Goal: Task Accomplishment & Management: Complete application form

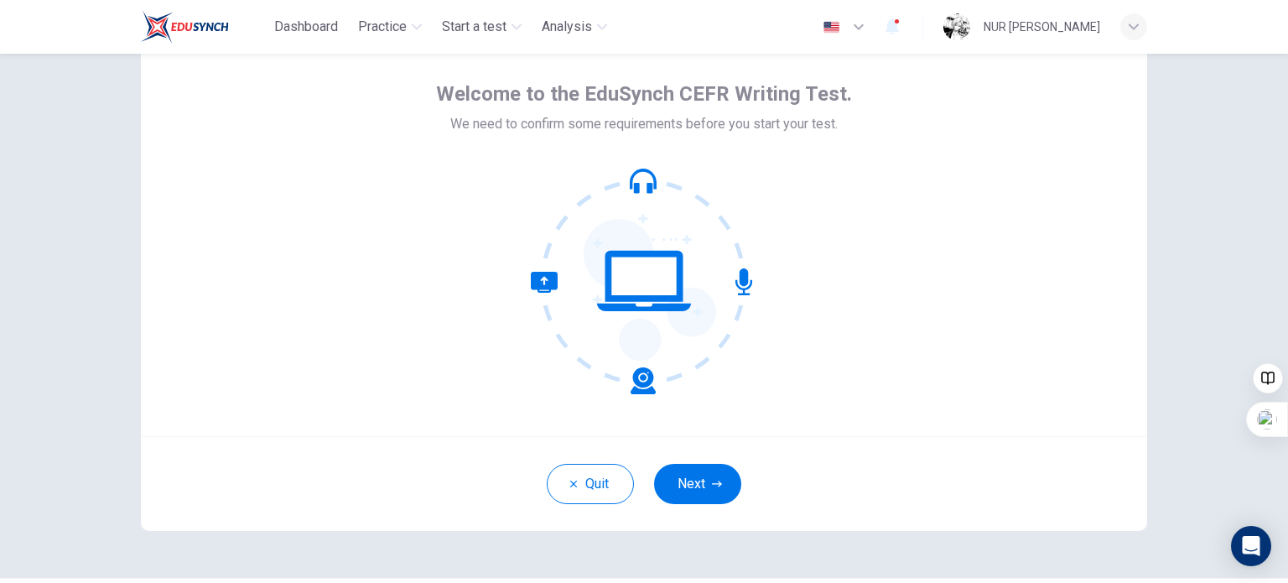
scroll to position [65, 0]
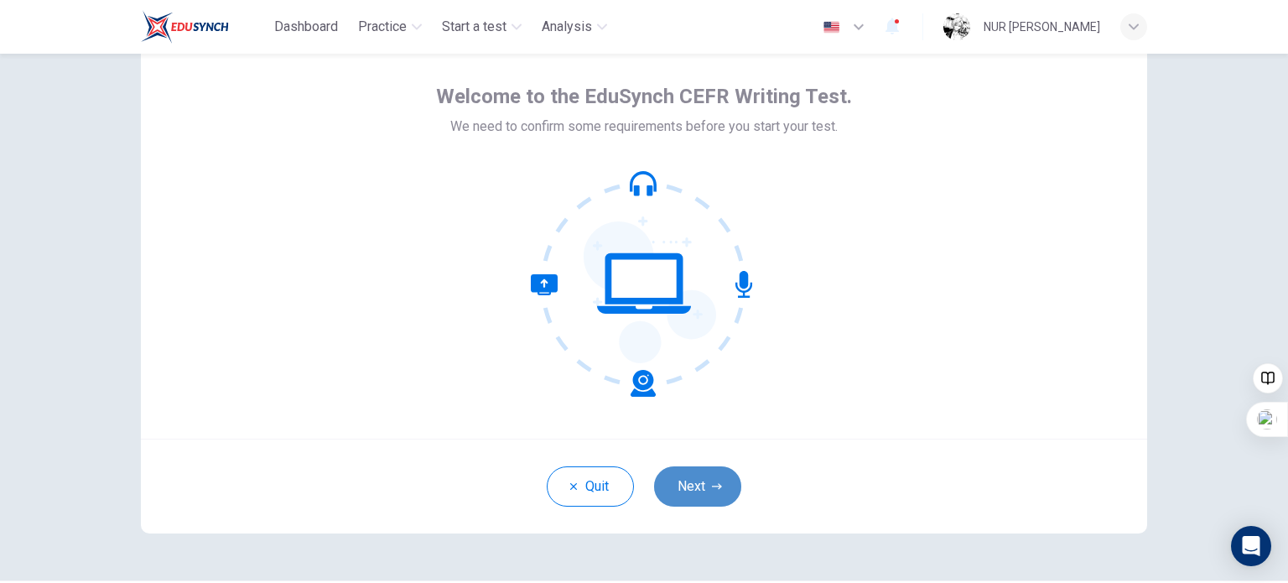
click at [703, 496] on button "Next" at bounding box center [697, 486] width 87 height 40
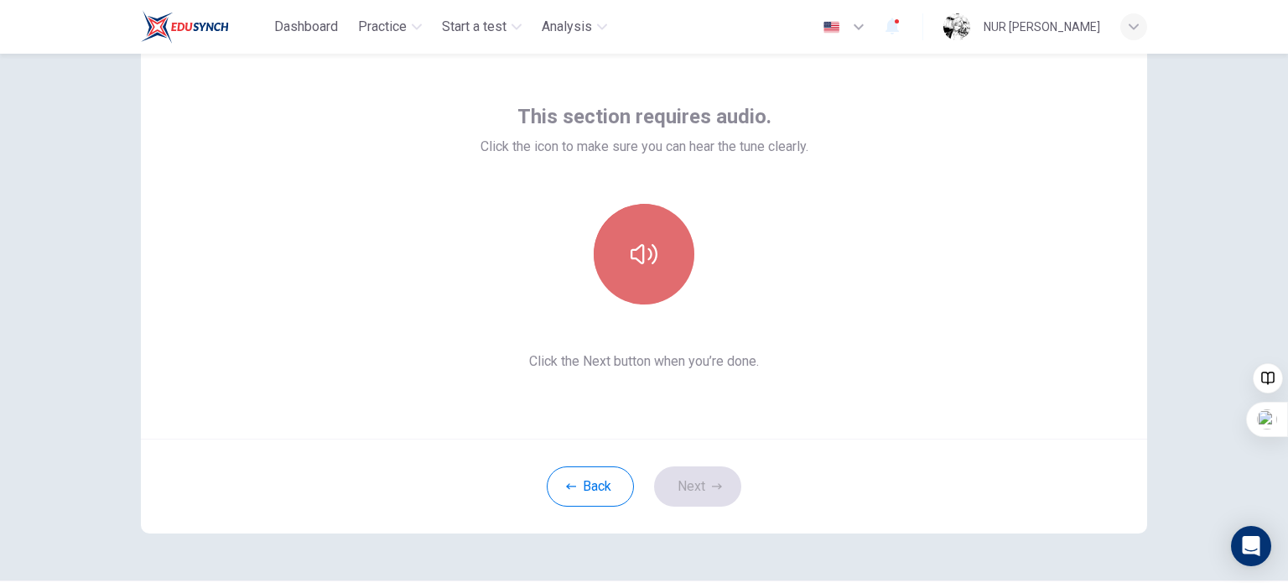
click at [637, 269] on button "button" at bounding box center [644, 254] width 101 height 101
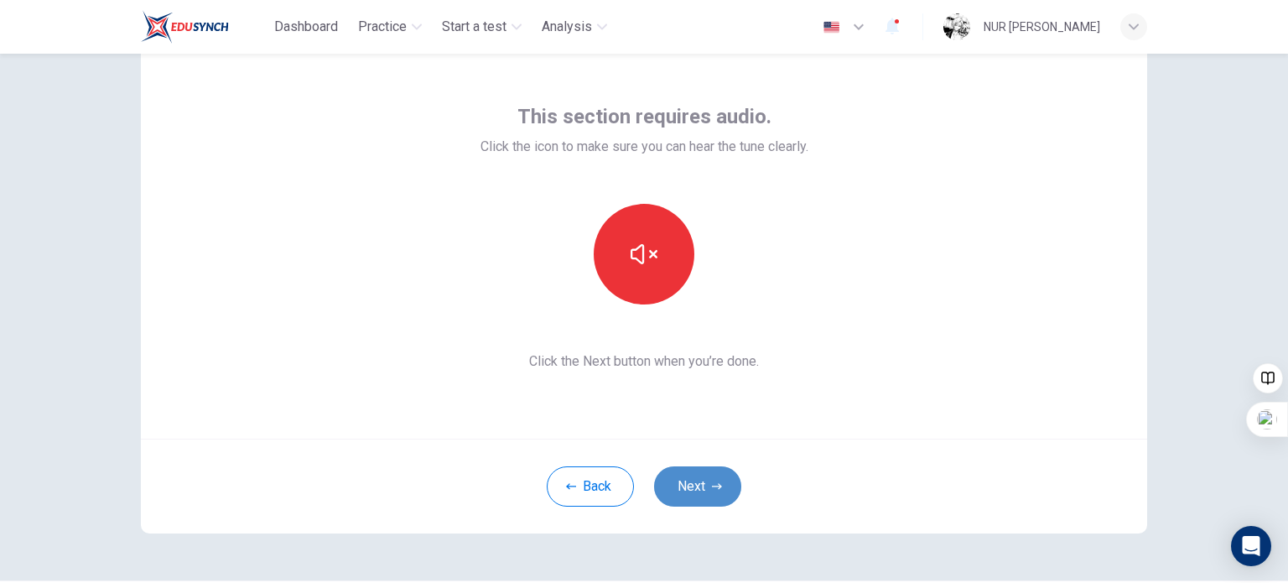
click at [704, 493] on button "Next" at bounding box center [697, 486] width 87 height 40
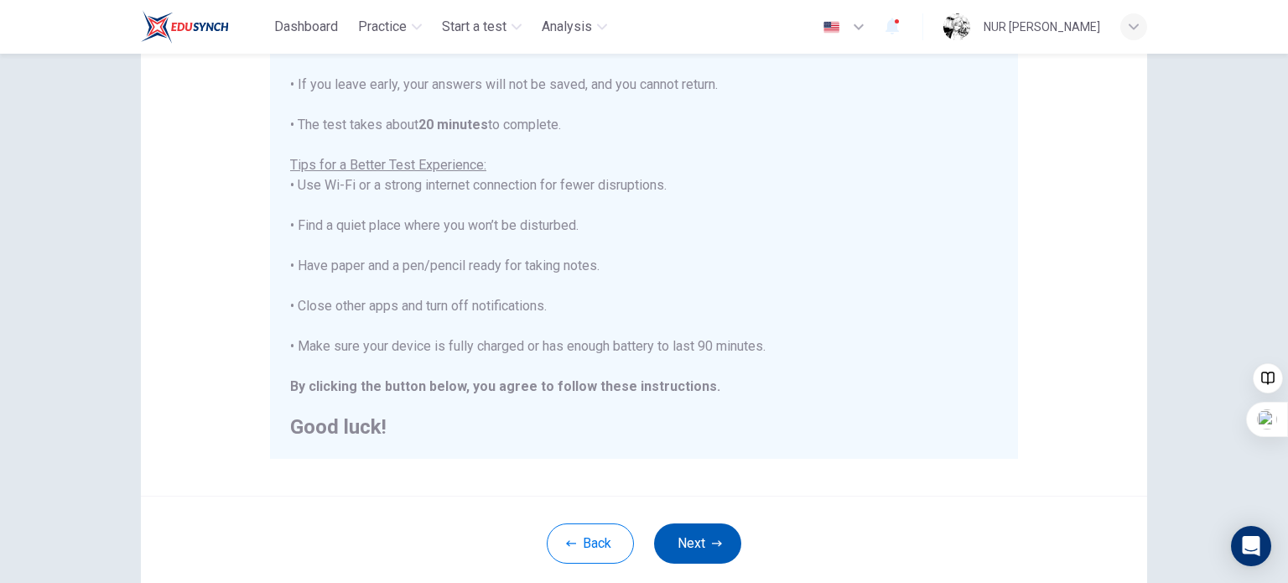
scroll to position [245, 0]
click at [693, 537] on button "Next" at bounding box center [697, 540] width 87 height 40
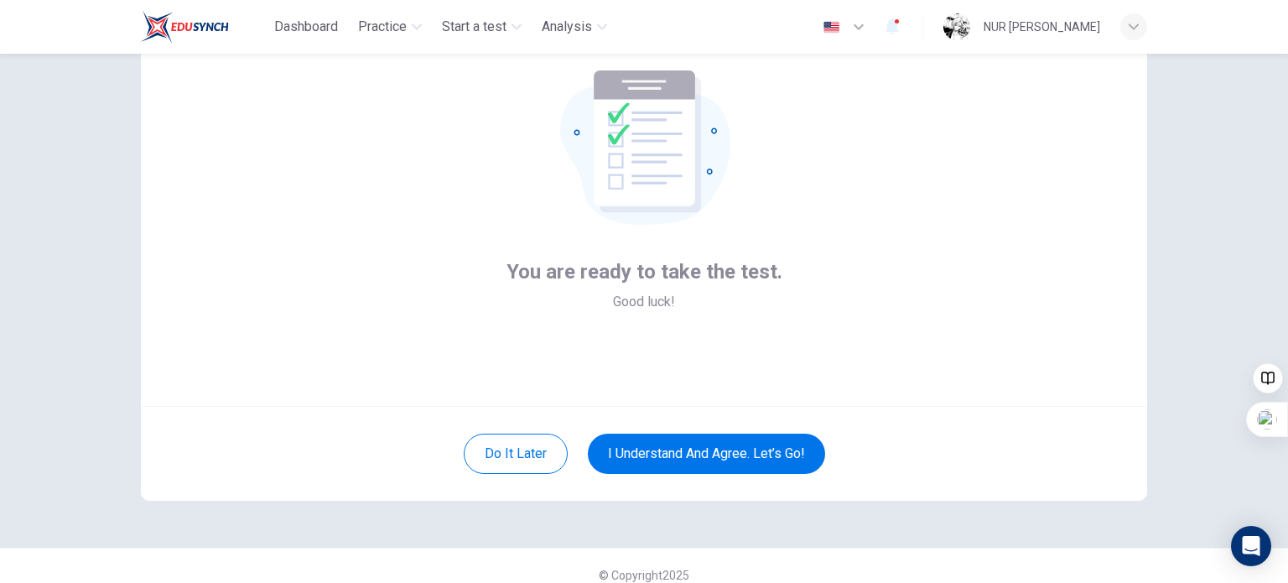
scroll to position [96, 0]
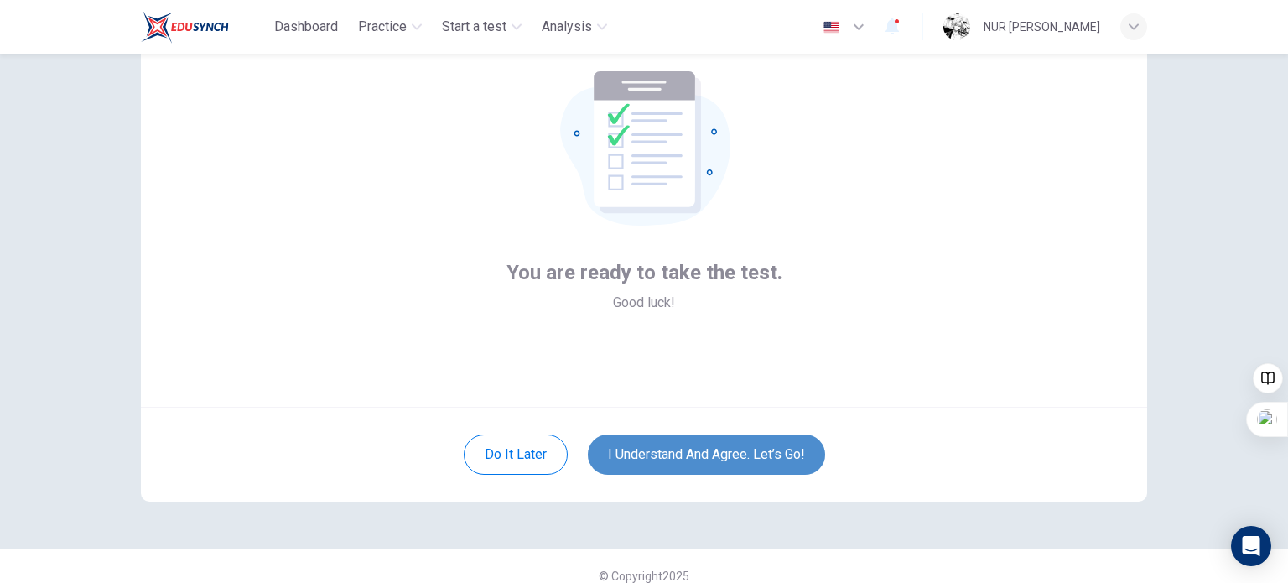
click at [641, 447] on button "I understand and agree. Let’s go!" at bounding box center [706, 454] width 237 height 40
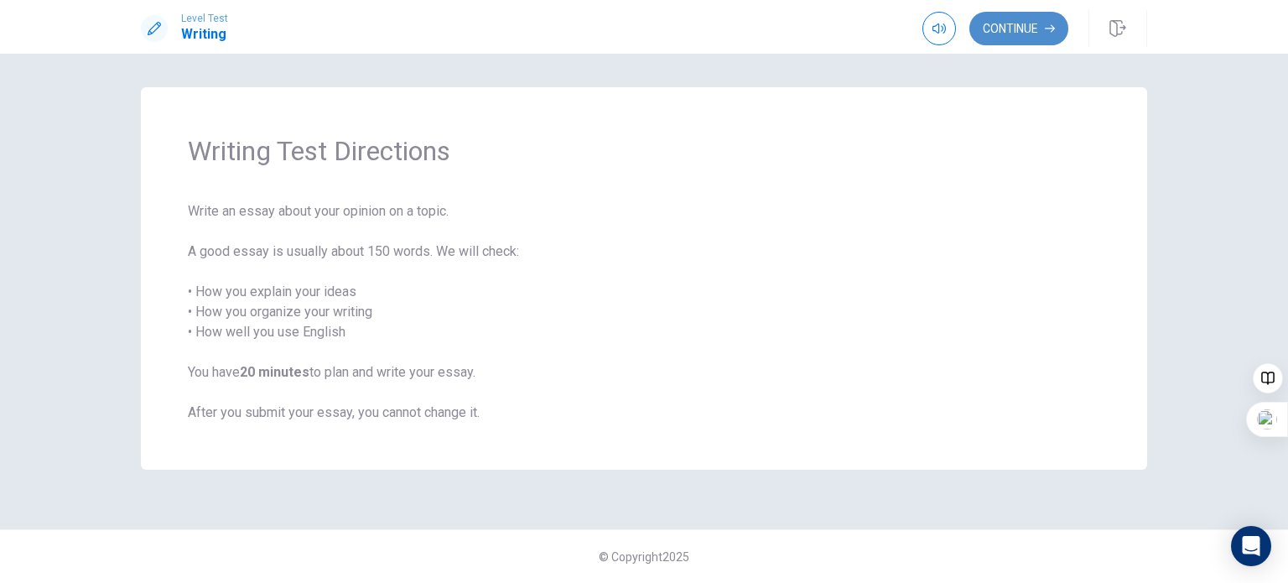
click at [991, 28] on button "Continue" at bounding box center [1018, 29] width 99 height 34
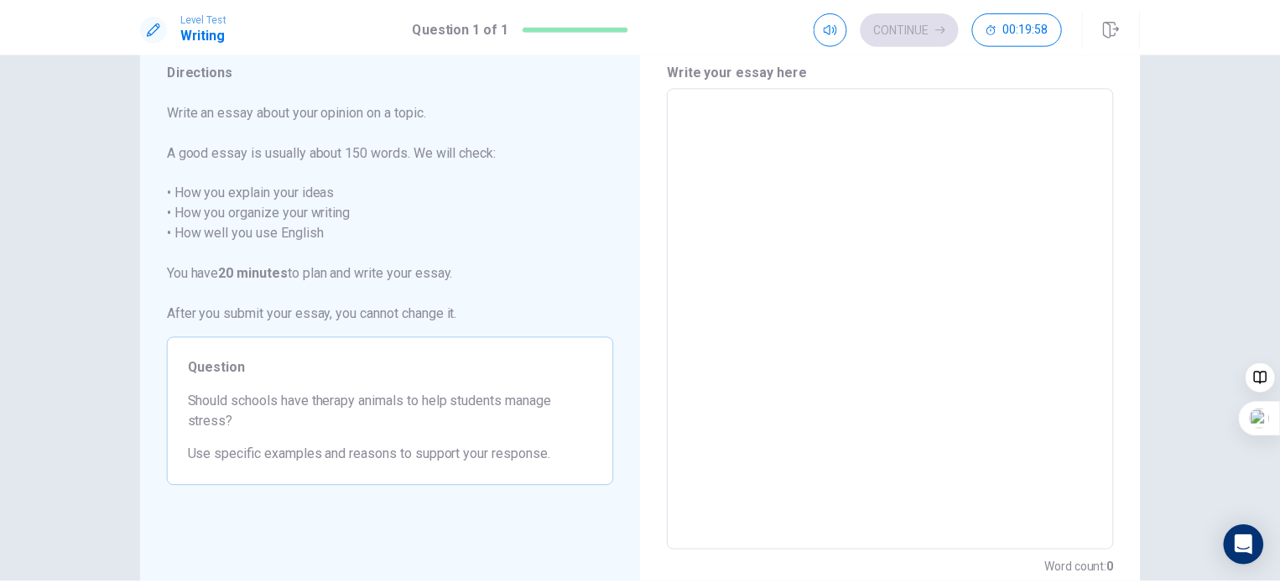
scroll to position [60, 0]
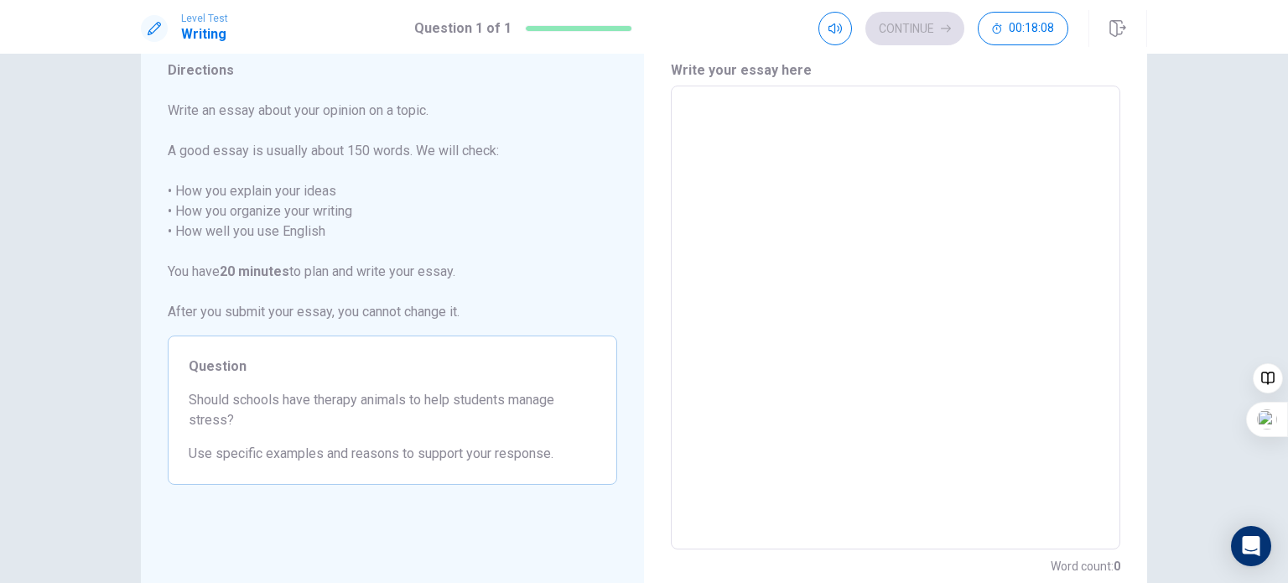
click at [761, 112] on textarea at bounding box center [896, 318] width 426 height 436
type textarea "S"
type textarea "x"
type textarea "Sc"
type textarea "x"
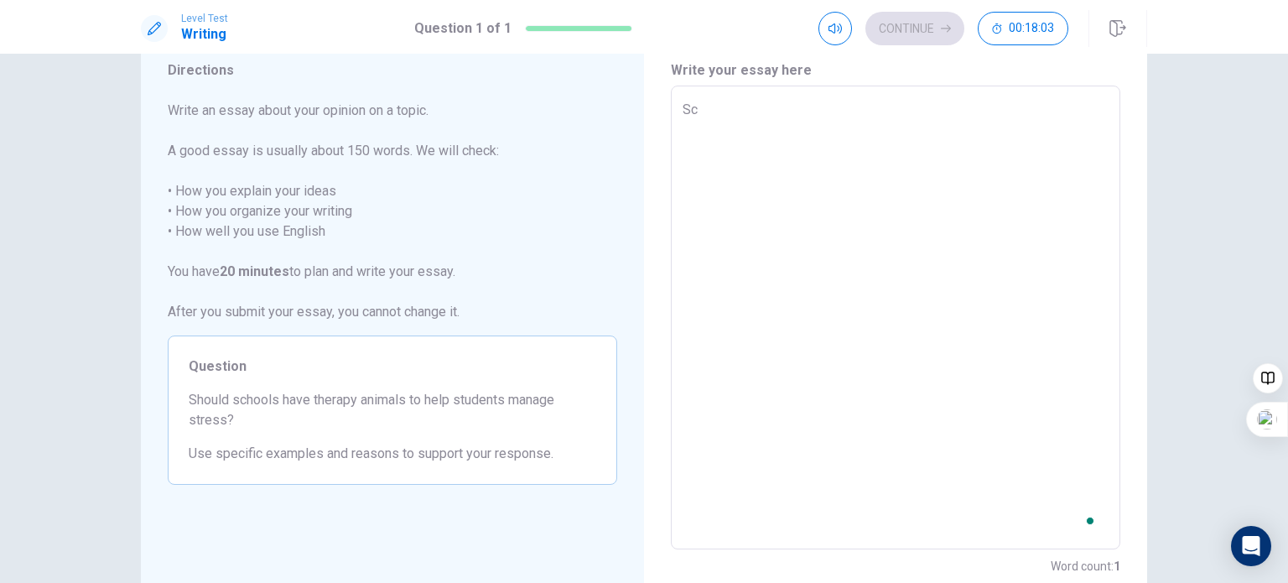
type textarea "Sco"
type textarea "x"
type textarea "Scoo"
type textarea "x"
type textarea "Scoos"
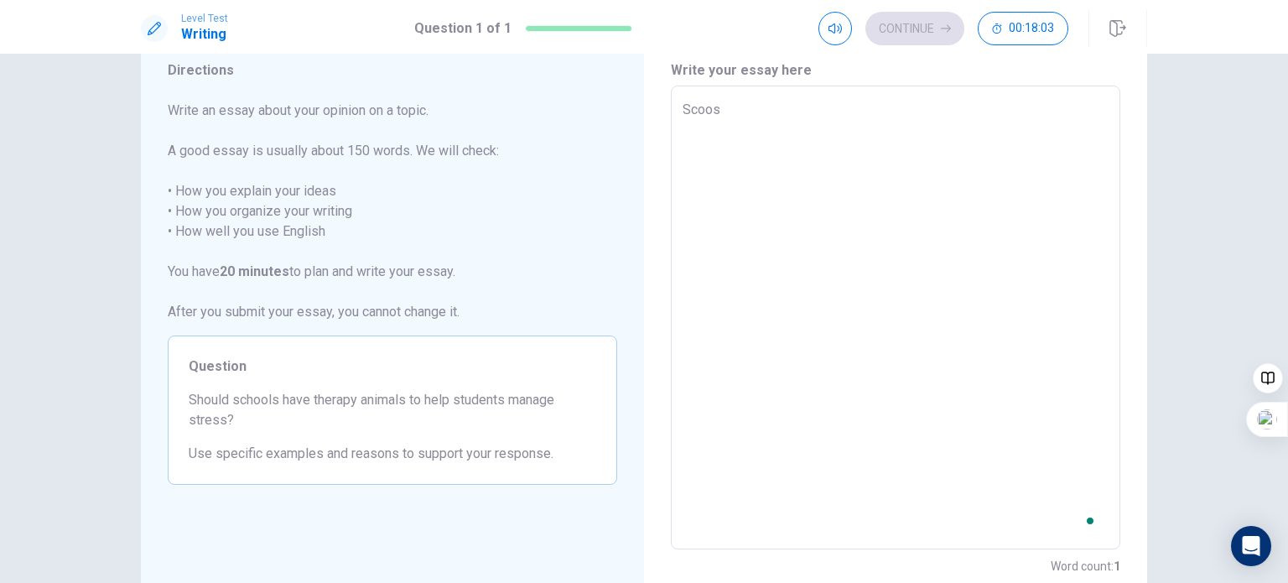
type textarea "x"
type textarea "Scoo"
type textarea "x"
type textarea "Sco"
type textarea "x"
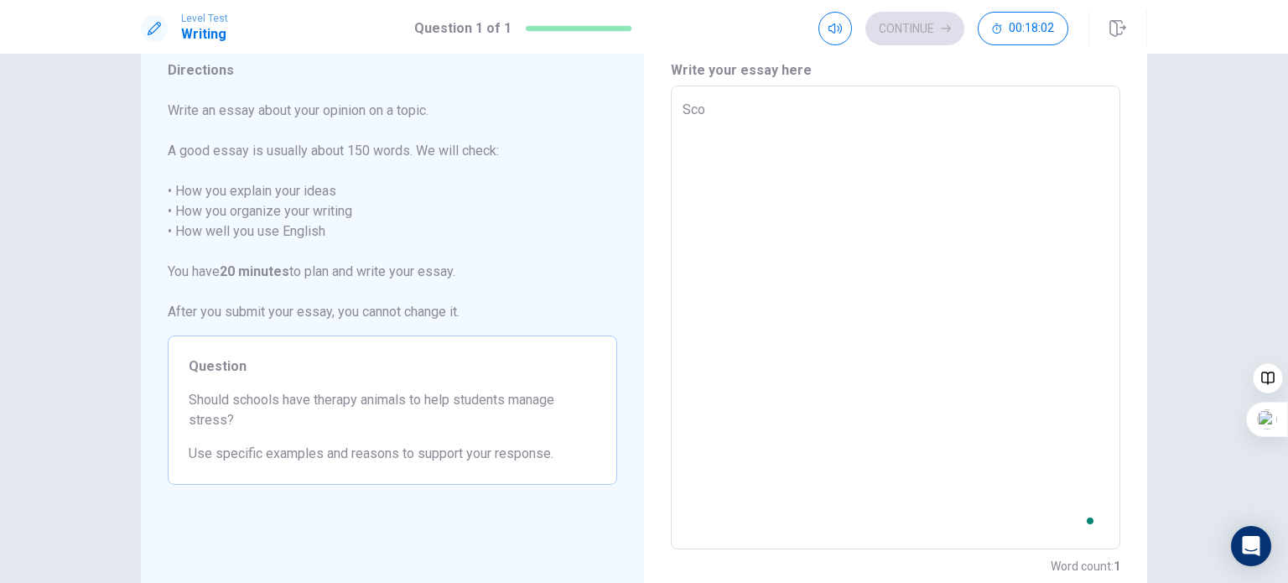
type textarea "Sc"
type textarea "x"
type textarea "Sco"
type textarea "x"
type textarea "Scoo"
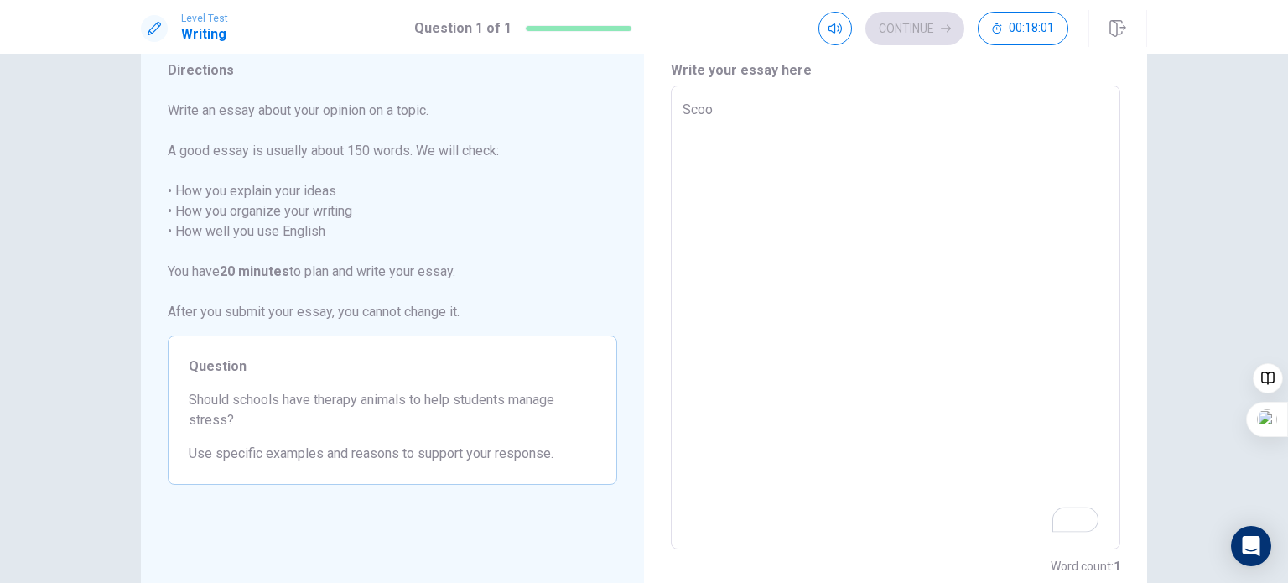
type textarea "x"
type textarea "Scool"
type textarea "x"
type textarea "Scools"
type textarea "x"
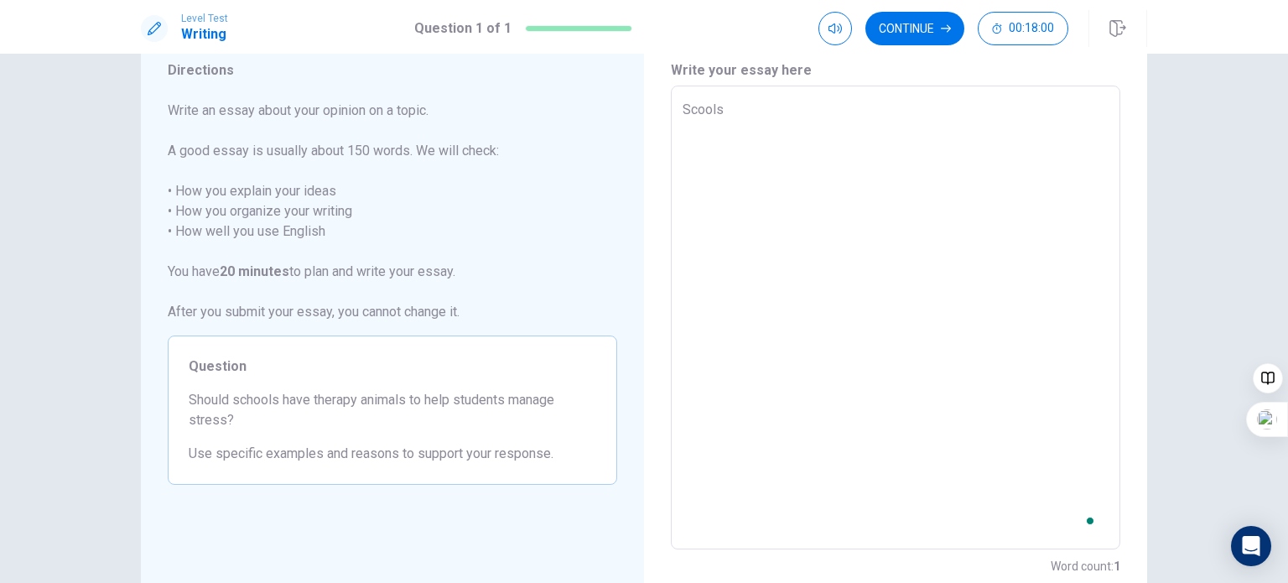
type textarea "Scool"
type textarea "x"
type textarea "Scoo"
type textarea "x"
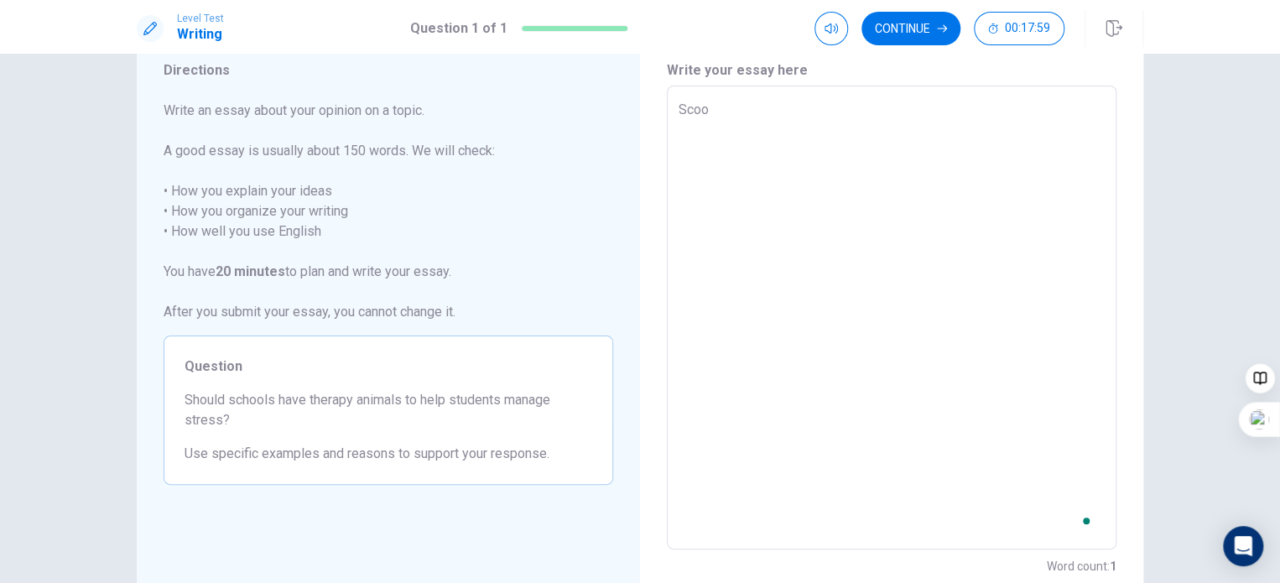
type textarea "Sco"
type textarea "x"
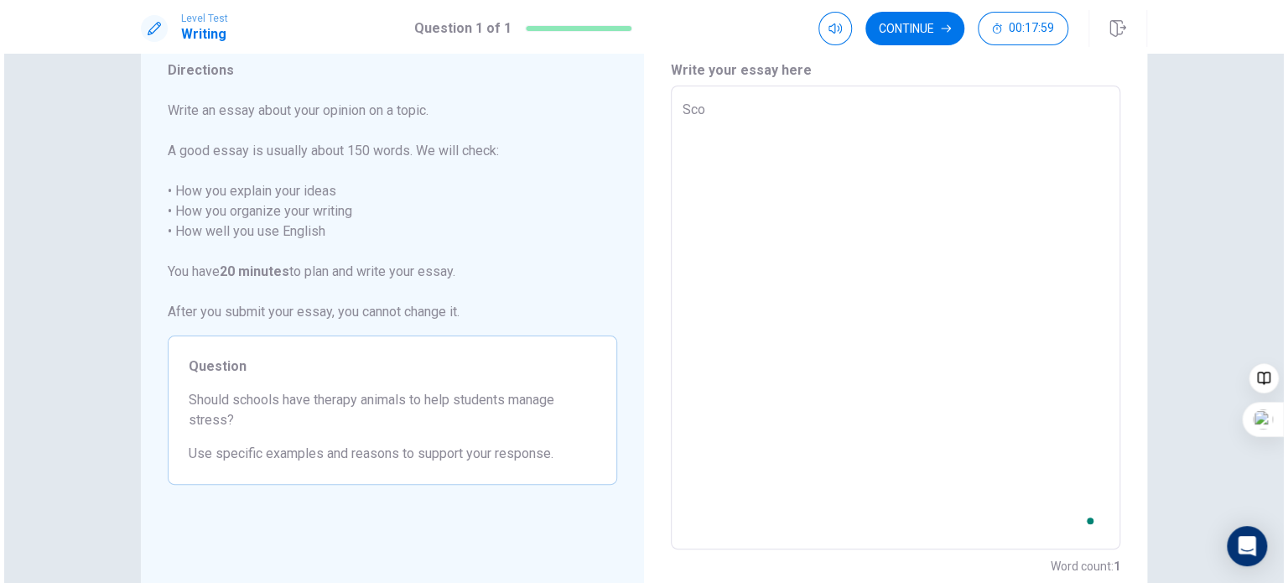
scroll to position [0, 0]
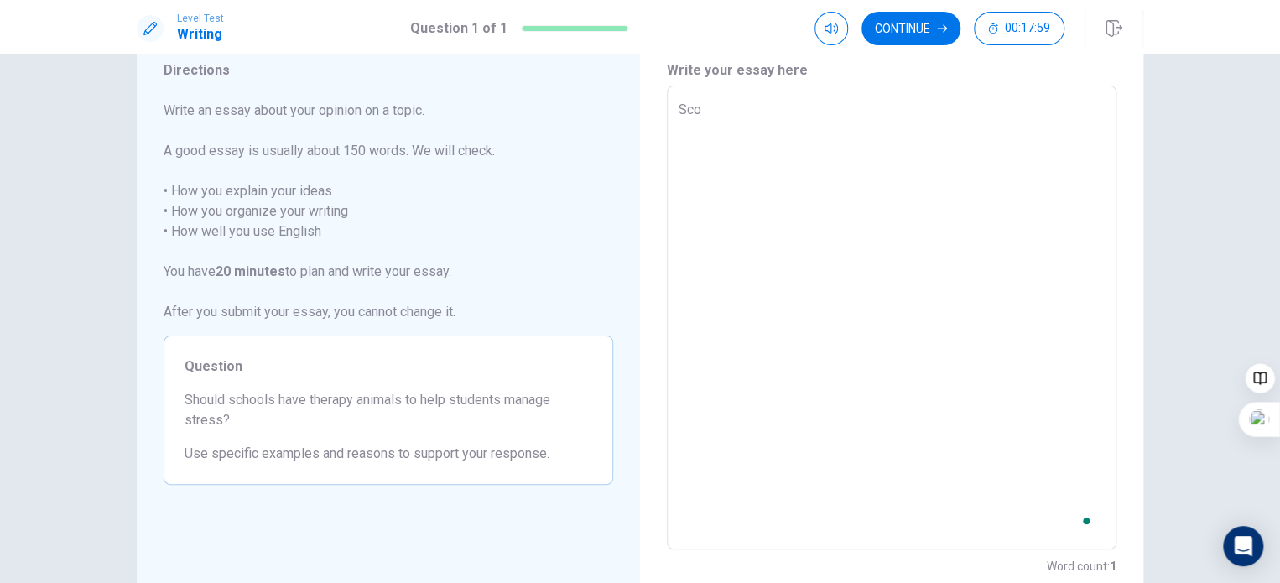
type textarea "Sc"
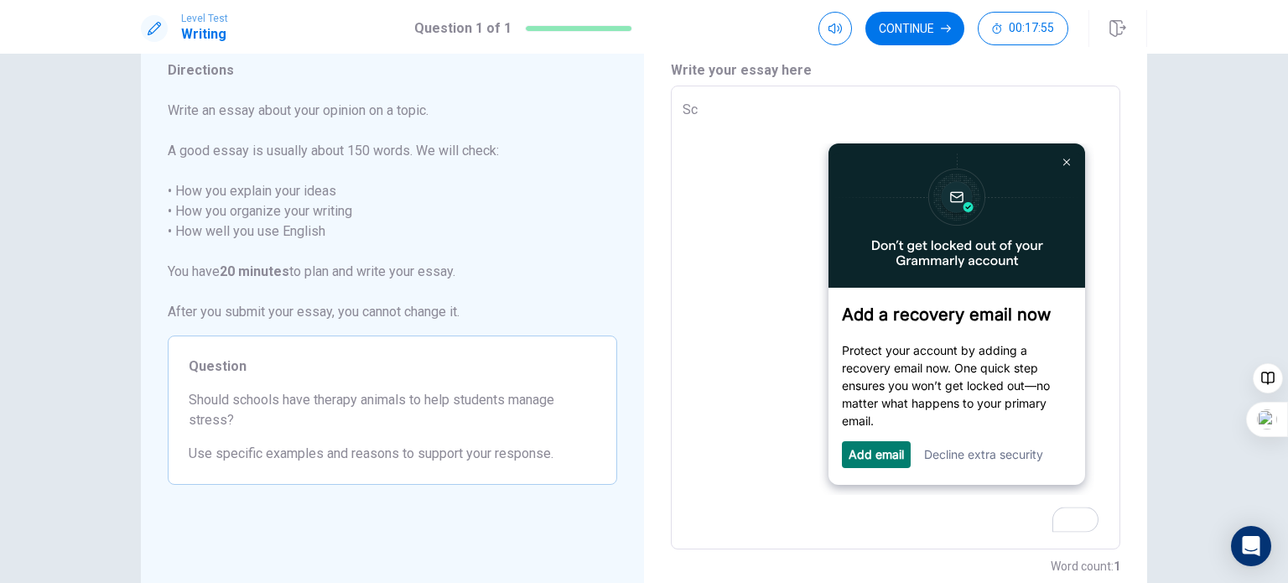
type textarea "x"
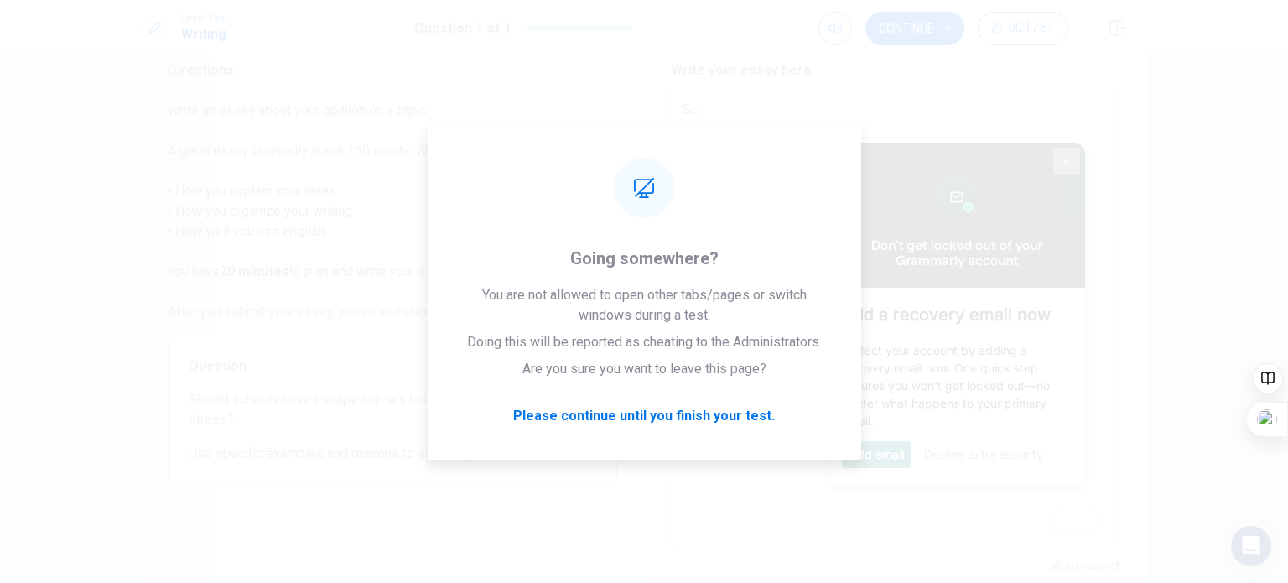
type textarea "Sc"
click at [1068, 158] on img at bounding box center [1065, 162] width 7 height 8
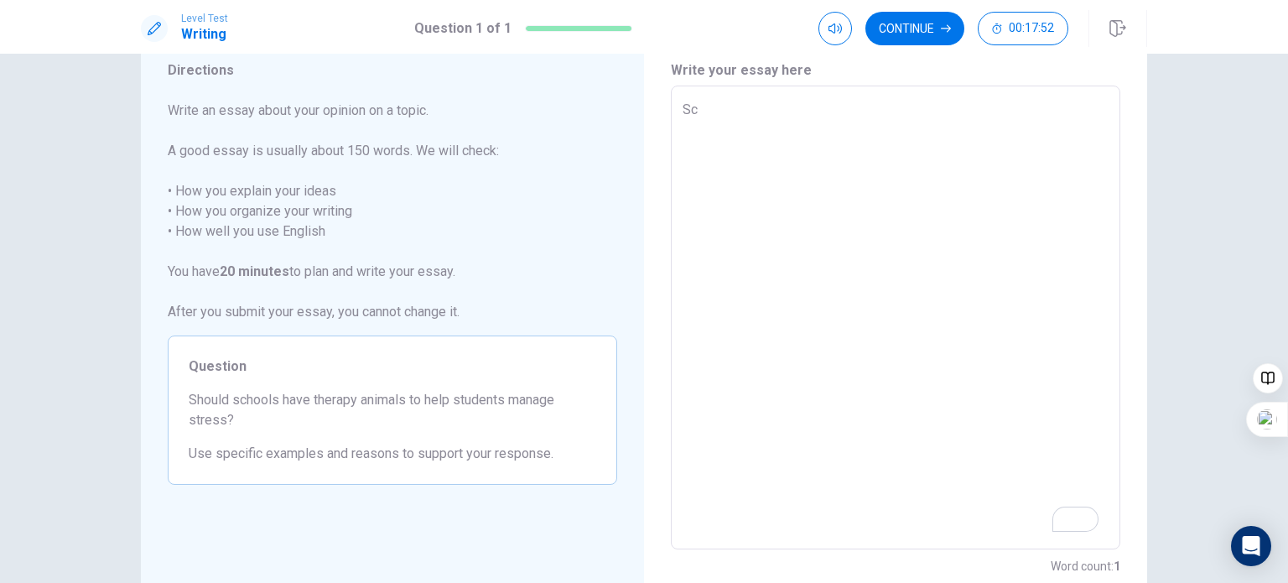
click at [741, 118] on textarea "Sc" at bounding box center [896, 318] width 426 height 436
type textarea "x"
type textarea "Sco"
type textarea "x"
type textarea "Scoo"
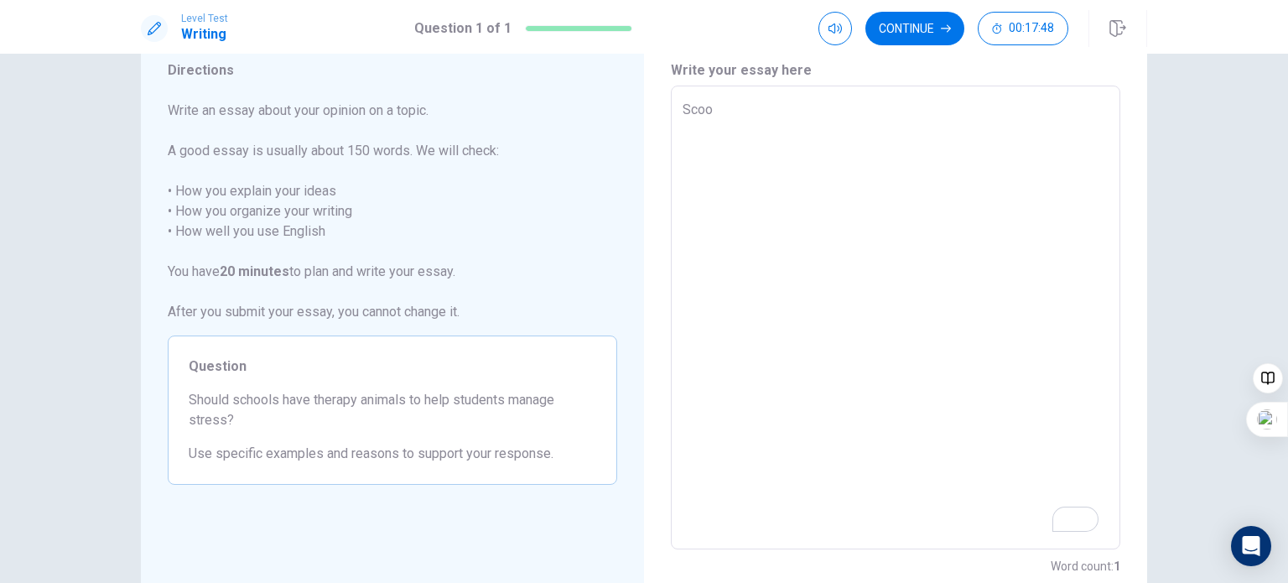
type textarea "x"
type textarea "Scool"
type textarea "x"
type textarea "Scools"
type textarea "x"
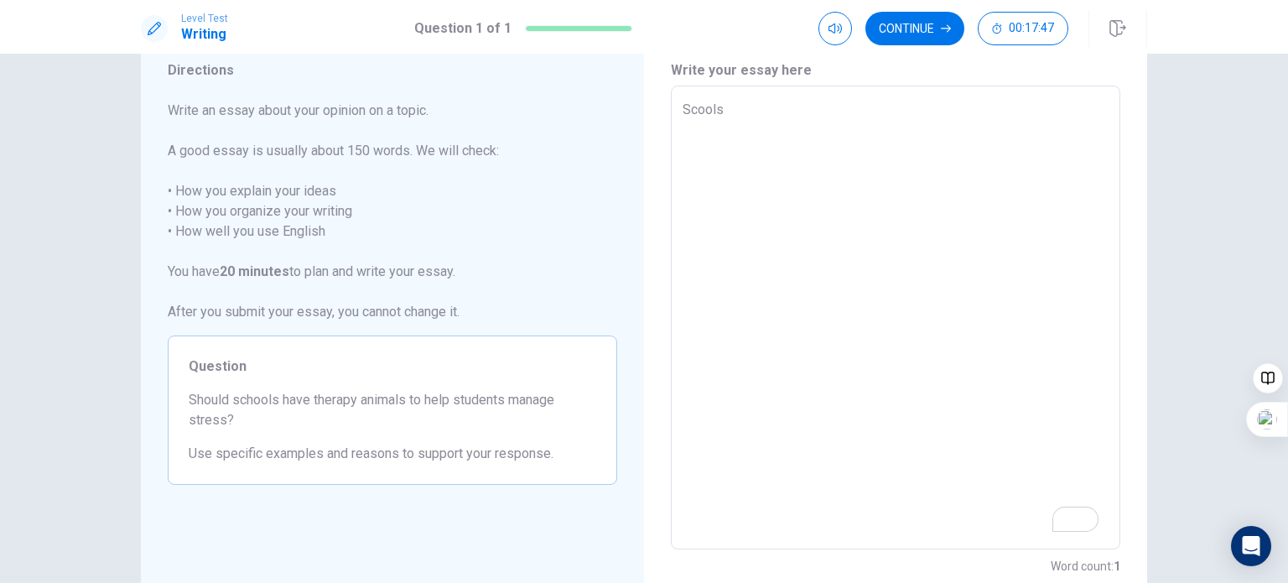
type textarea "Scool"
type textarea "x"
type textarea "Scoo"
type textarea "x"
type textarea "Sco"
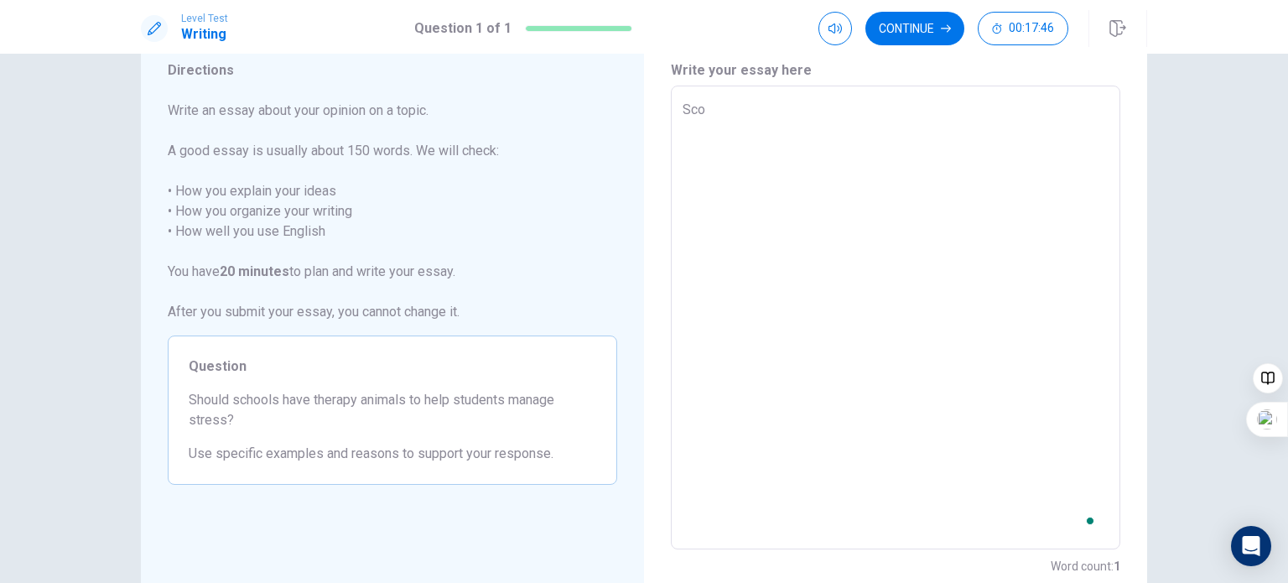
type textarea "x"
type textarea "Sc"
type textarea "x"
type textarea "Sco"
type textarea "x"
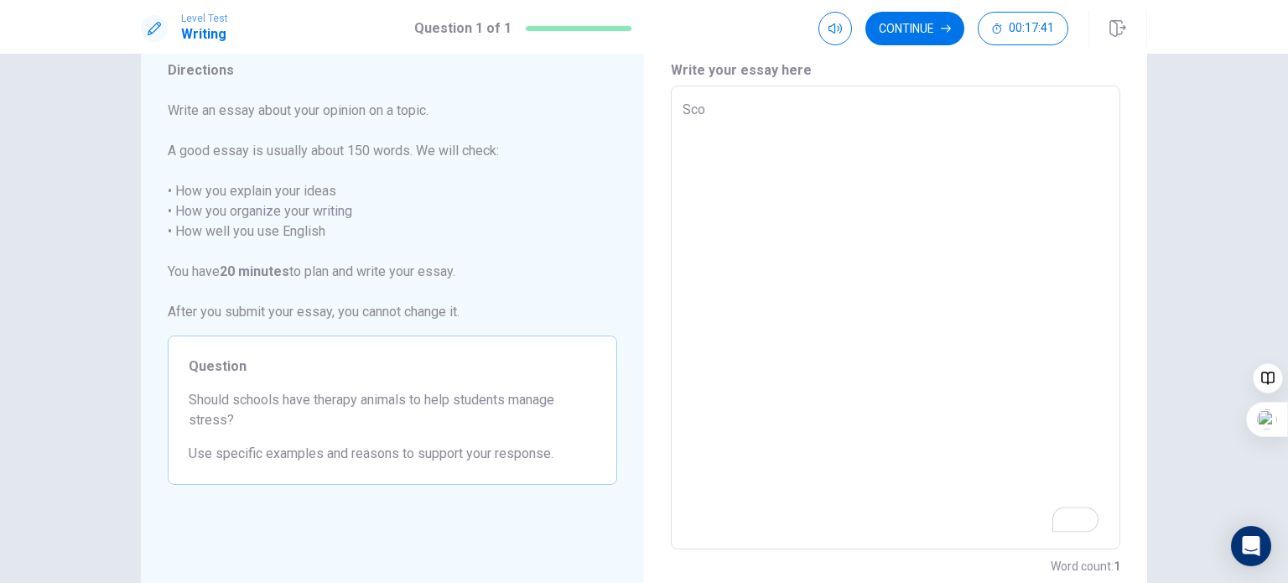
type textarea "Scoo"
type textarea "x"
type textarea "Scool"
type textarea "x"
type textarea "Scools"
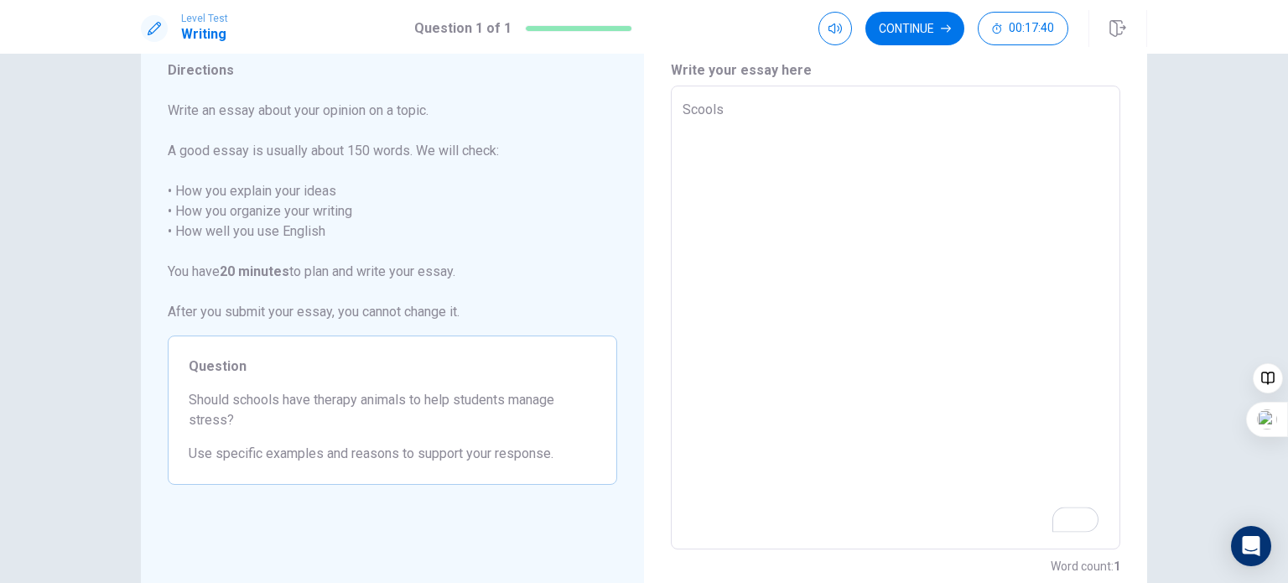
type textarea "x"
type textarea "Scools"
type textarea "x"
type textarea "Scools s"
type textarea "x"
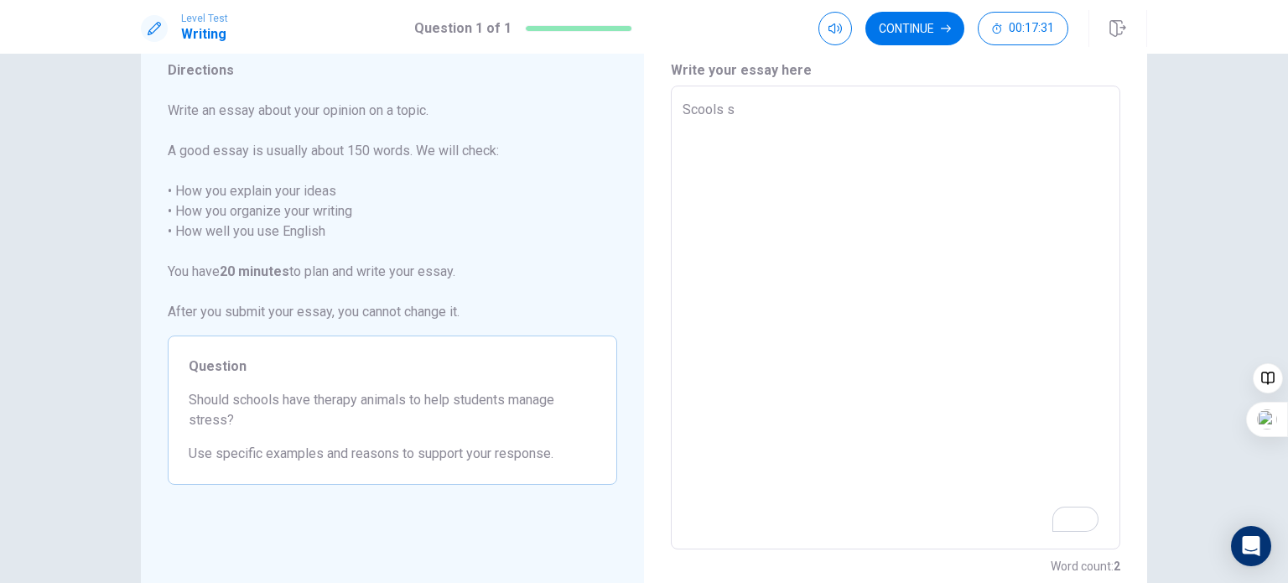
type textarea "Scools so"
type textarea "x"
type textarea "Scools sol"
type textarea "x"
type textarea "Scools sold"
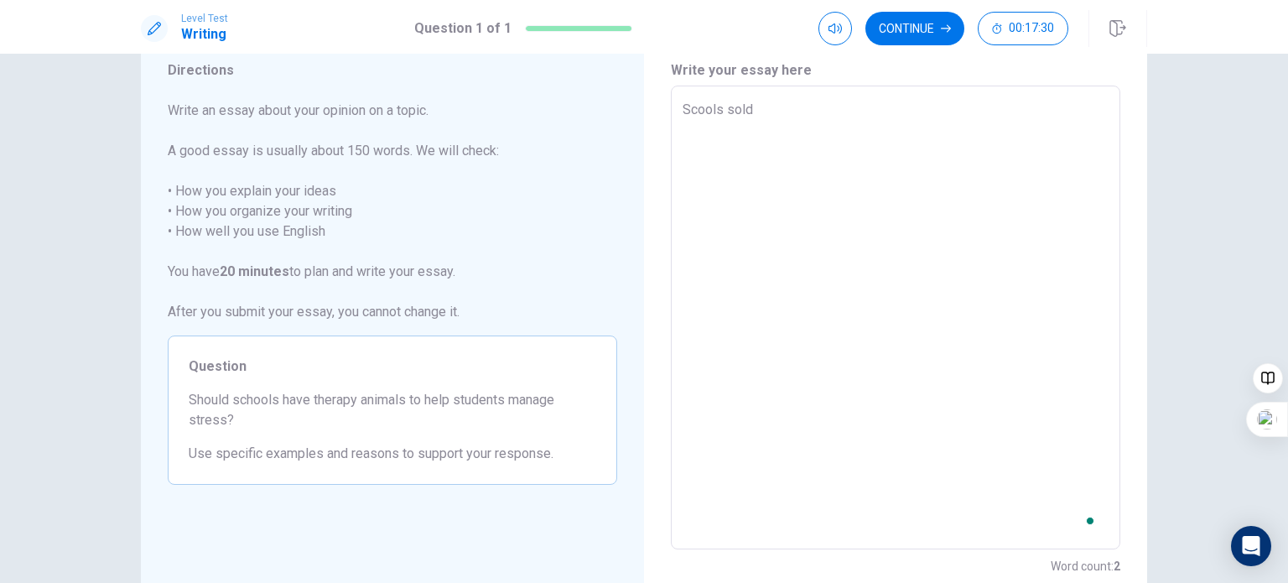
type textarea "x"
type textarea "Scools sol"
type textarea "x"
type textarea "Scools so"
type textarea "x"
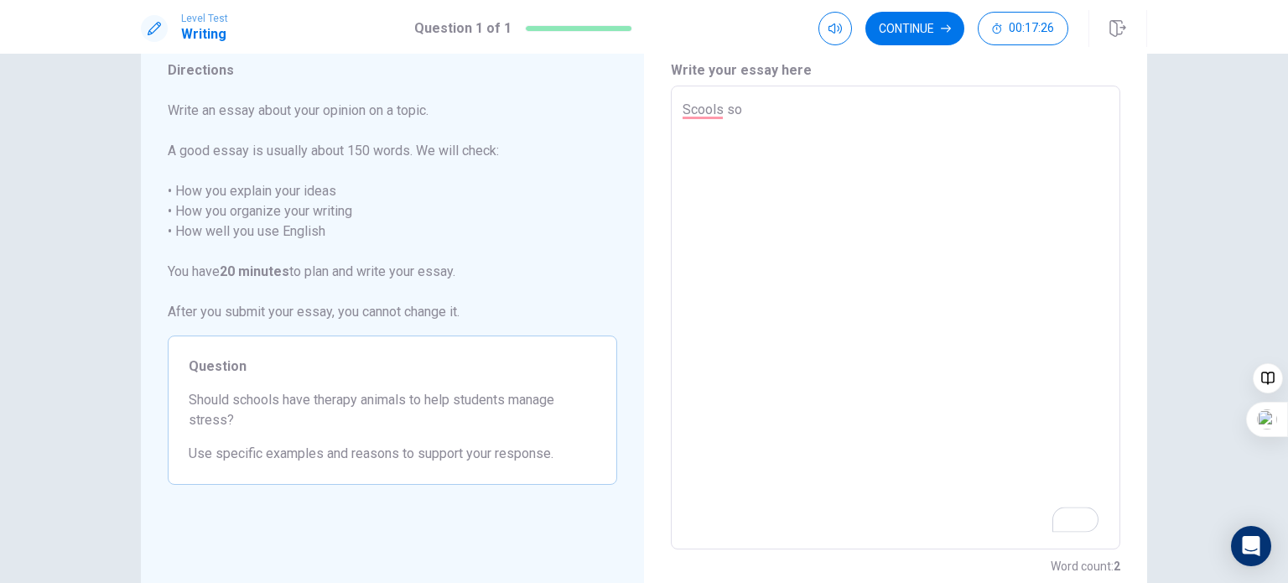
type textarea "Scools s"
click at [702, 113] on textarea "Scools s" at bounding box center [896, 318] width 426 height 436
click at [693, 113] on textarea "Scools s" at bounding box center [896, 318] width 426 height 436
type textarea "x"
type textarea "Scdools s"
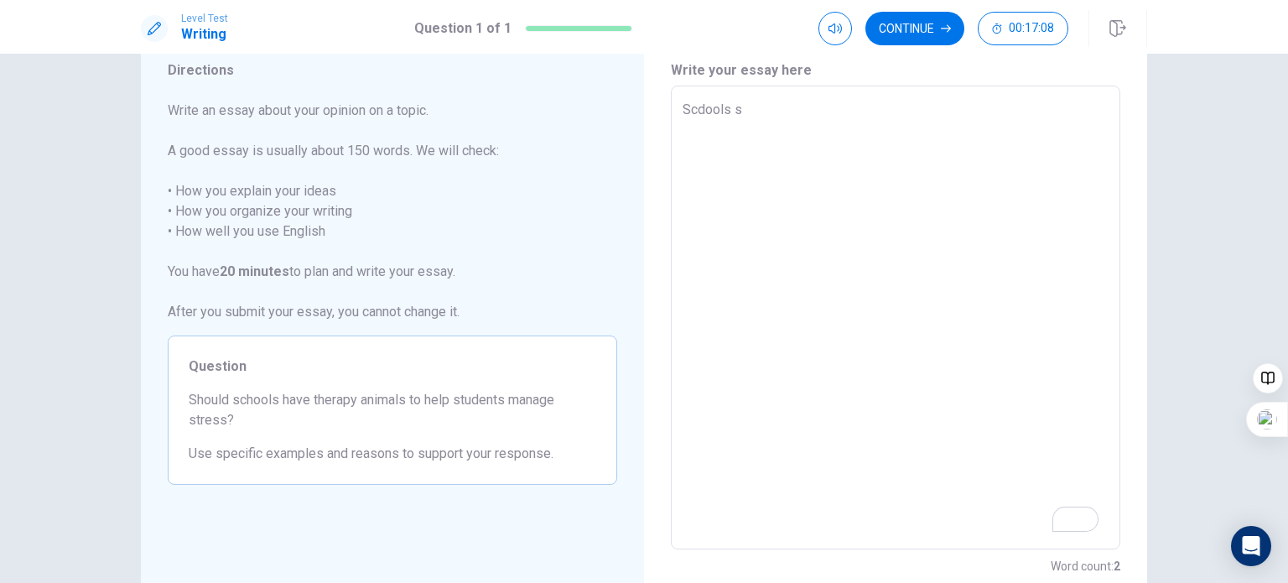
type textarea "x"
type textarea "Scdfools s"
type textarea "x"
type textarea "Scdfcools s"
type textarea "x"
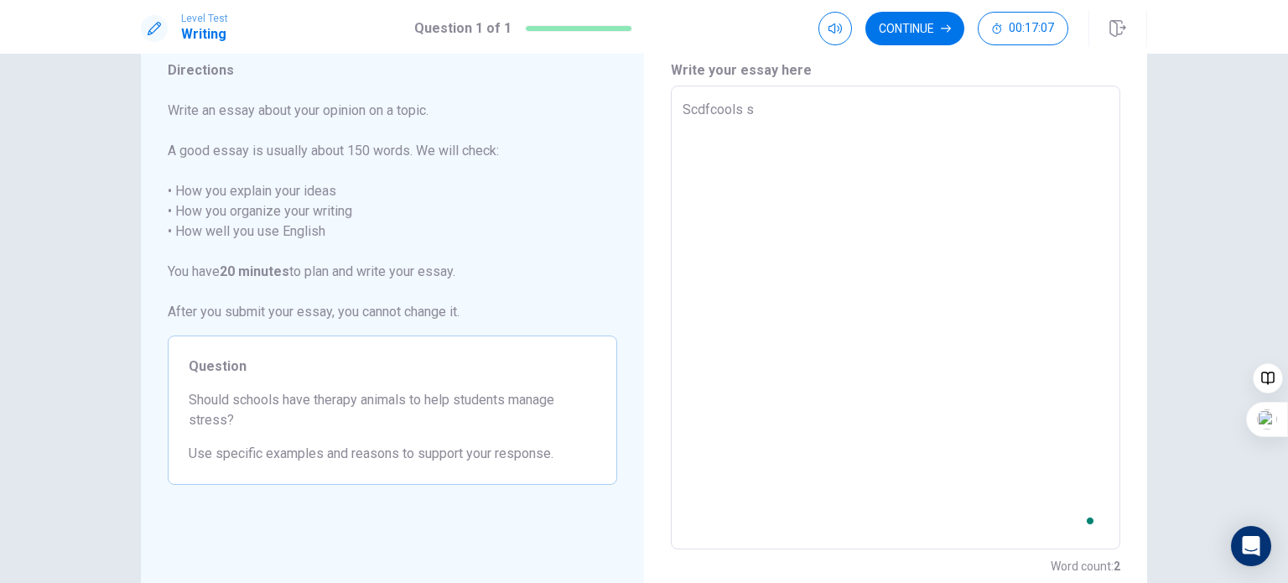
type textarea "Scdfcdools s"
type textarea "x"
type textarea "Scdfcools s"
type textarea "x"
type textarea "Scdfools s"
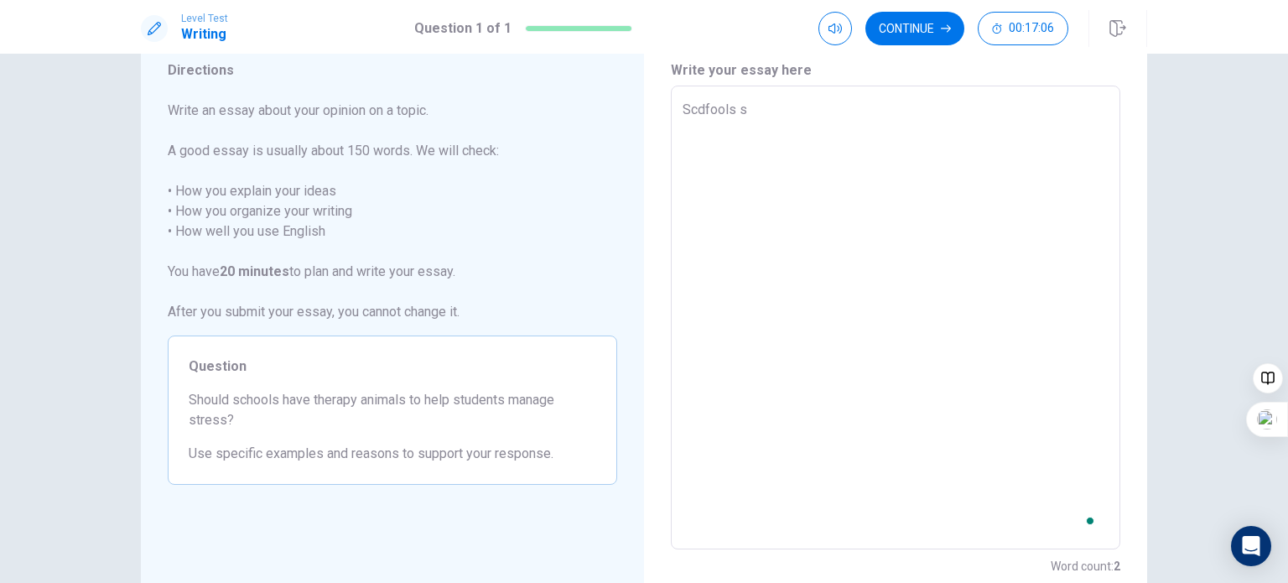
type textarea "x"
type textarea "Scdools s"
type textarea "x"
type textarea "Scools s"
type textarea "x"
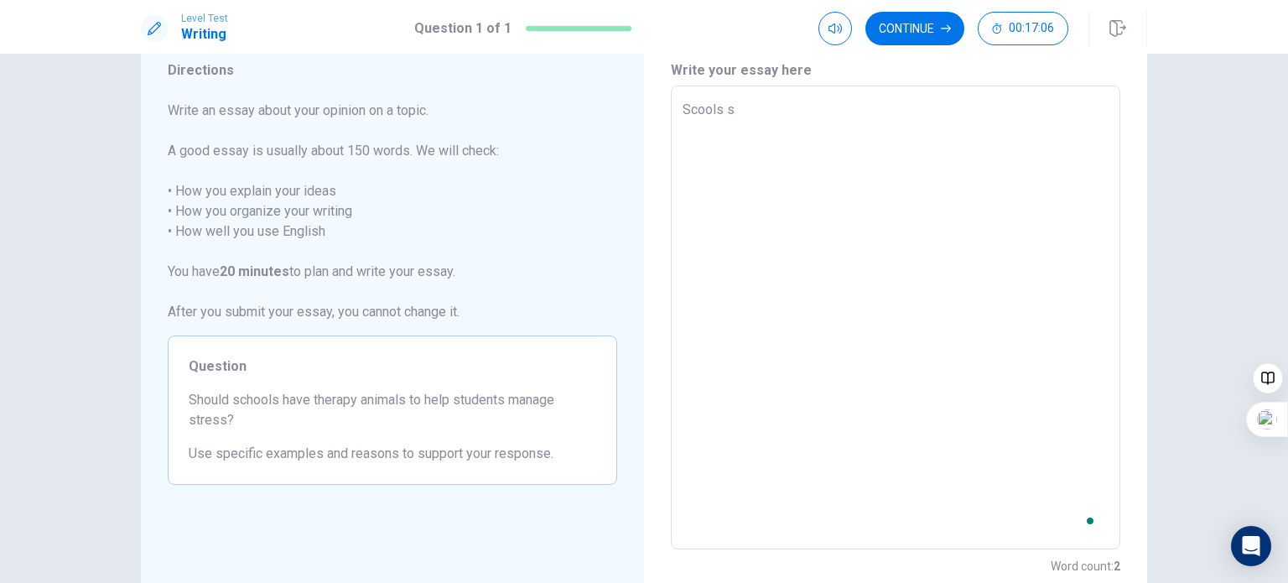
type textarea "Sools s"
type textarea "x"
type textarea "ools s"
type textarea "x"
click at [711, 110] on textarea "ools s" at bounding box center [896, 318] width 426 height 436
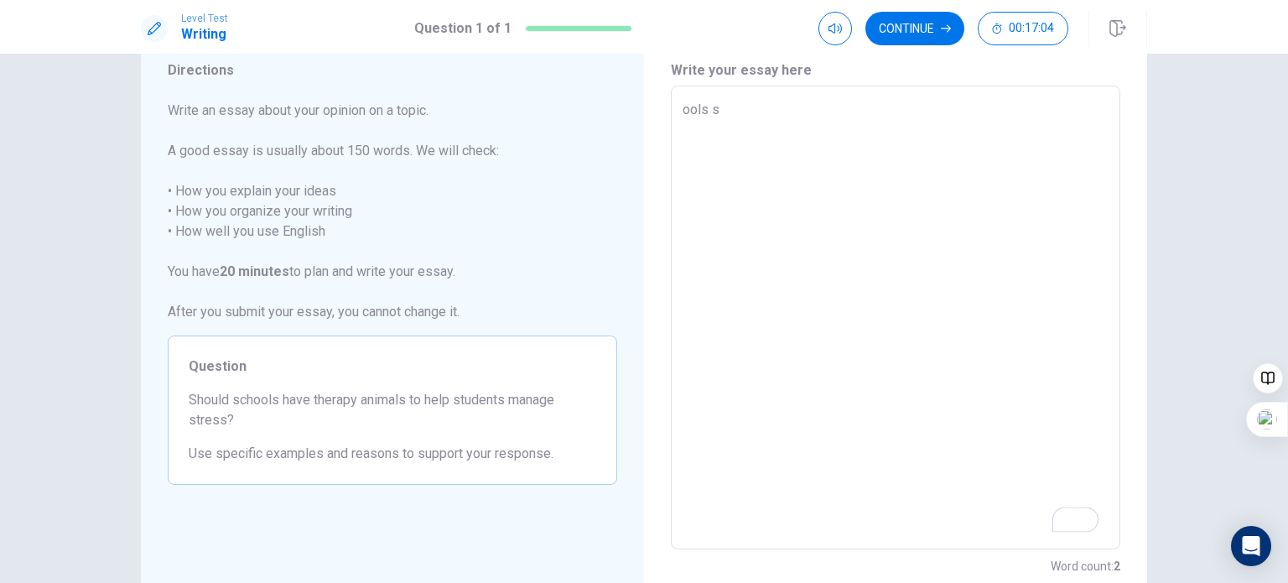
type textarea "ools"
type textarea "x"
type textarea "ools"
type textarea "x"
type textarea "ool"
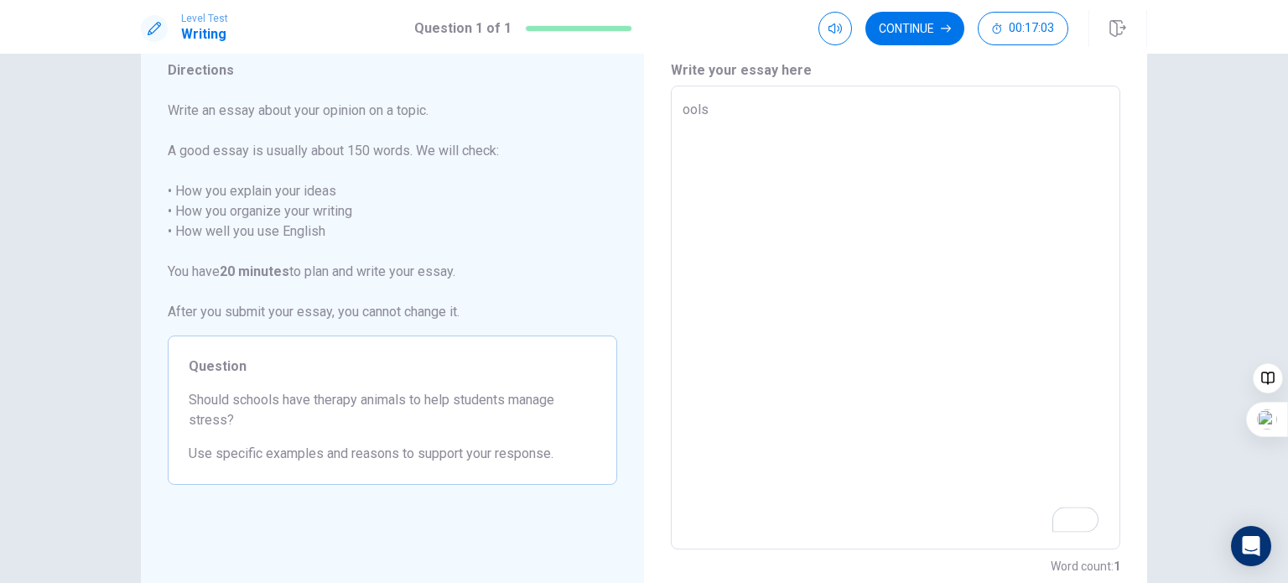
type textarea "x"
type textarea "o"
type textarea "x"
type textarea "S"
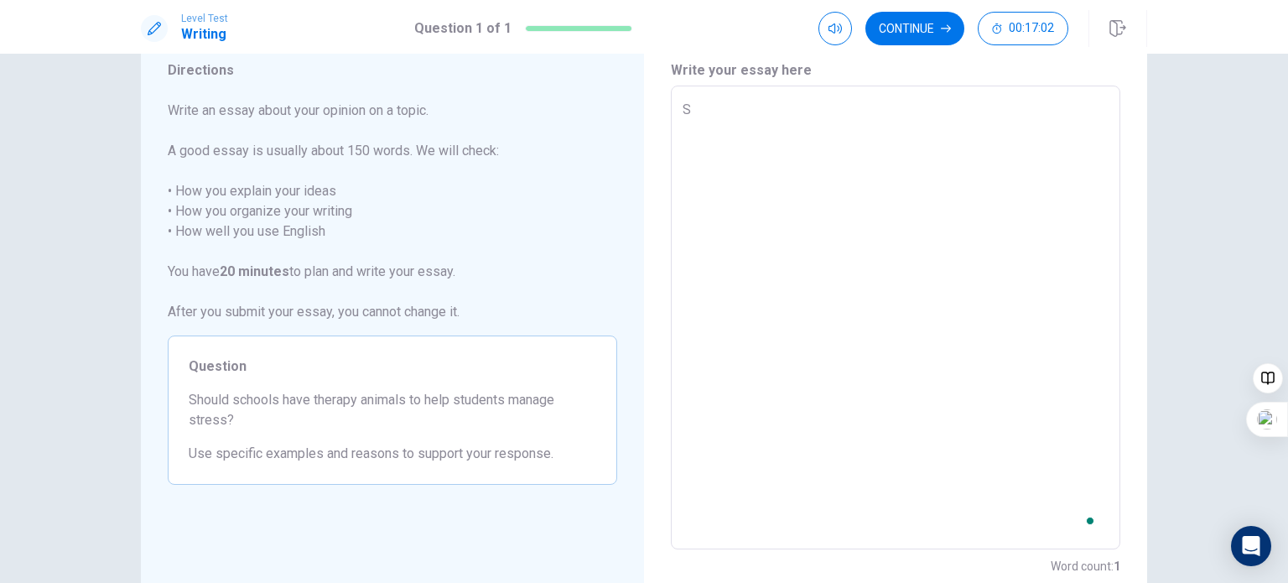
type textarea "x"
type textarea "Sc"
click at [894, 164] on textarea "Sc" at bounding box center [896, 318] width 426 height 436
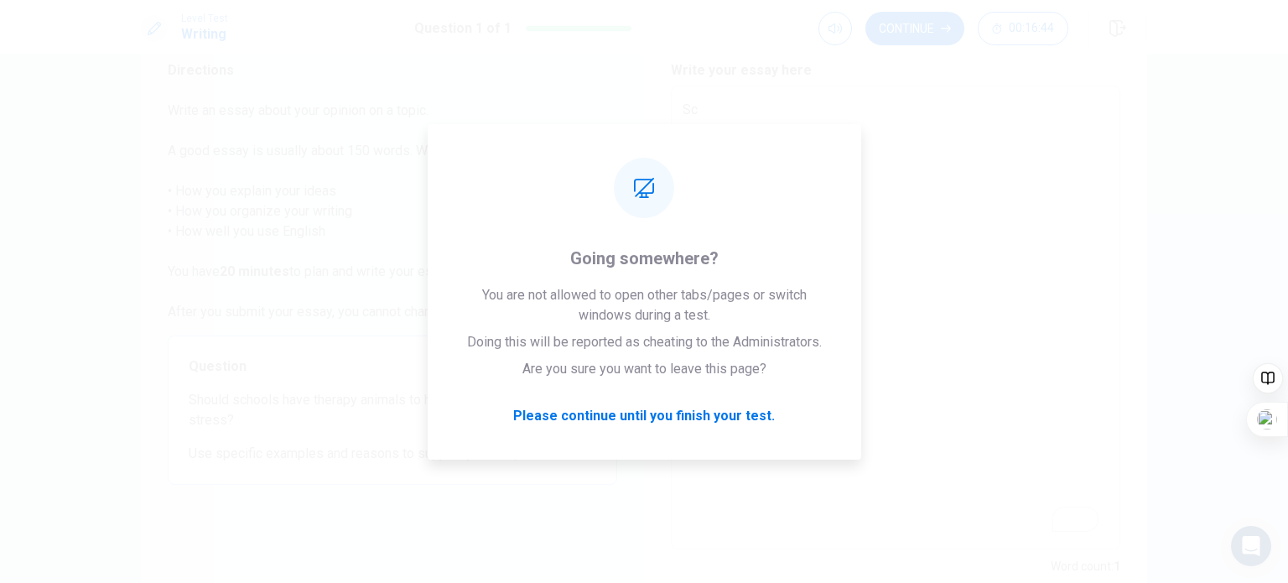
type textarea "x"
type textarea "Sch"
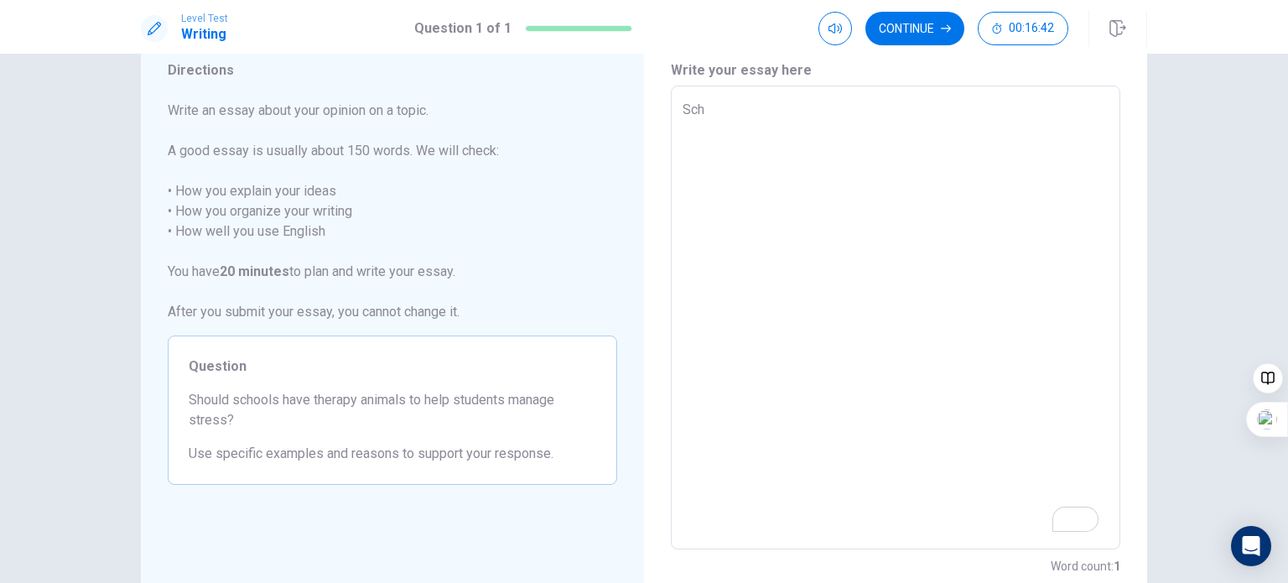
type textarea "x"
type textarea "Scho"
type textarea "x"
type textarea "Schoo"
type textarea "x"
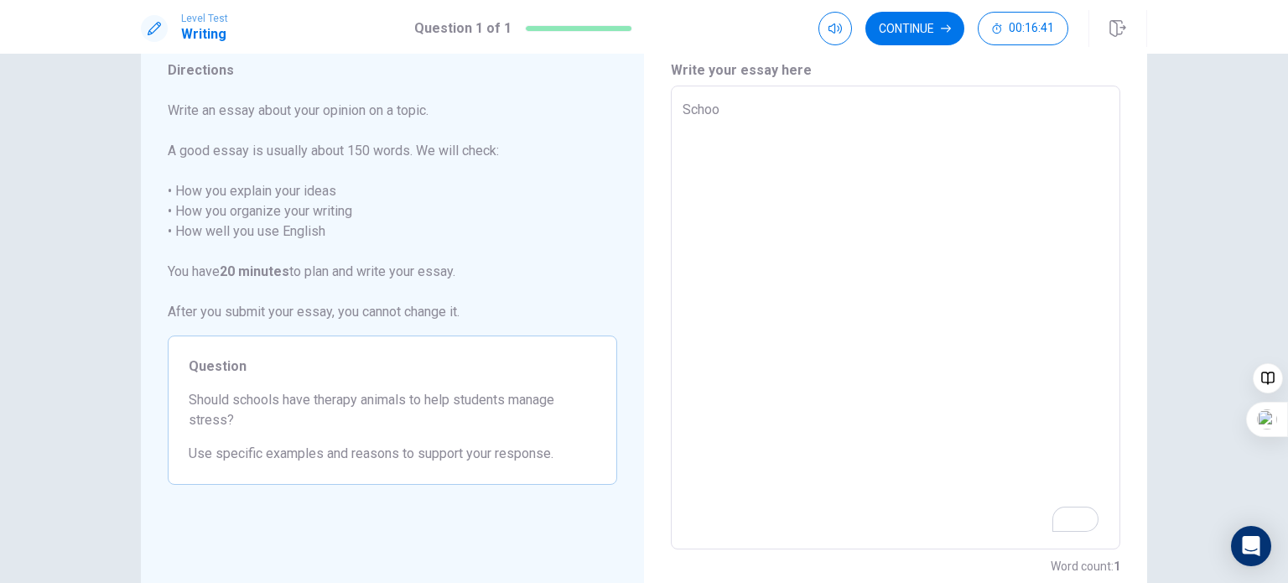
type textarea "School"
type textarea "x"
type textarea "School"
type textarea "x"
type textarea "School s"
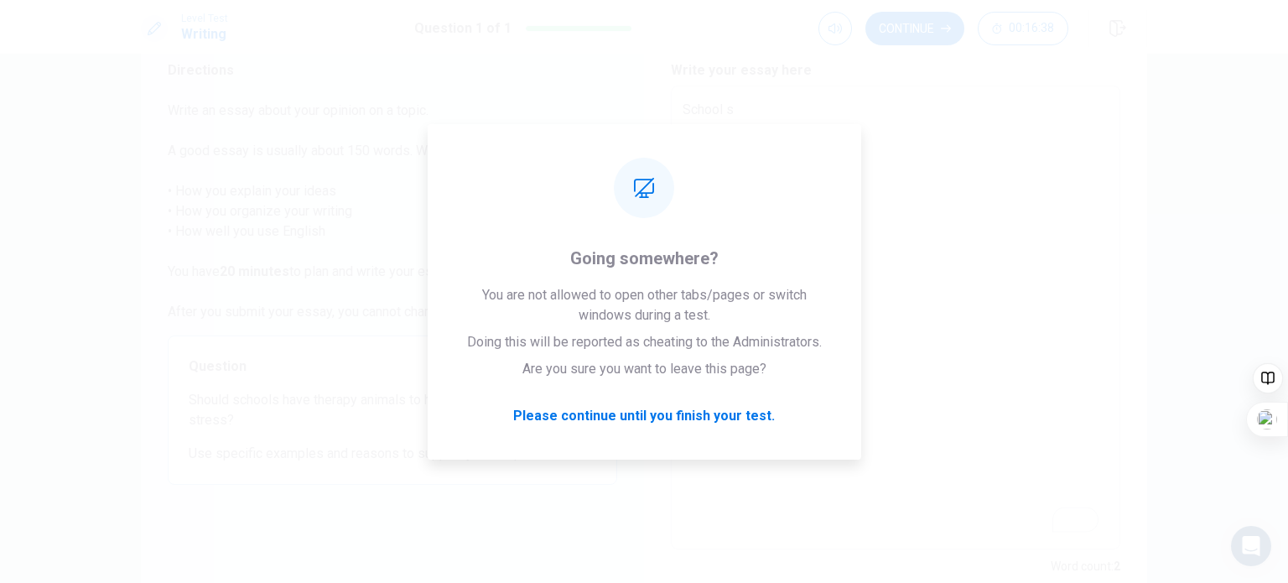
type textarea "x"
type textarea "School sh"
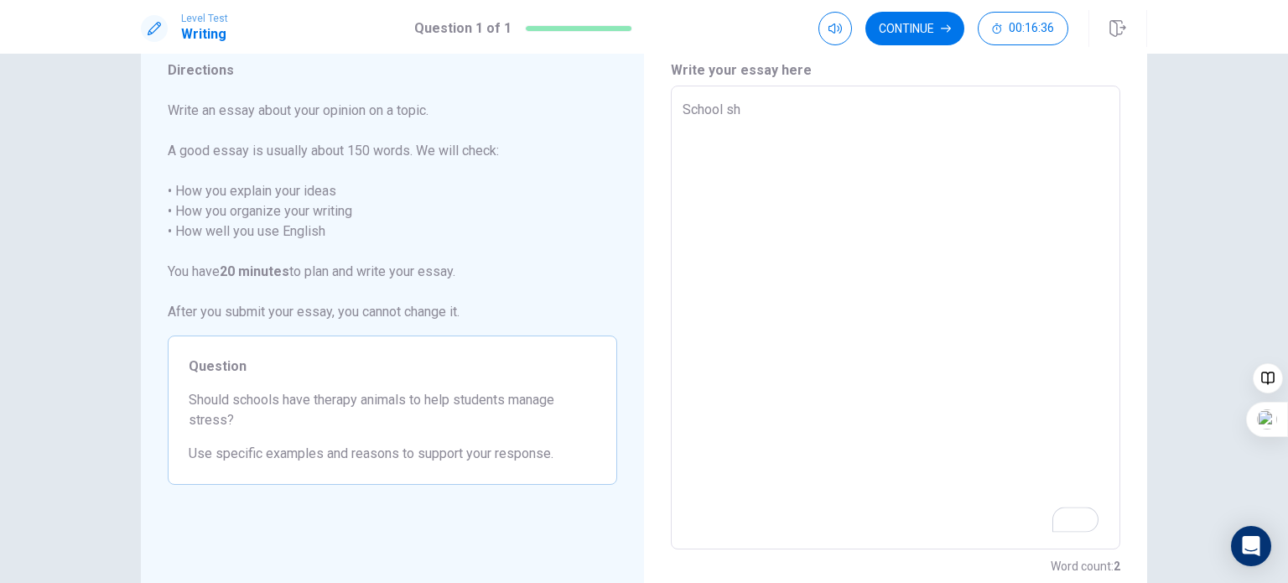
type textarea "x"
type textarea "School sho"
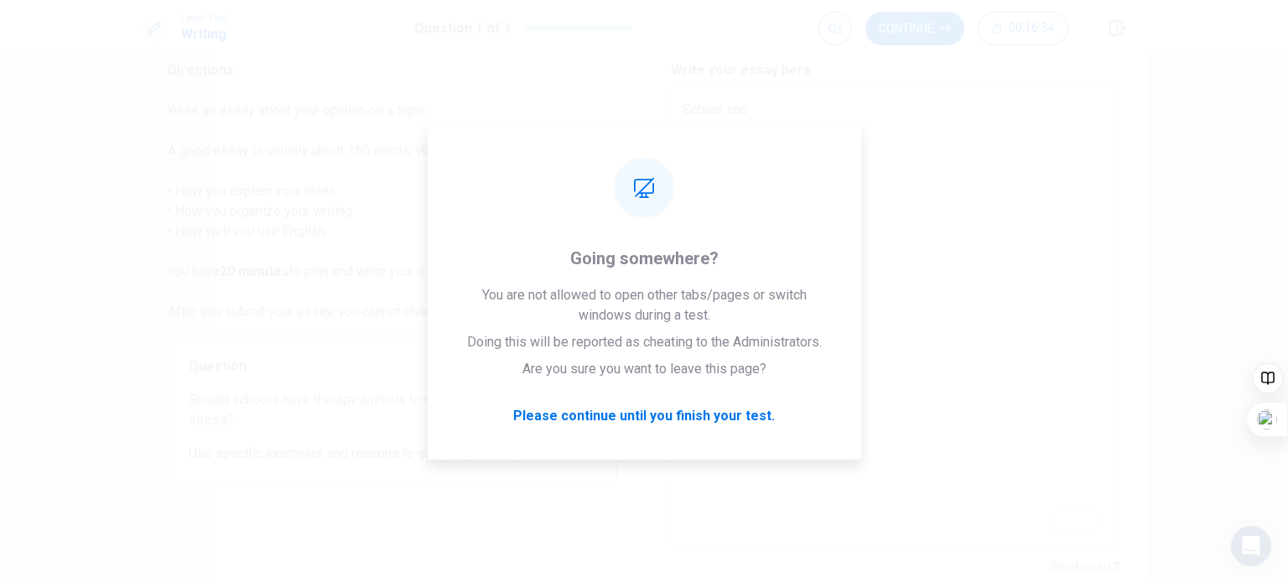
type textarea "x"
type textarea "School shou"
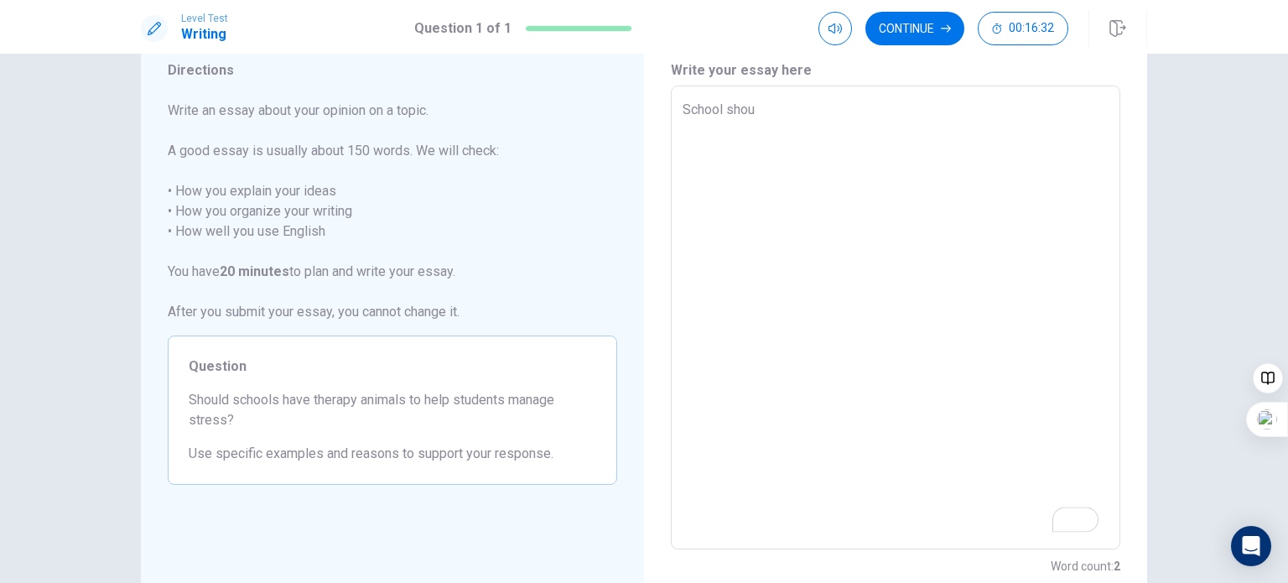
type textarea "x"
type textarea "School shoul"
type textarea "x"
type textarea "School should"
type textarea "x"
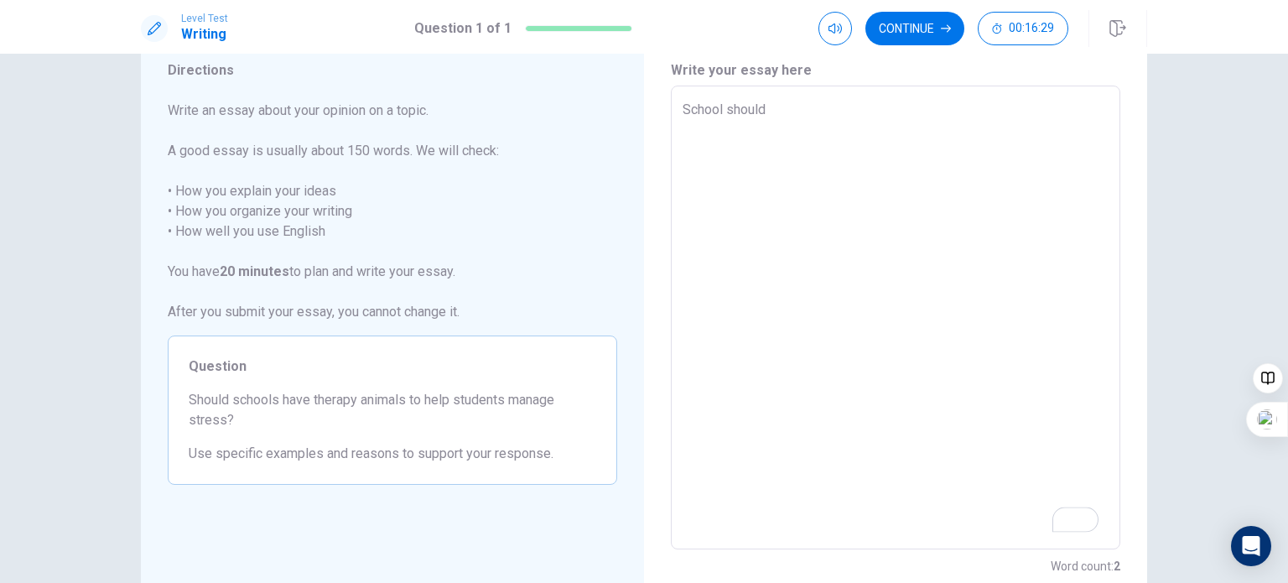
type textarea "School should"
type textarea "x"
type textarea "School should i"
type textarea "x"
type textarea "School should id"
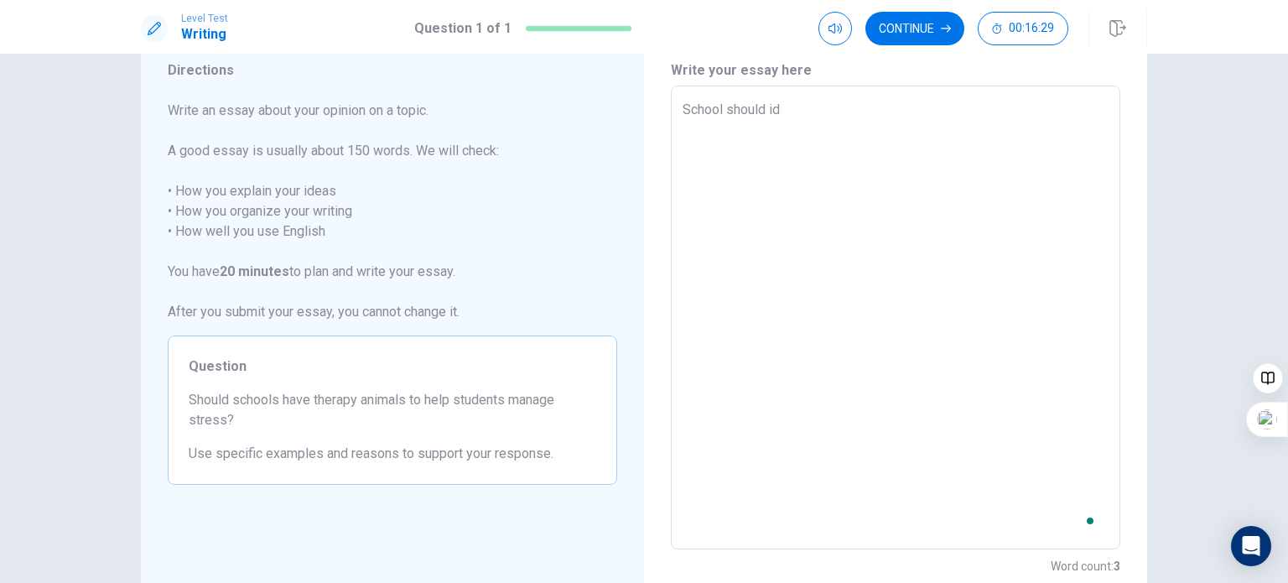
type textarea "x"
type textarea "School should ide"
type textarea "x"
type textarea "School should id"
type textarea "x"
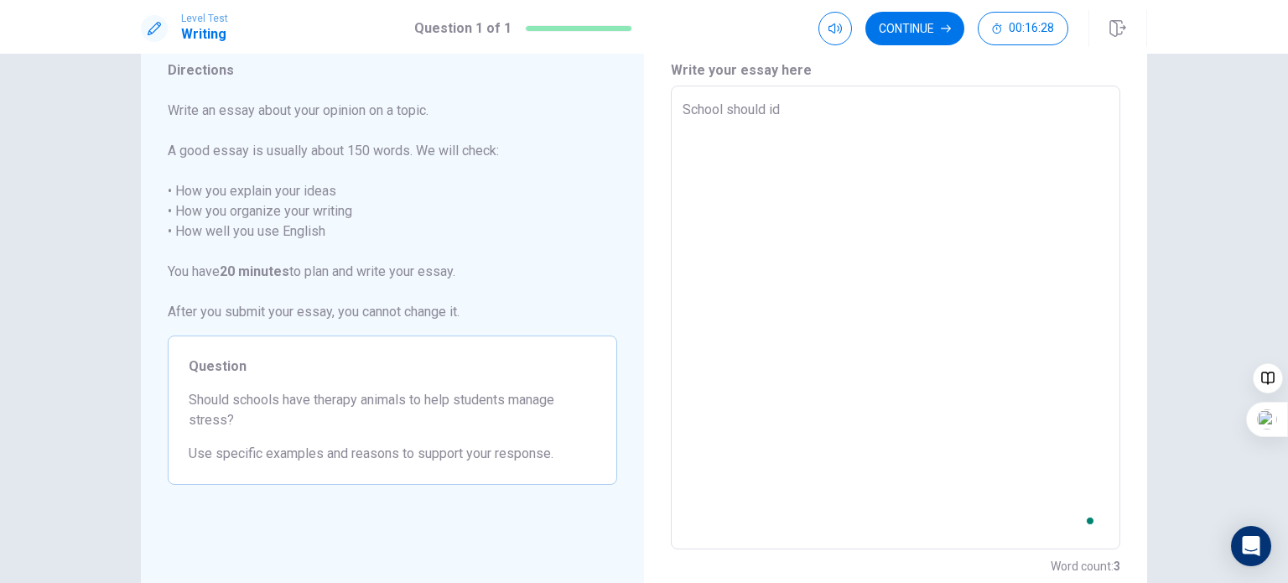
type textarea "School should i"
type textarea "x"
type textarea "School should"
type textarea "x"
type textarea "School should i"
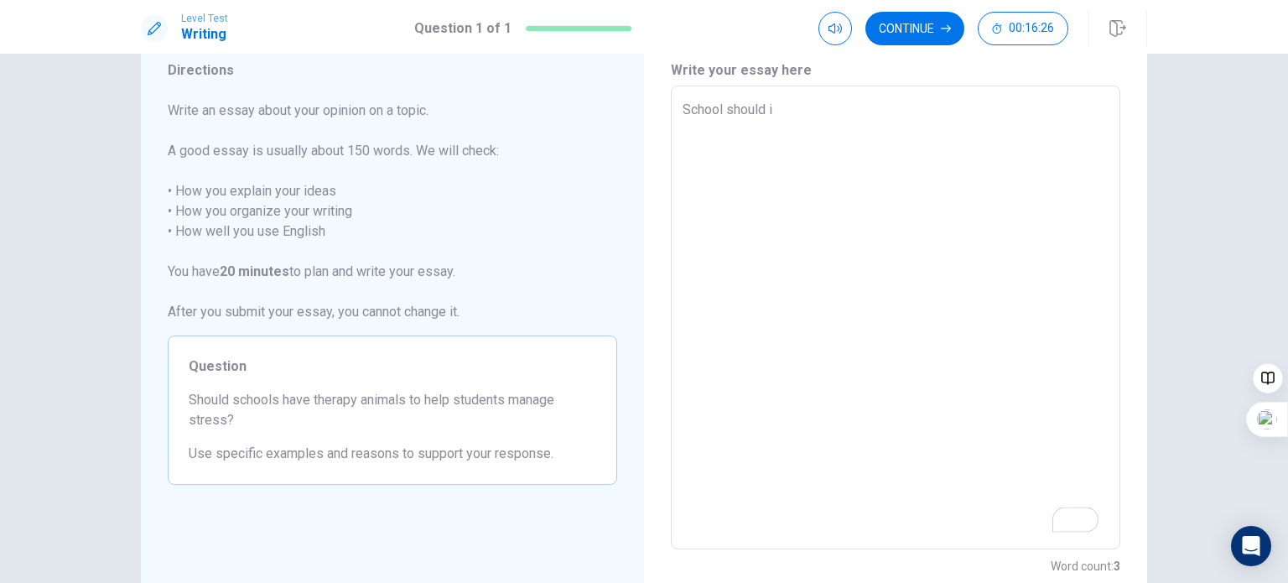
type textarea "x"
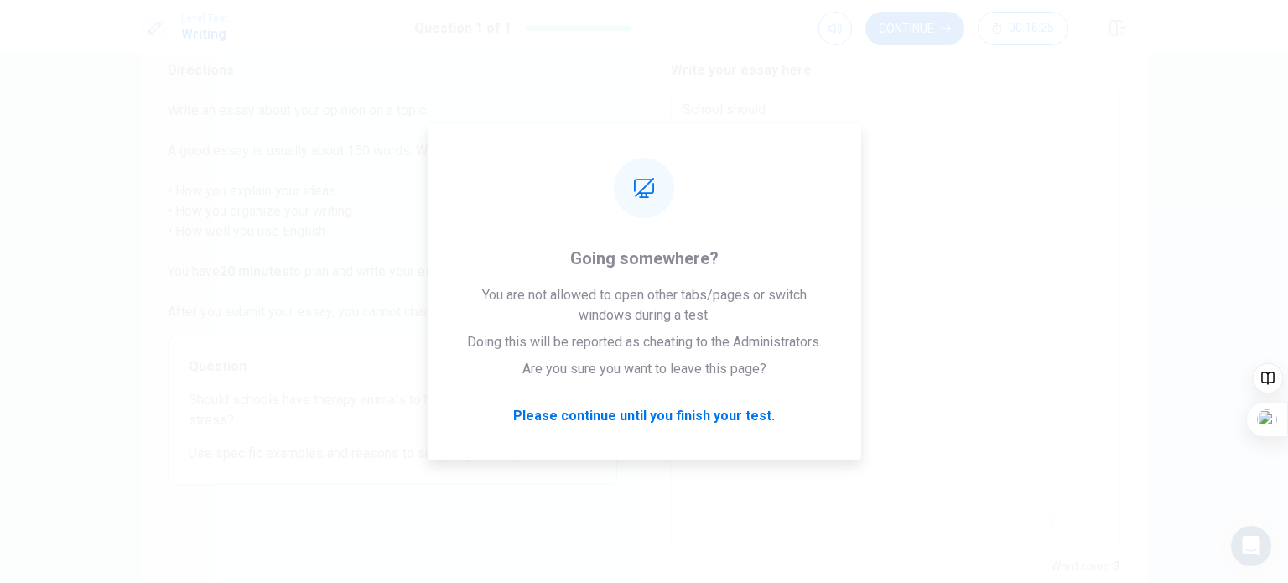
type textarea "School should in"
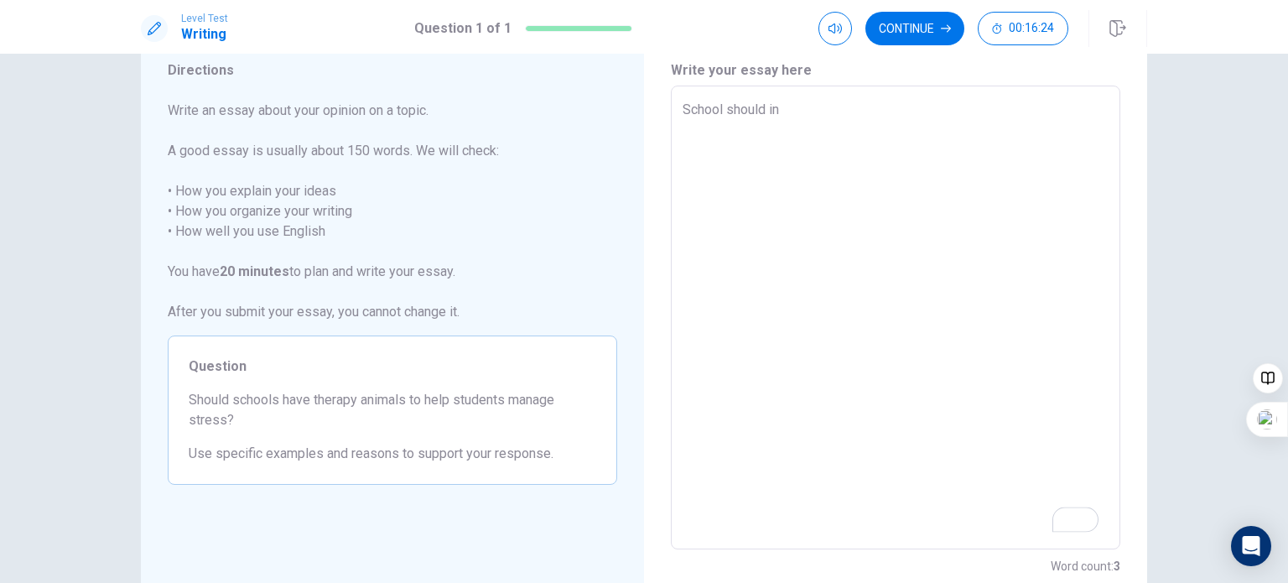
type textarea "x"
type textarea "School should ind"
type textarea "x"
type textarea "School should inde"
type textarea "x"
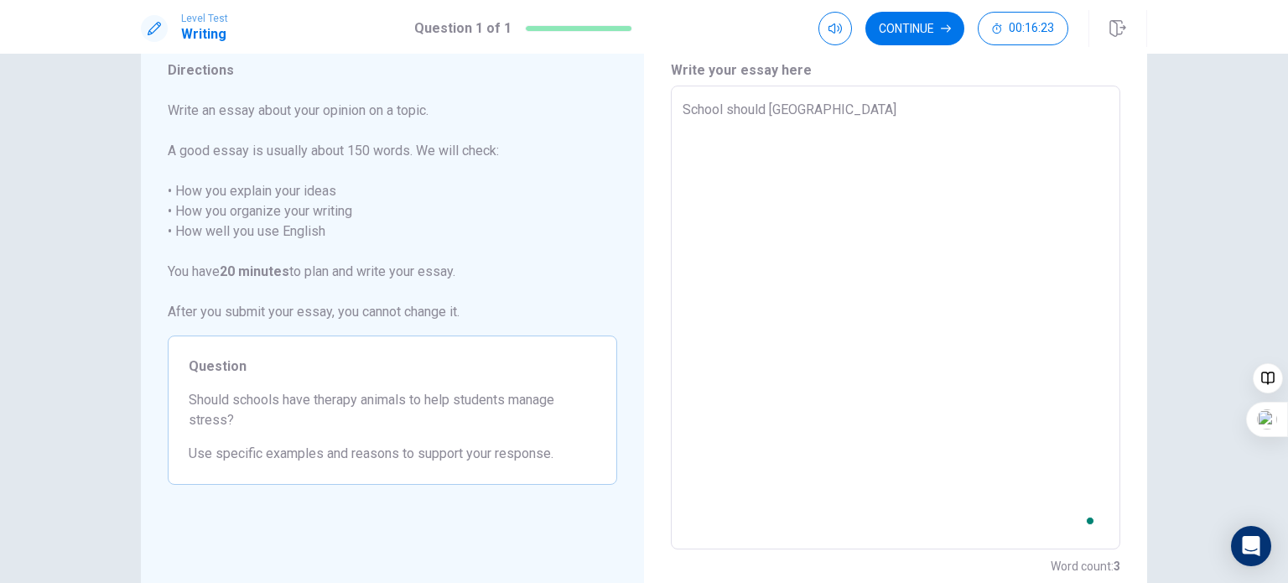
type textarea "School should indee"
type textarea "x"
type textarea "School should indeed"
type textarea "x"
type textarea "School should indeed"
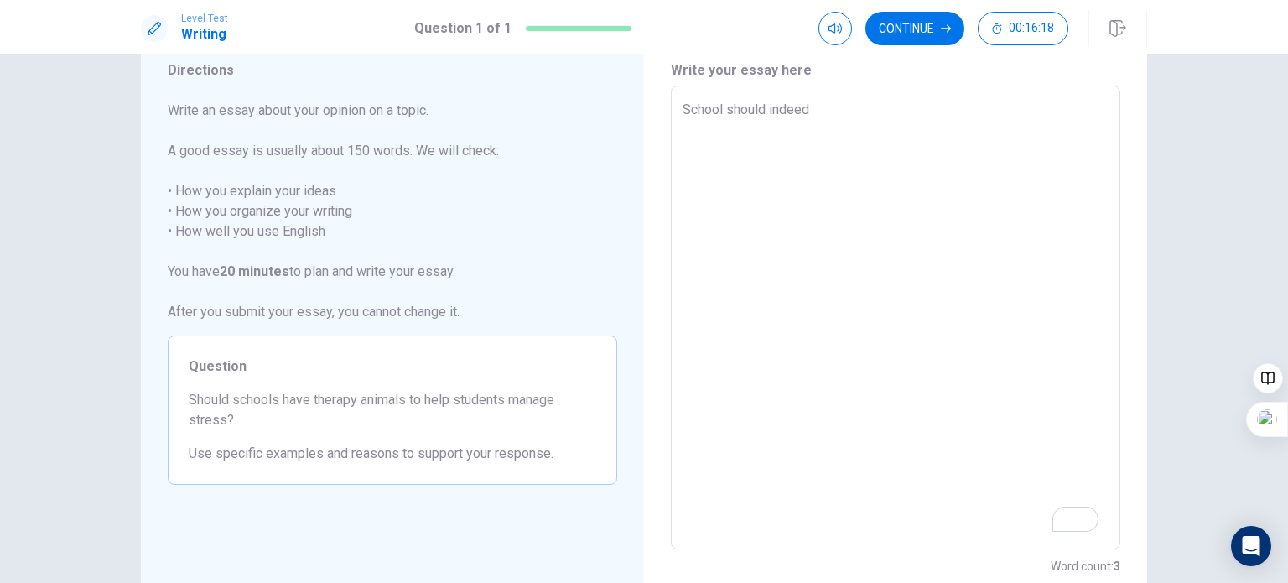
type textarea "x"
type textarea "School should indeed c"
type textarea "x"
type textarea "School should indeed co"
type textarea "x"
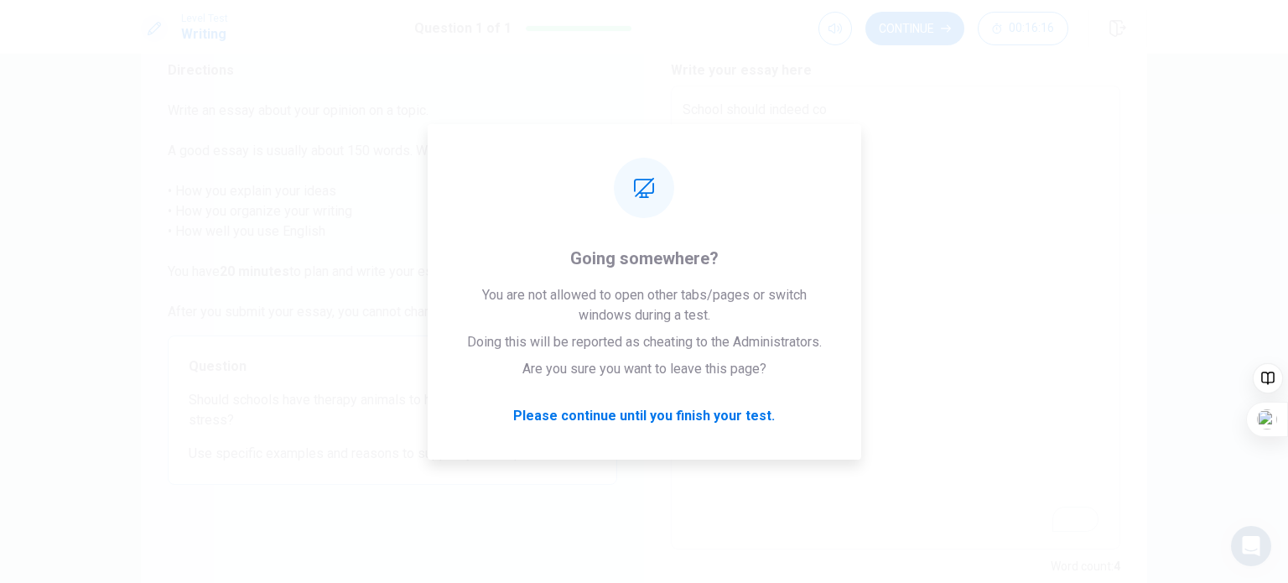
type textarea "School should indeed con"
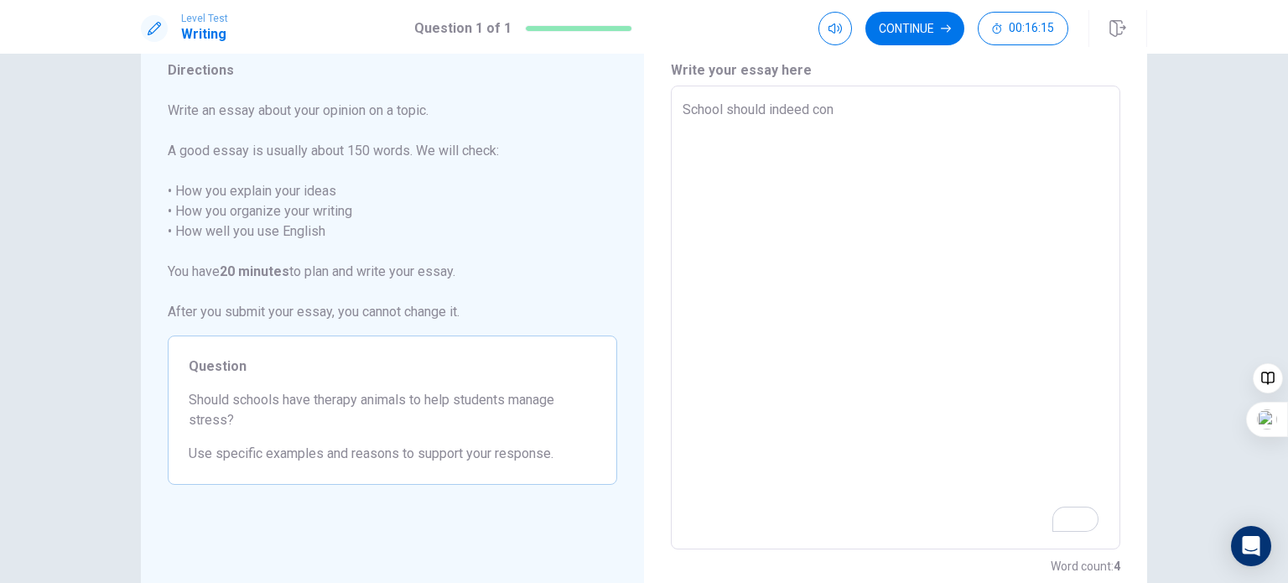
type textarea "x"
type textarea "School should indeed cons"
type textarea "x"
type textarea "School should indeed consi"
type textarea "x"
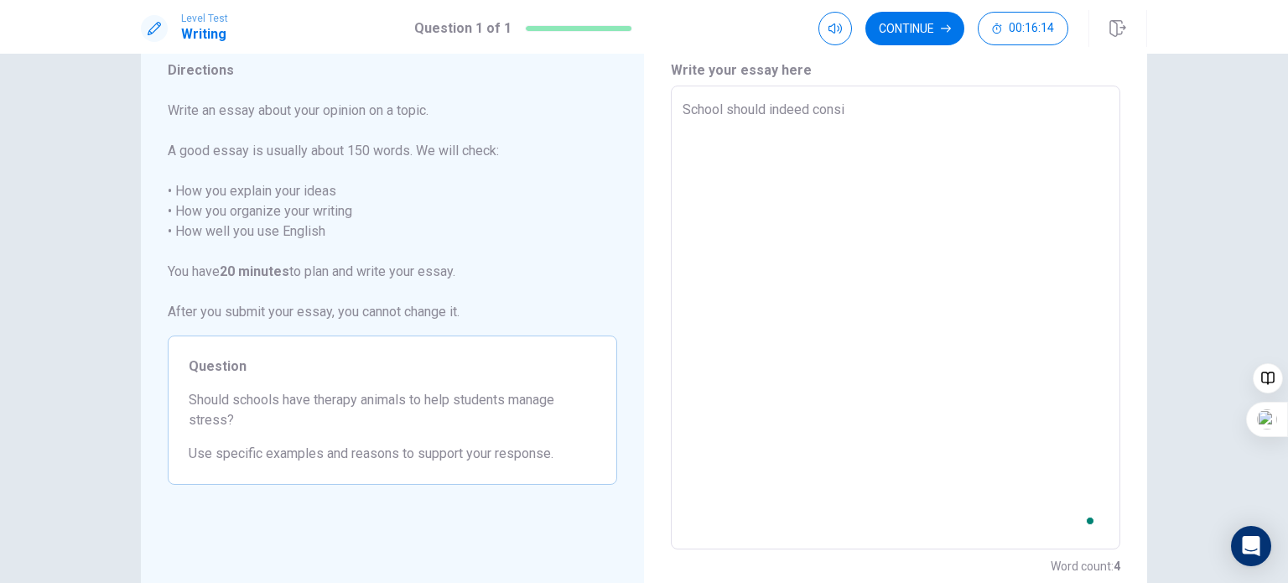
type textarea "School should indeed consid"
type textarea "x"
type textarea "School should indeed conside"
type textarea "x"
type textarea "School should indeed consider"
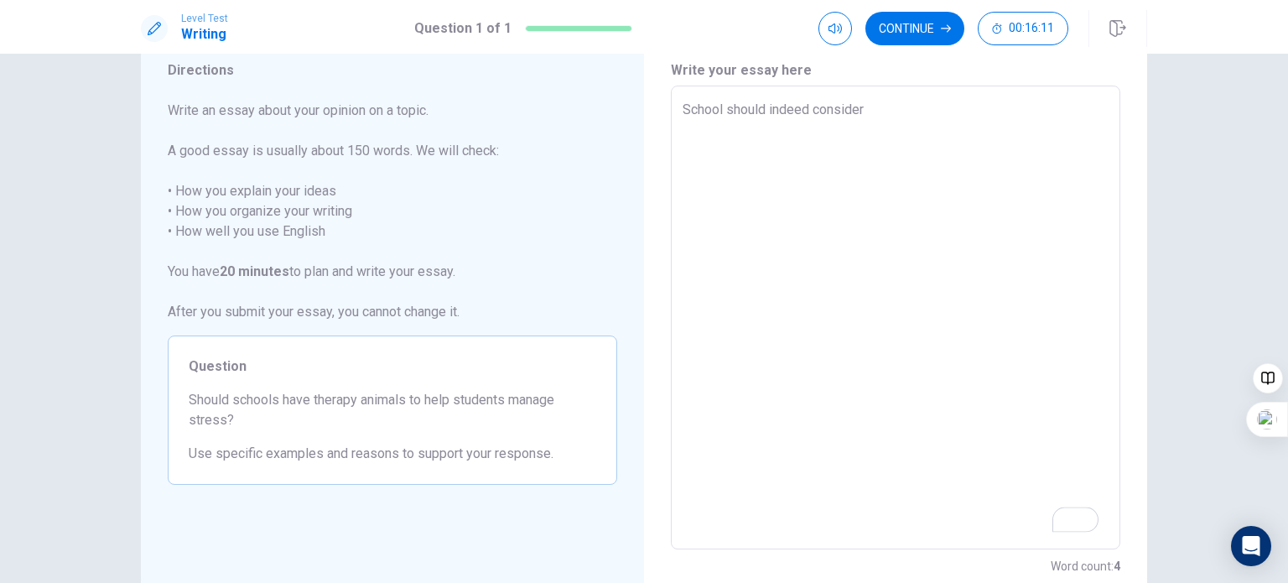
type textarea "x"
type textarea "School should indeed consider"
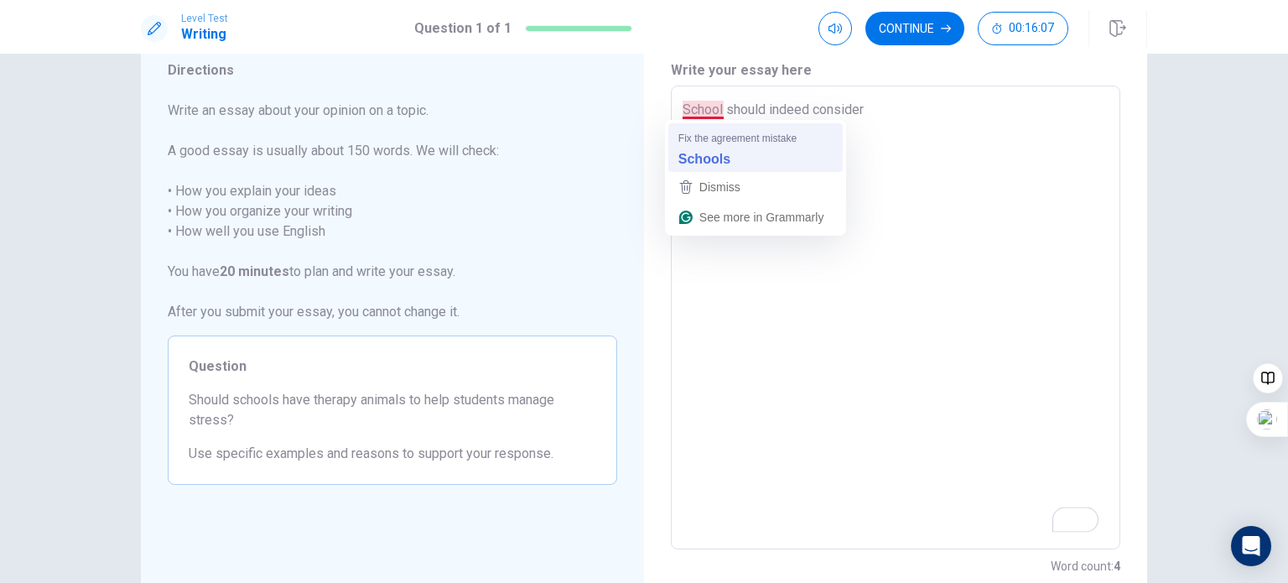
type textarea "x"
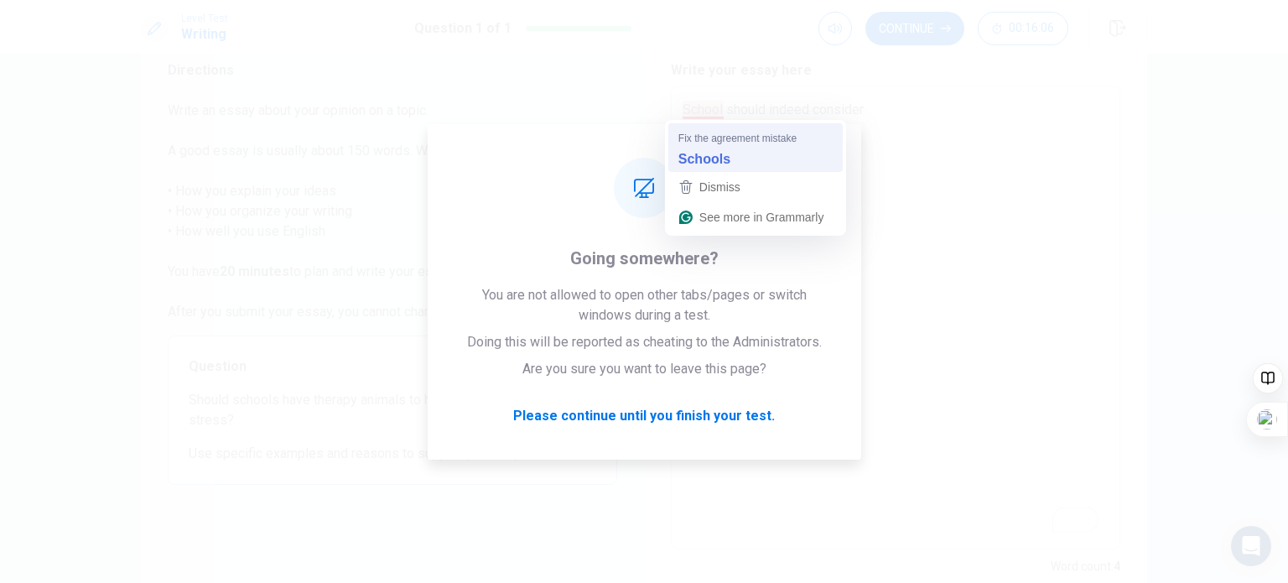
type textarea "Schools should indeed consider"
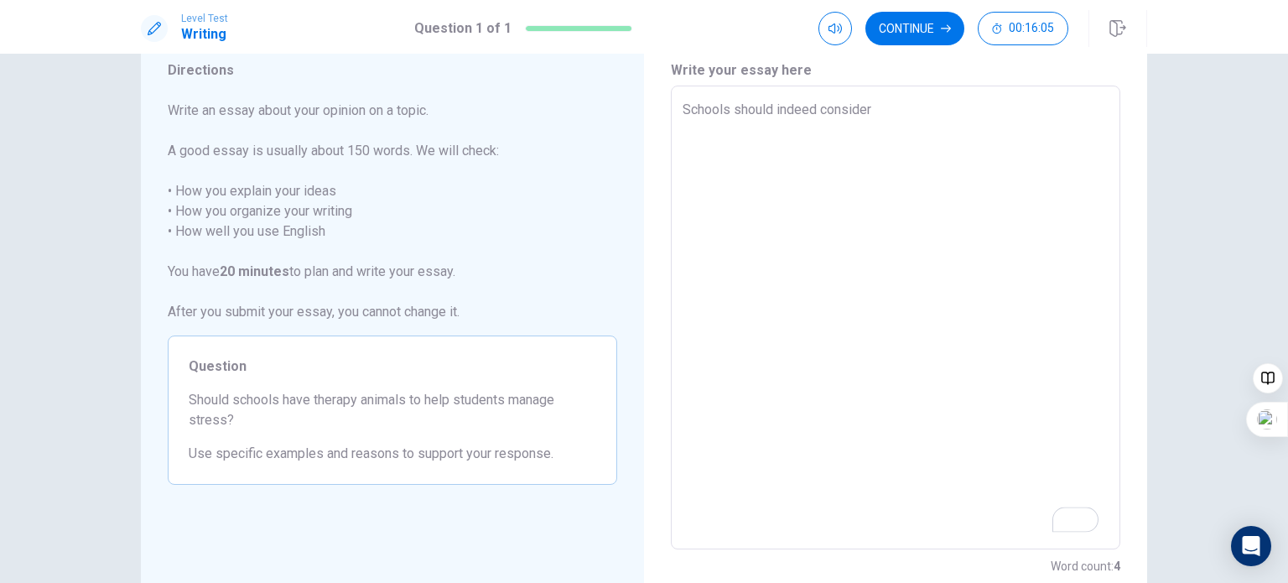
click at [871, 116] on textarea "Schools should indeed consider" at bounding box center [896, 318] width 426 height 436
type textarea "x"
type textarea "Schools should indeed consider i"
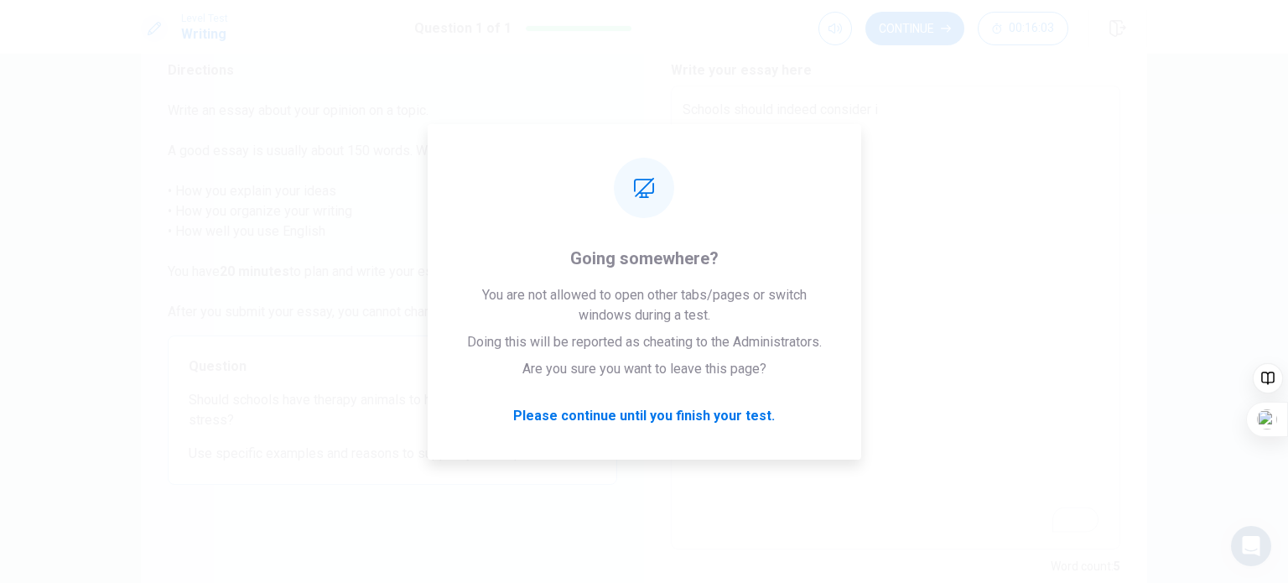
type textarea "x"
type textarea "Schools should indeed consider in"
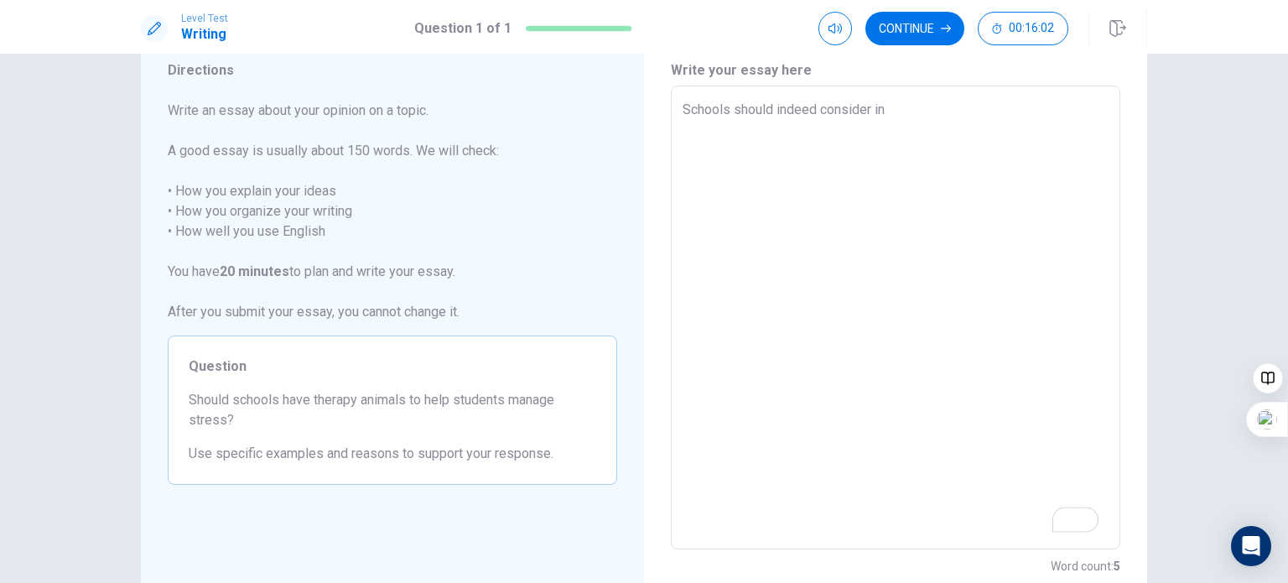
type textarea "x"
type textarea "Schools should indeed consider int"
type textarea "x"
type textarea "Schools should indeed consider intr"
type textarea "x"
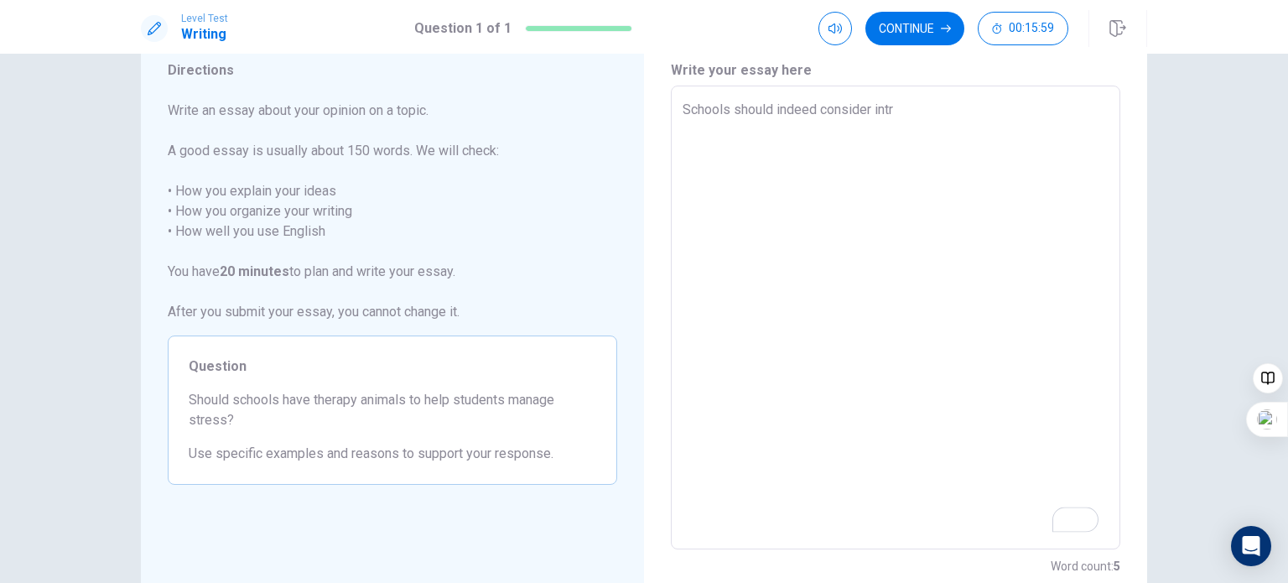
type textarea "Schools should indeed consider intro"
type textarea "x"
type textarea "Schools should indeed consider introd"
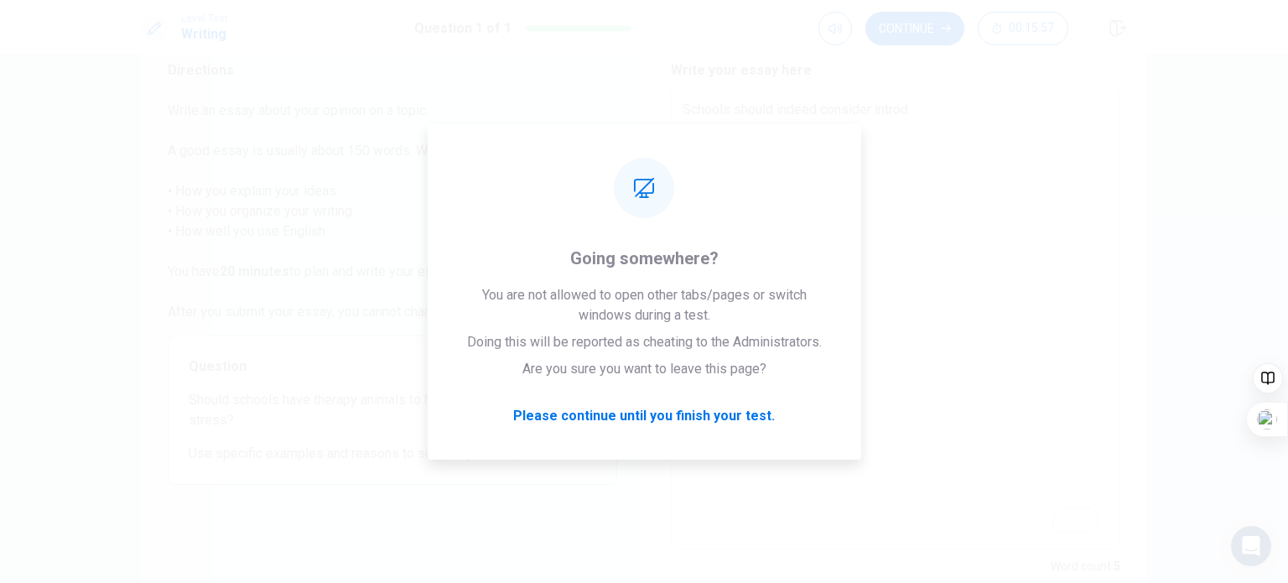
type textarea "x"
type textarea "Schools should indeed consider introdu"
type textarea "x"
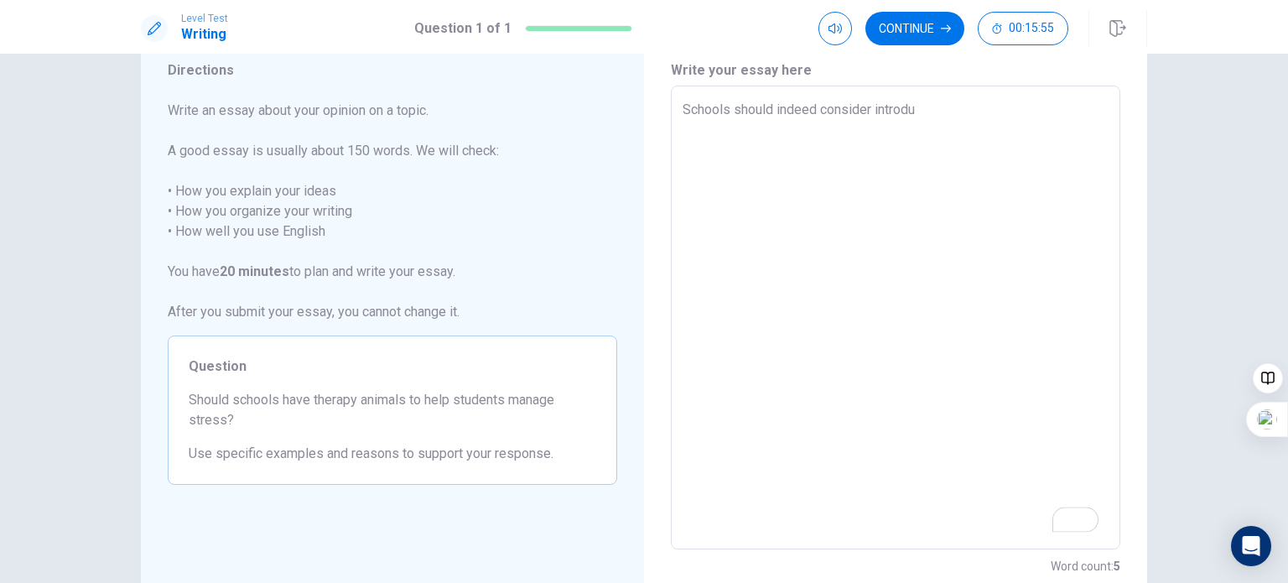
type textarea "Schools should indeed consider introduc"
type textarea "x"
type textarea "Schools should indeed consider introduci"
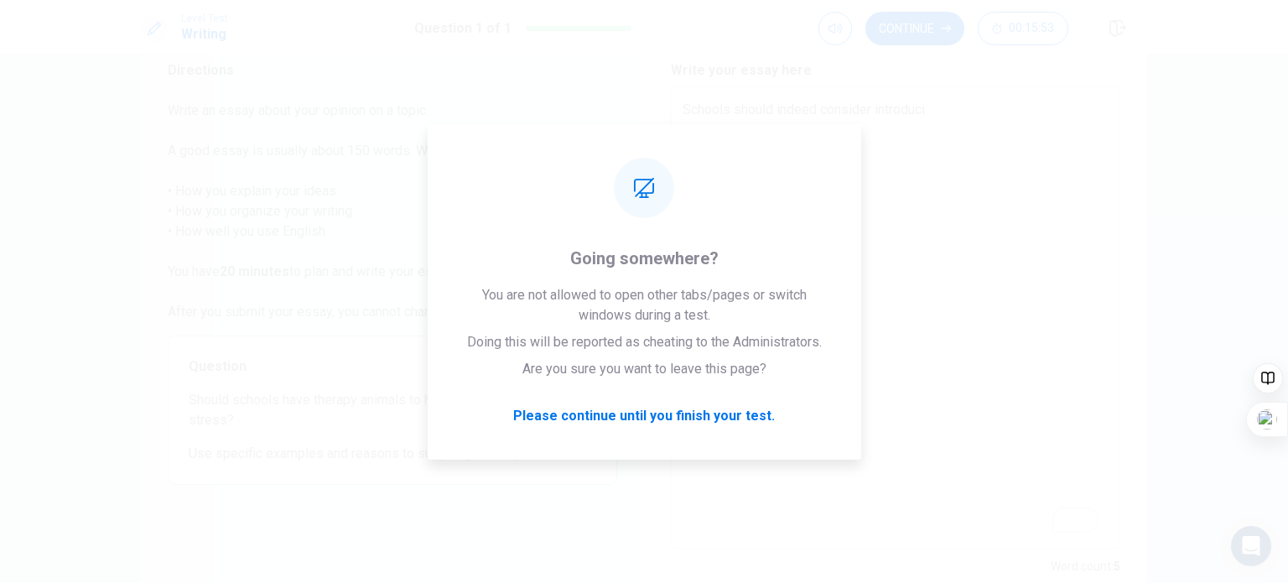
type textarea "x"
type textarea "Schools should indeed consider introducin"
type textarea "x"
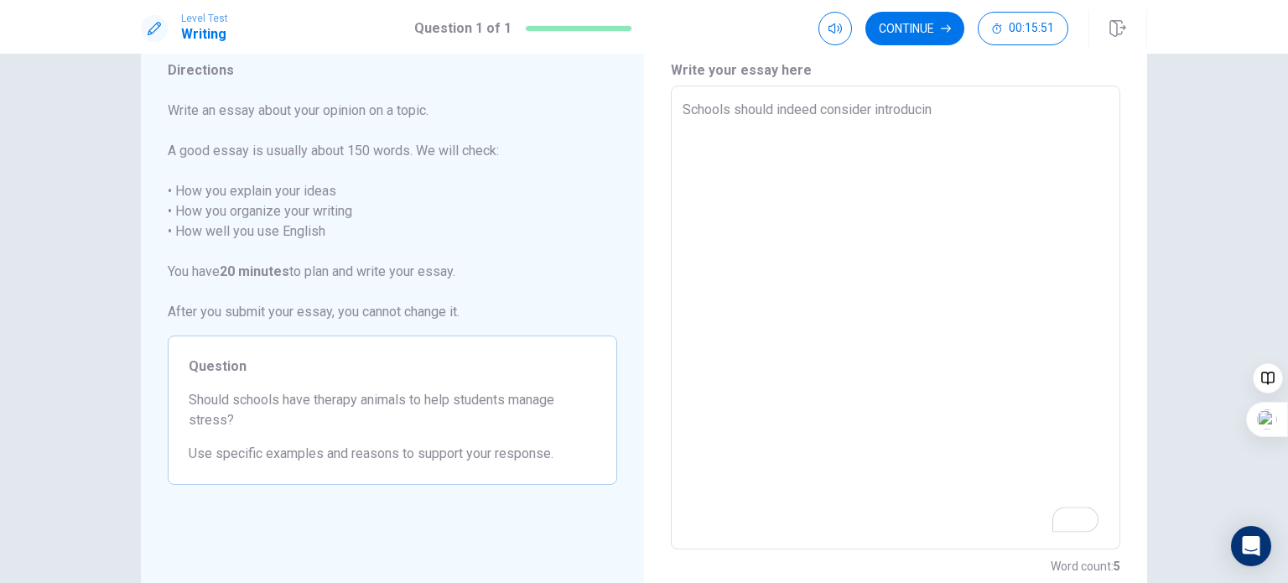
type textarea "Schools should indeed consider introducing"
type textarea "x"
click at [1090, 110] on textarea "Schools should indeed consider introducing therapy animals to helps st" at bounding box center [896, 318] width 426 height 436
click at [1098, 106] on textarea "Schools should indeed consider introducing therapy animals to help st" at bounding box center [896, 318] width 426 height 436
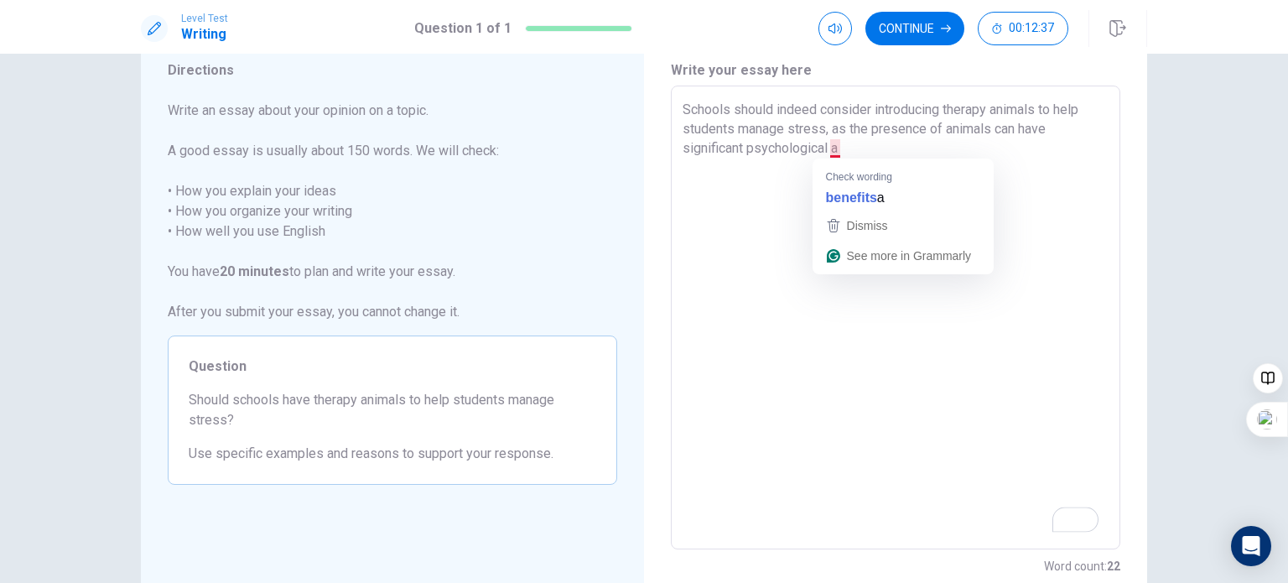
click at [834, 151] on textarea "Schools should indeed consider introducing therapy animals to help students man…" at bounding box center [896, 318] width 426 height 436
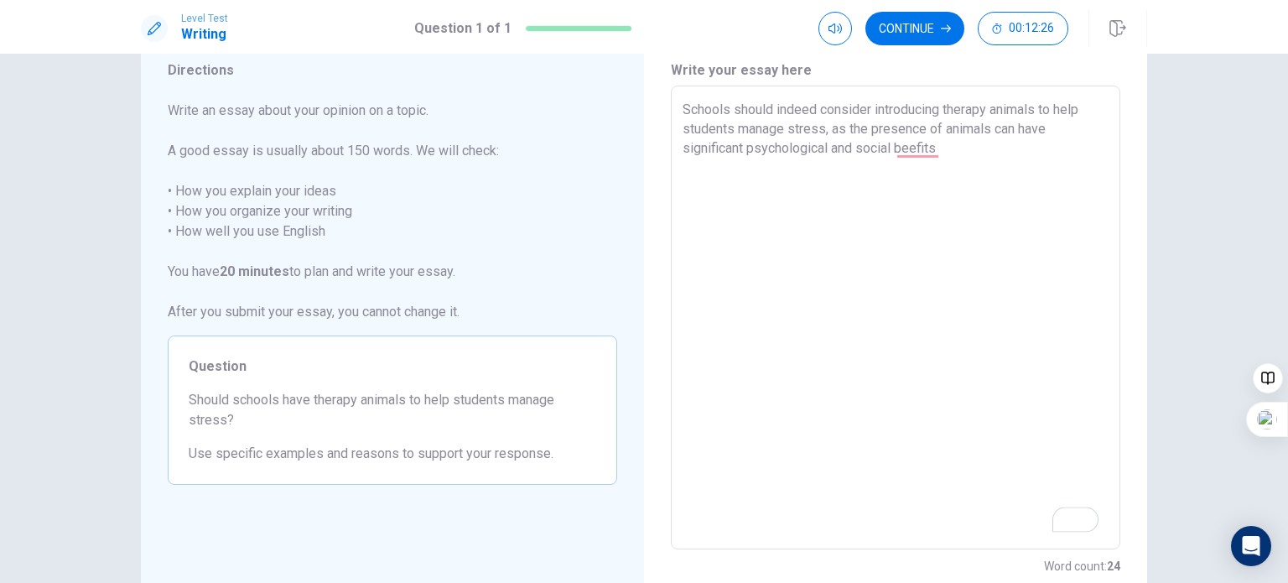
click at [906, 147] on textarea "Schools should indeed consider introducing therapy animals to help students man…" at bounding box center [896, 318] width 426 height 436
click at [949, 164] on textarea "Schools should indeed consider introducing therapy animals to help students man…" at bounding box center [896, 318] width 426 height 436
click at [1042, 190] on textarea "Schools should indeed consider introducing therapy animals to help students man…" at bounding box center [896, 318] width 426 height 436
click at [1030, 150] on textarea "Schools should indeed consider introducing therapy animals to help students man…" at bounding box center [896, 318] width 426 height 436
click at [1054, 150] on textarea "Schools should indeed consider introducing therapy animals to help students man…" at bounding box center [896, 318] width 426 height 436
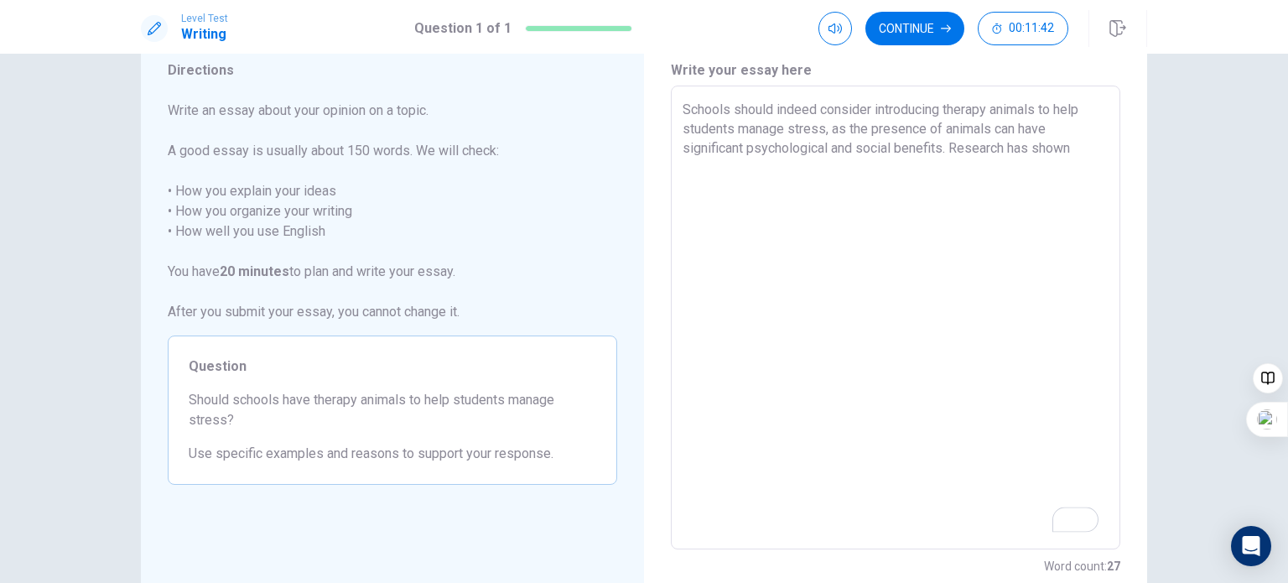
click at [1070, 152] on textarea "Schools should indeed consider introducing therapy animals to help students man…" at bounding box center [896, 318] width 426 height 436
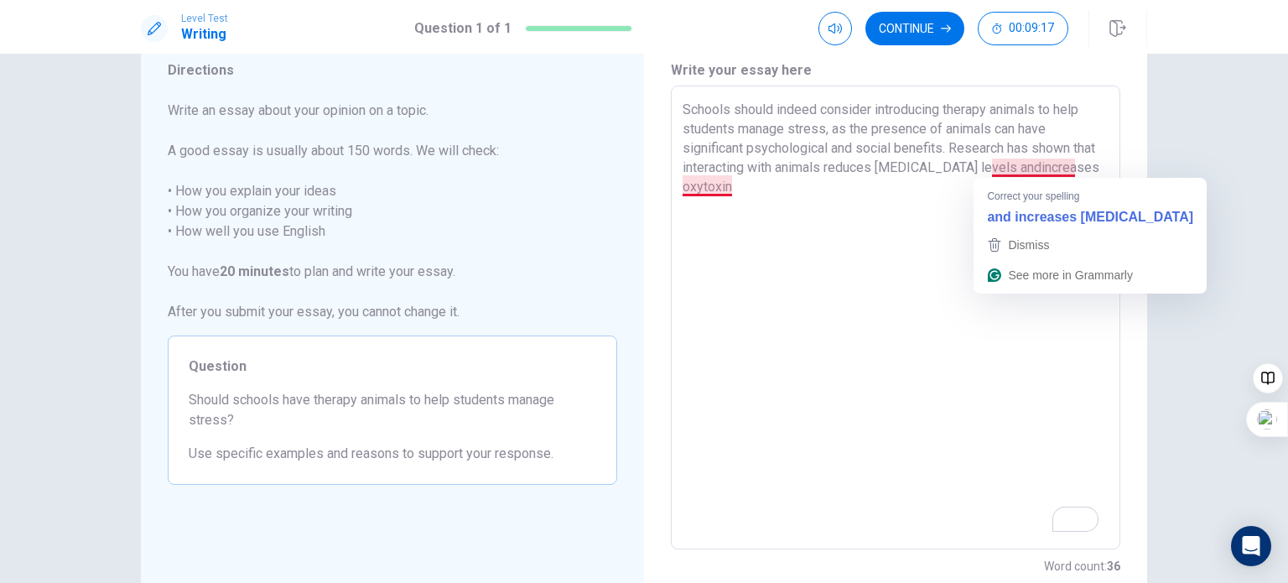
click at [1012, 168] on textarea "Schools should indeed consider introducing therapy animals to help students man…" at bounding box center [896, 318] width 426 height 436
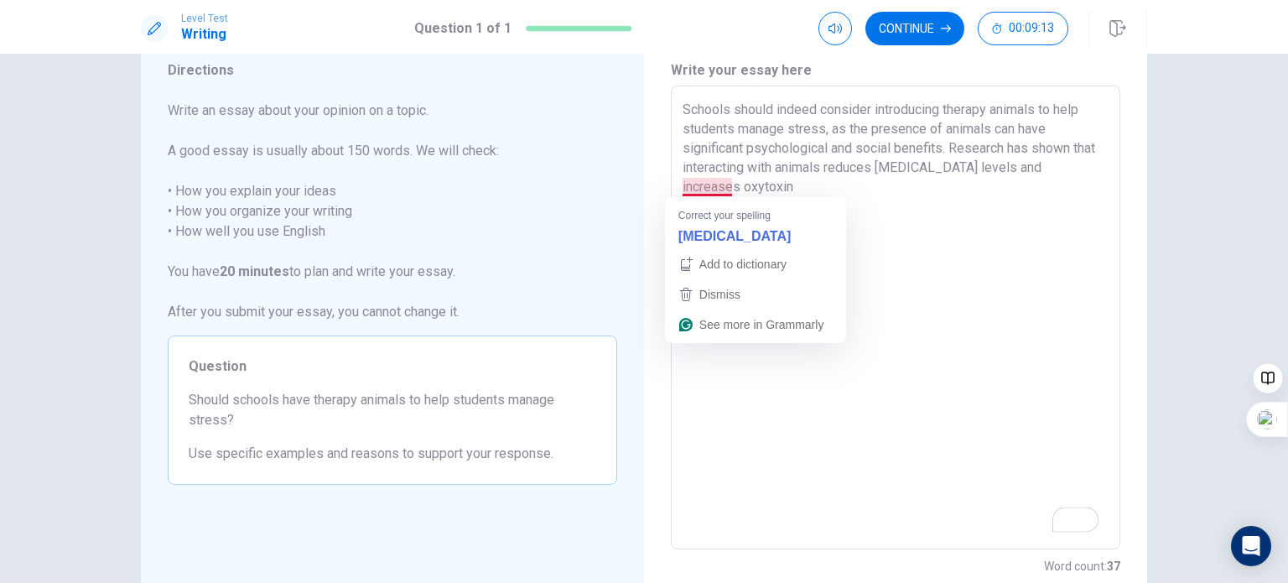
click at [725, 190] on textarea "Schools should indeed consider introducing therapy animals to help students man…" at bounding box center [896, 318] width 426 height 436
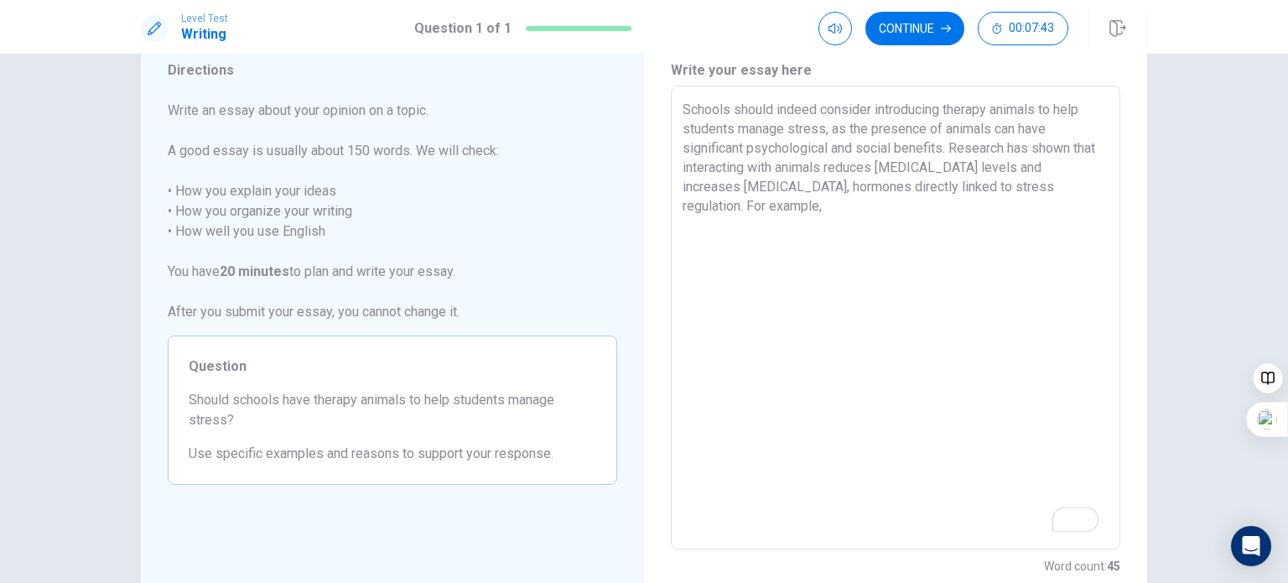
click at [1091, 187] on textarea "Schools should indeed consider introducing therapy animals to help students man…" at bounding box center [896, 318] width 426 height 436
click at [797, 205] on textarea "Schools should indeed consider introducing therapy animals to help students man…" at bounding box center [896, 318] width 426 height 436
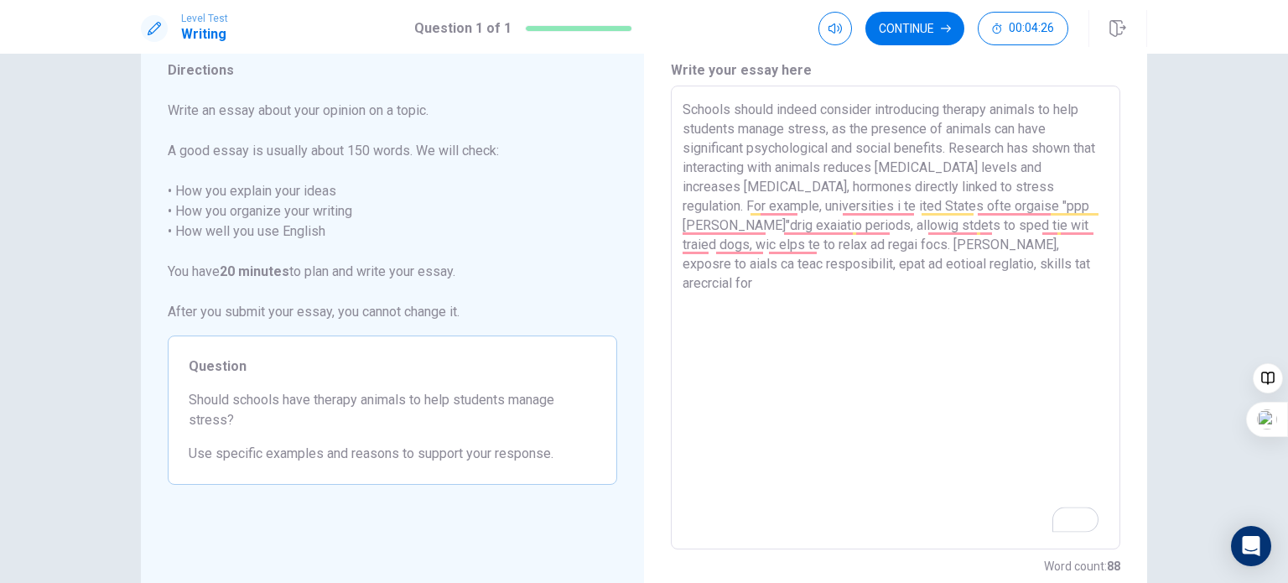
click at [803, 259] on textarea "Schools should indeed consider introducing therapy animals to help students man…" at bounding box center [896, 318] width 426 height 436
click at [862, 263] on textarea "Schools should indeed consider introducing therapy animals to help students man…" at bounding box center [896, 318] width 426 height 436
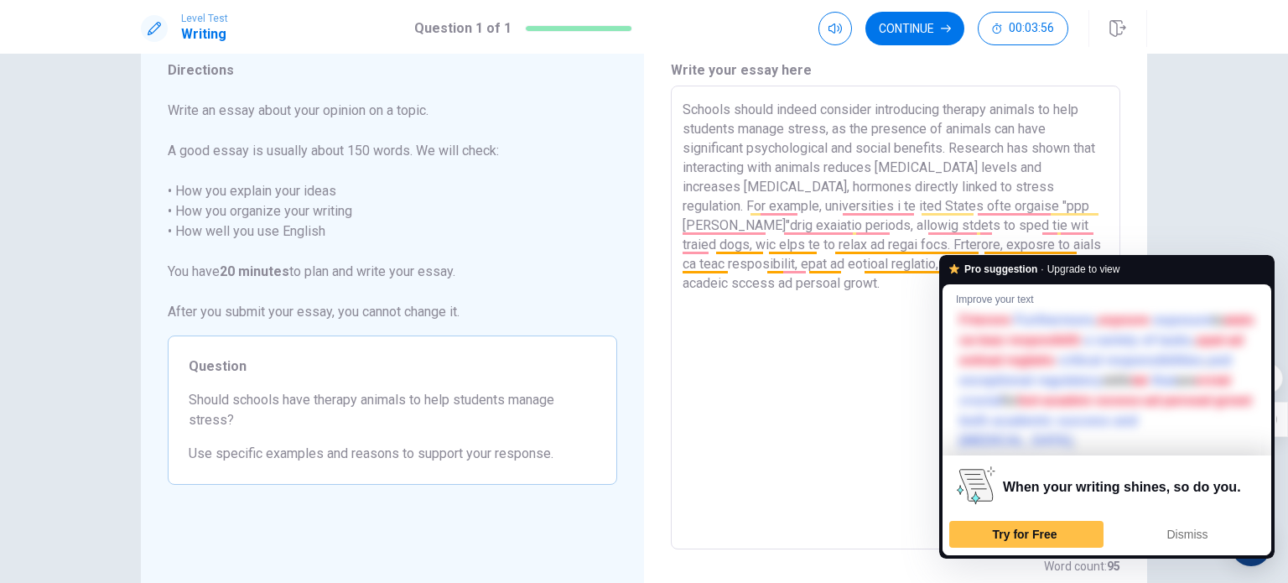
click at [1097, 237] on textarea "Schools should indeed consider introducing therapy animals to help students man…" at bounding box center [896, 318] width 426 height 436
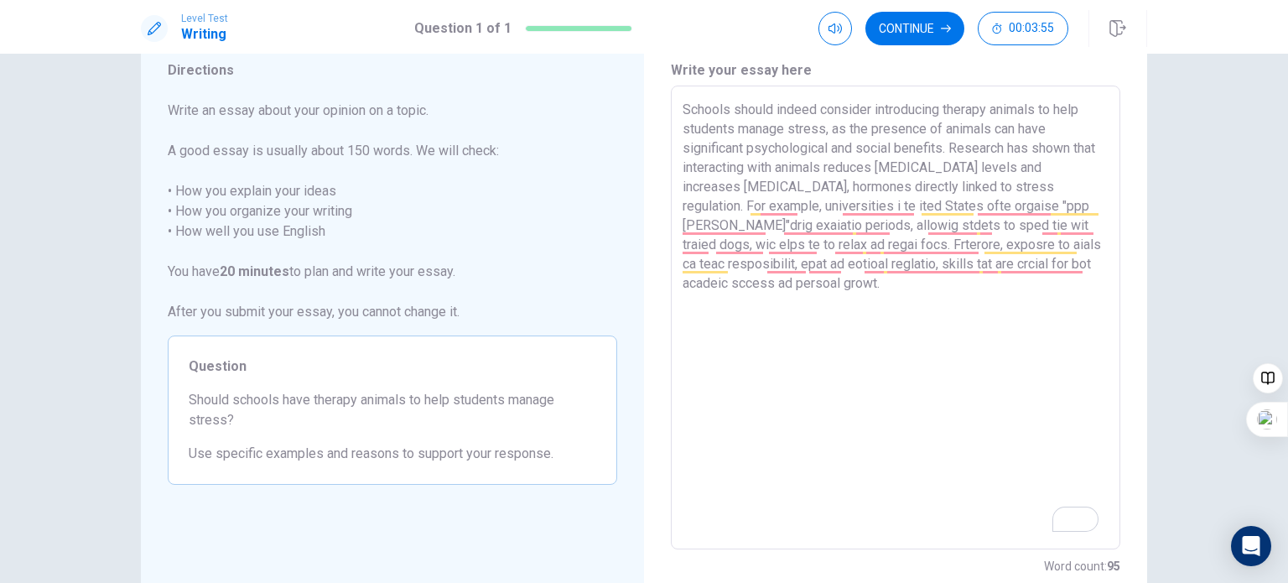
click at [1093, 270] on textarea "Schools should indeed consider introducing therapy animals to help students man…" at bounding box center [896, 318] width 426 height 436
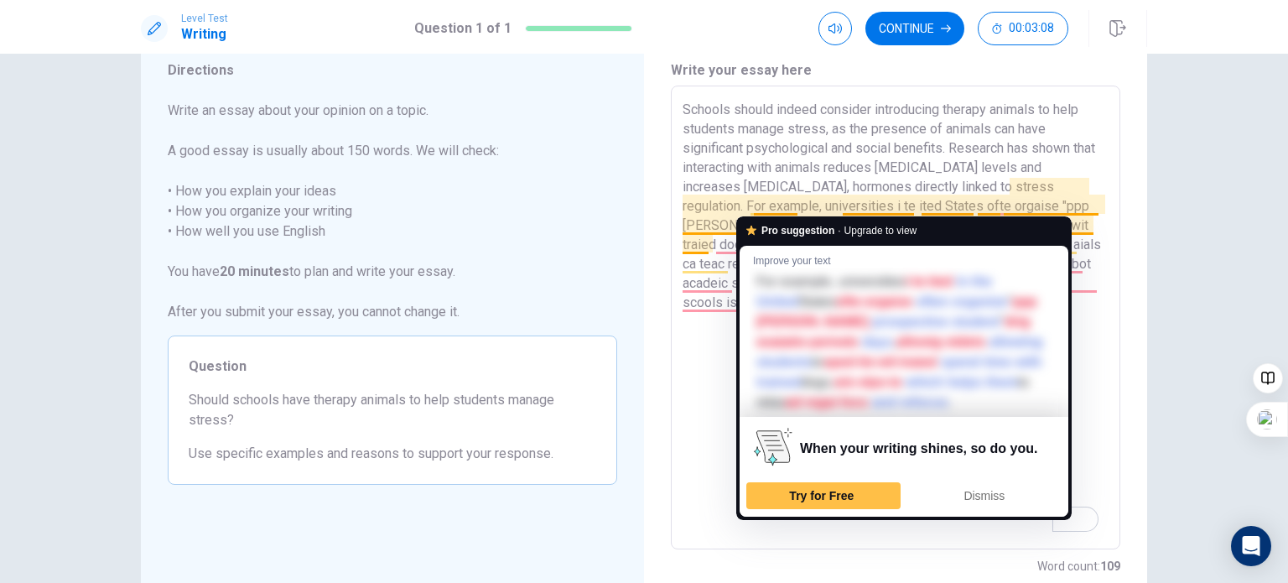
click at [752, 210] on textarea "Schools should indeed consider introducing therapy animals to help students man…" at bounding box center [896, 318] width 426 height 436
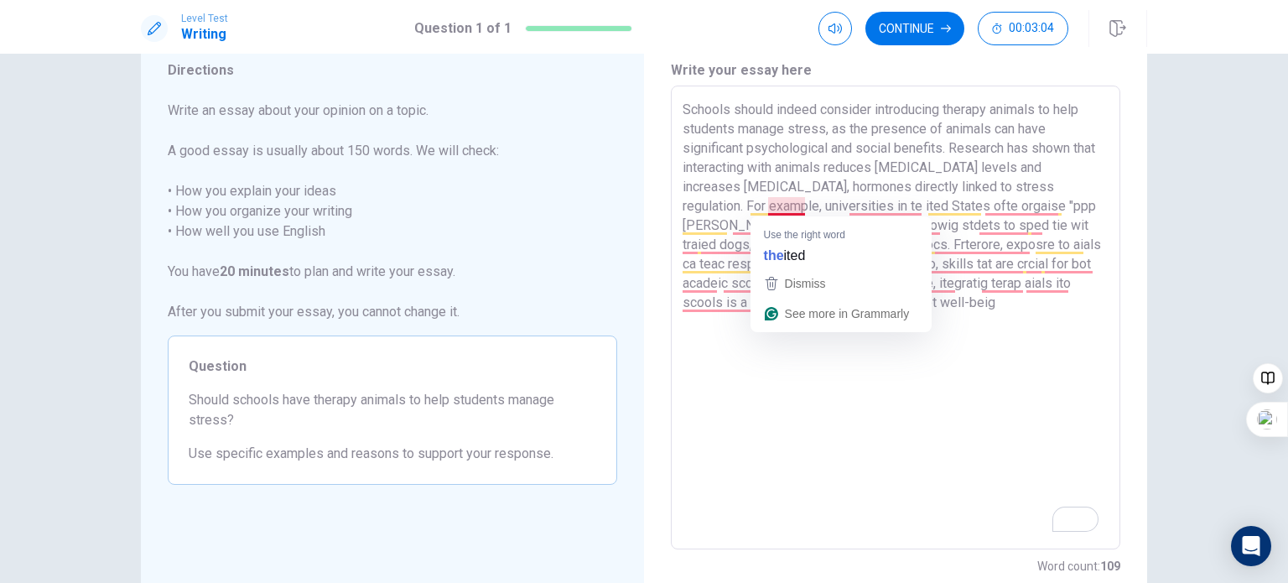
click at [764, 207] on textarea "Schools should indeed consider introducing therapy animals to help students man…" at bounding box center [896, 318] width 426 height 436
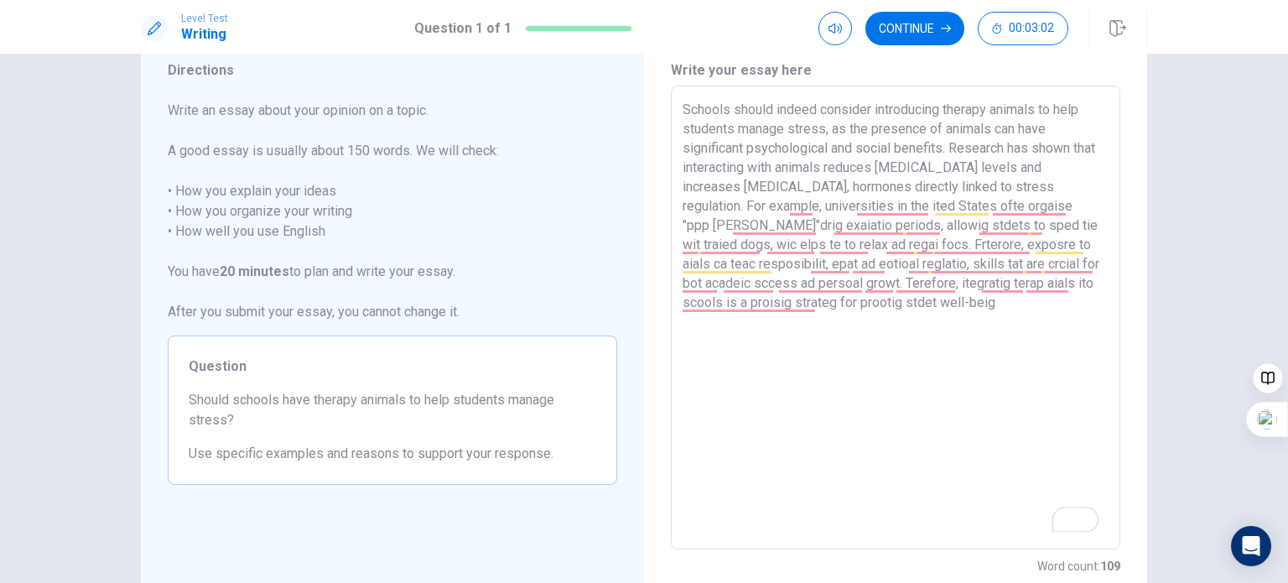
click at [787, 210] on textarea "Schools should indeed consider introducing therapy animals to help students man…" at bounding box center [896, 318] width 426 height 436
click at [792, 205] on textarea "Schools should indeed consider introducing therapy animals to help students man…" at bounding box center [896, 318] width 426 height 436
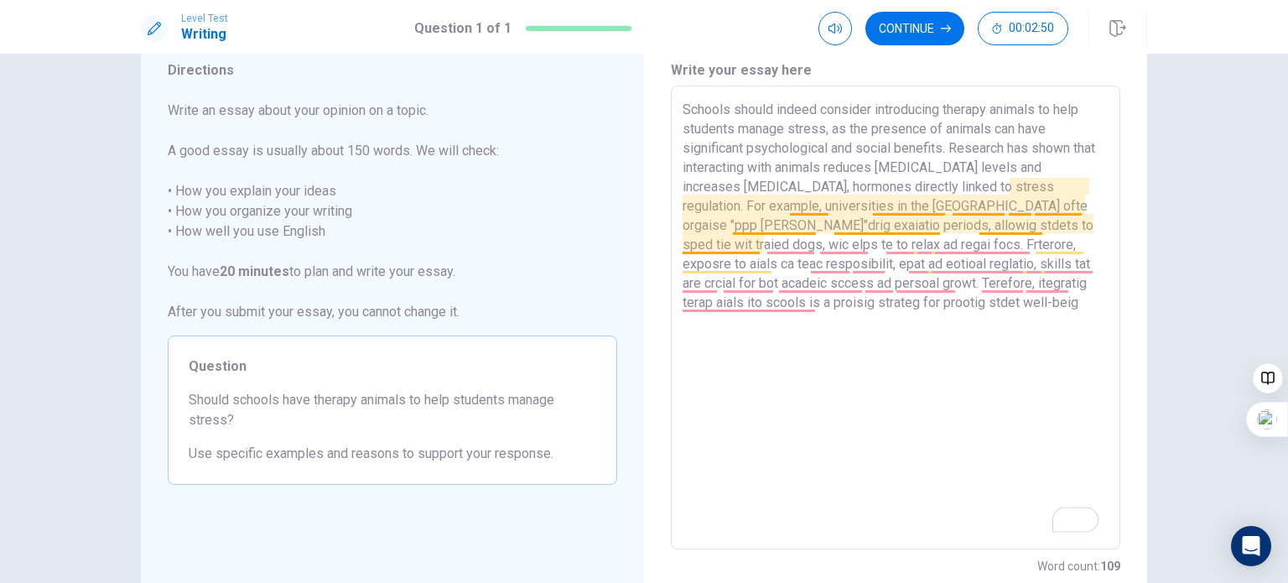
click at [892, 207] on textarea "Schools should indeed consider introducing therapy animals to help students man…" at bounding box center [896, 318] width 426 height 436
click at [931, 209] on textarea "Schools should indeed consider introducing therapy animals to help students man…" at bounding box center [896, 318] width 426 height 436
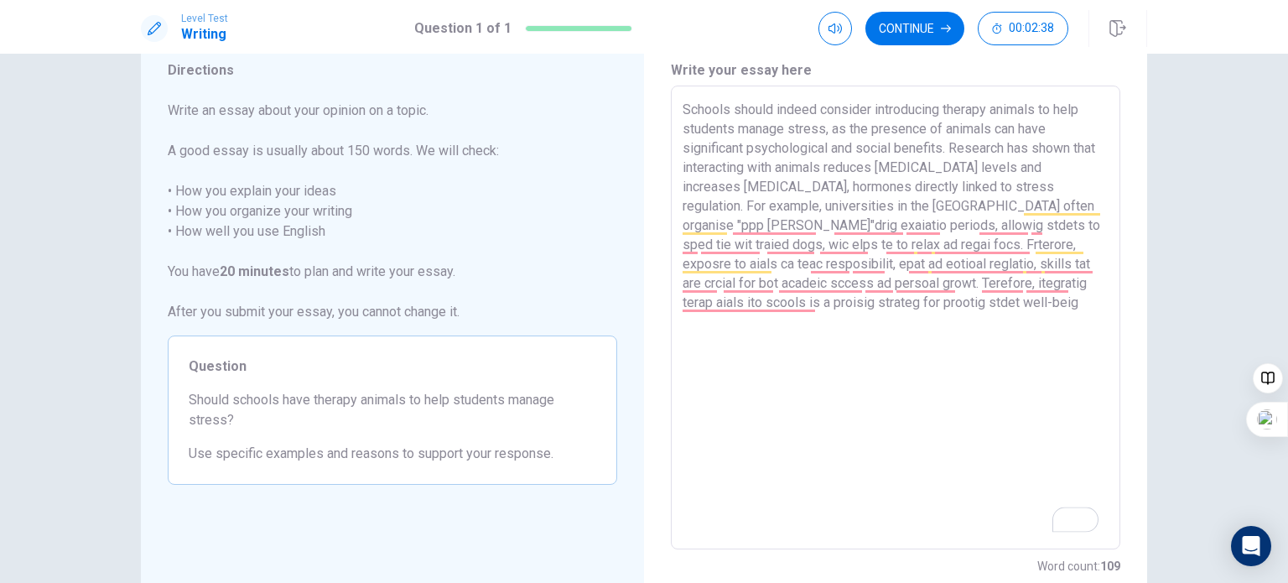
click at [973, 207] on textarea "Schools should indeed consider introducing therapy animals to help students man…" at bounding box center [896, 318] width 426 height 436
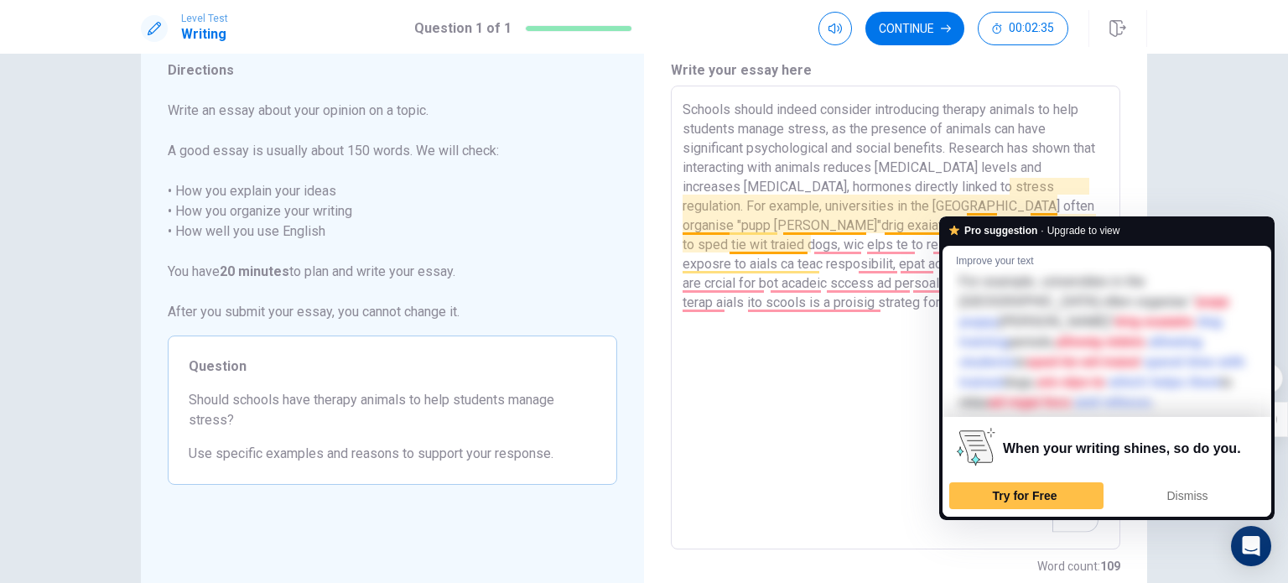
click at [992, 208] on textarea "Schools should indeed consider introducing therapy animals to help students man…" at bounding box center [896, 318] width 426 height 436
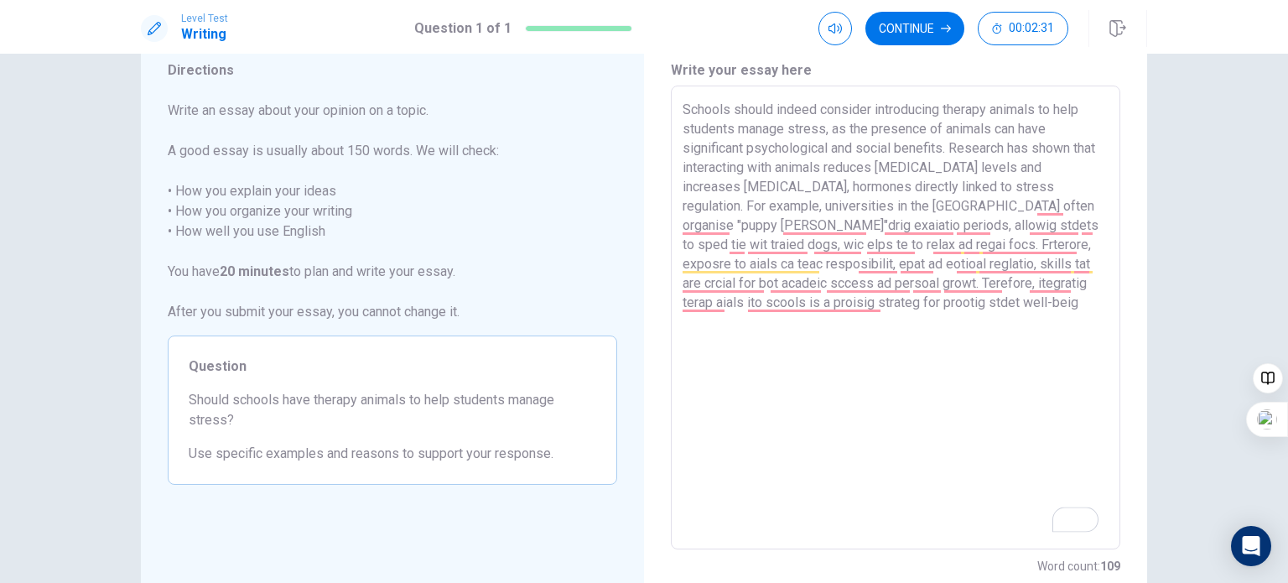
click at [1023, 208] on textarea "Schools should indeed consider introducing therapy animals to help students man…" at bounding box center [896, 318] width 426 height 436
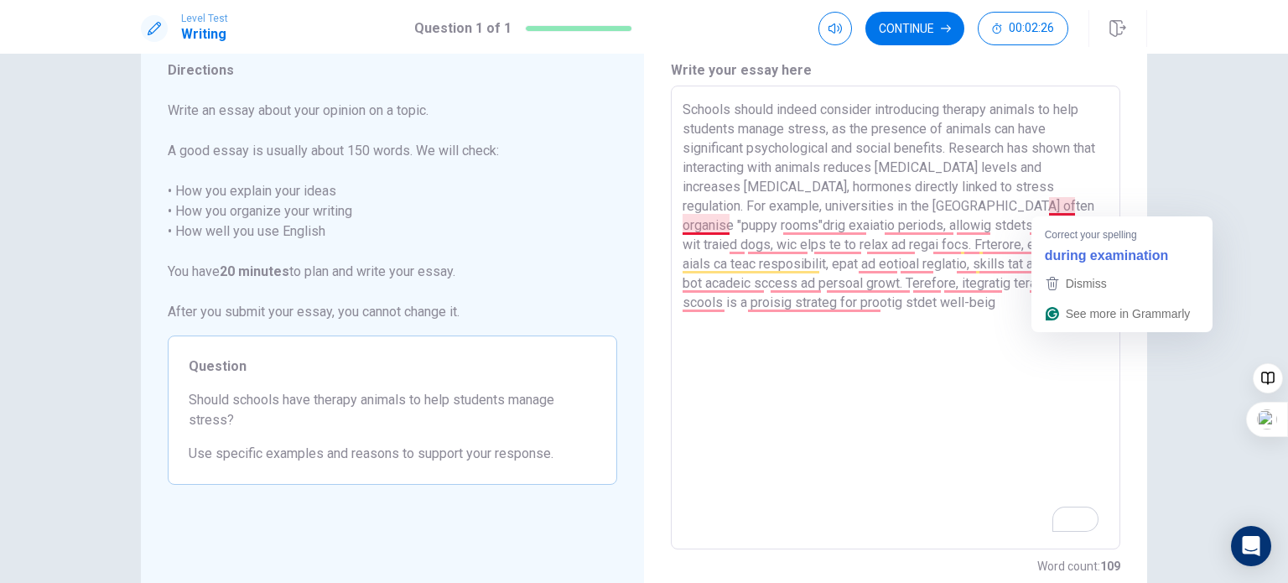
click at [1044, 210] on textarea "Schools should indeed consider introducing therapy animals to help students man…" at bounding box center [896, 318] width 426 height 436
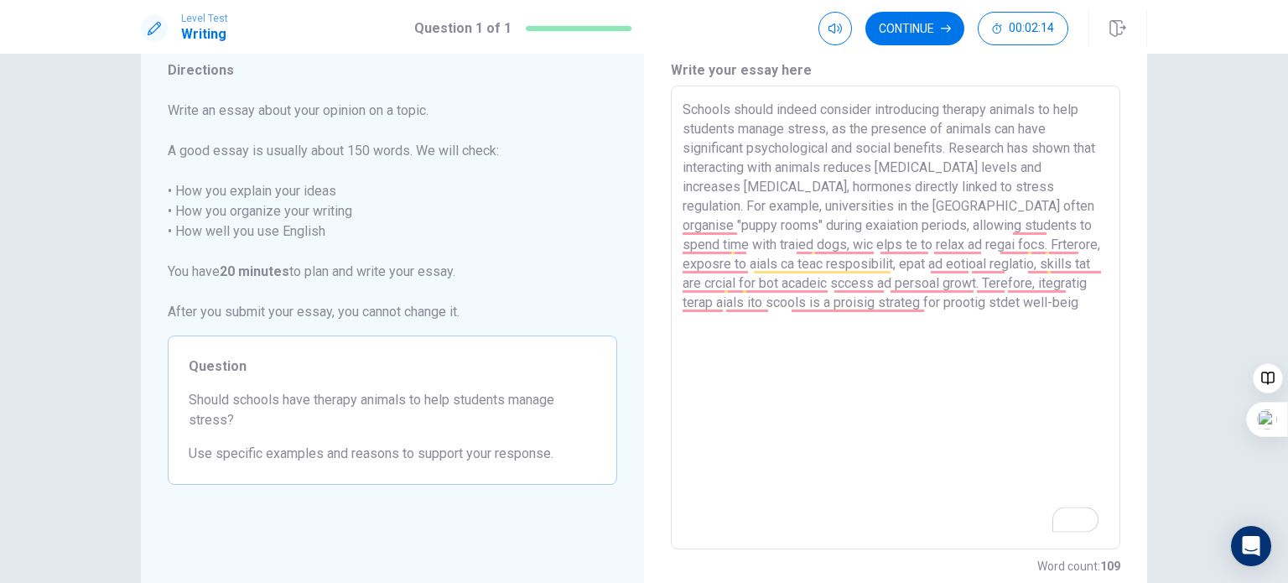
click at [1027, 267] on textarea "Schools should indeed consider introducing therapy animals to help students man…" at bounding box center [896, 318] width 426 height 436
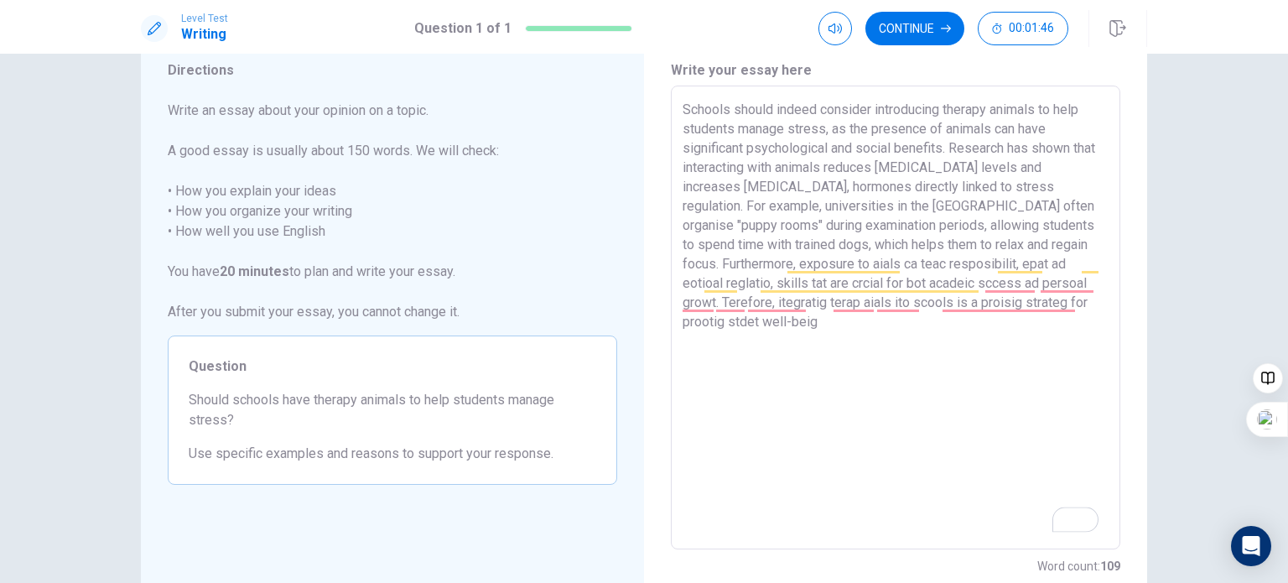
click at [758, 264] on textarea "Schools should indeed consider introducing therapy animals to help students man…" at bounding box center [896, 318] width 426 height 436
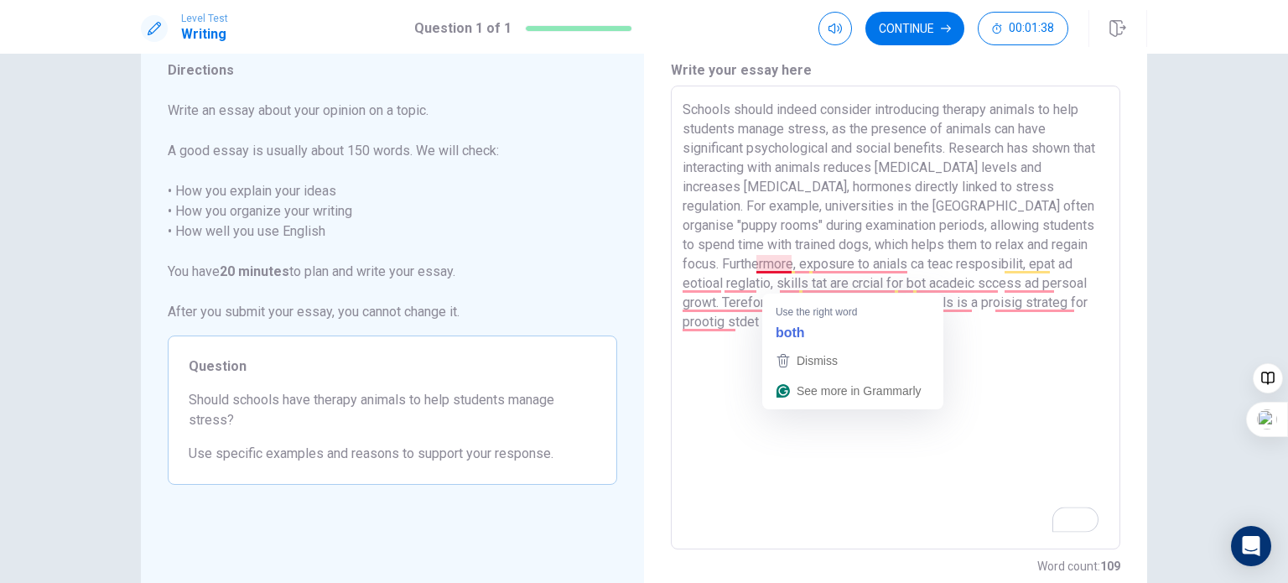
click at [770, 267] on textarea "Schools should indeed consider introducing therapy animals to help students man…" at bounding box center [896, 318] width 426 height 436
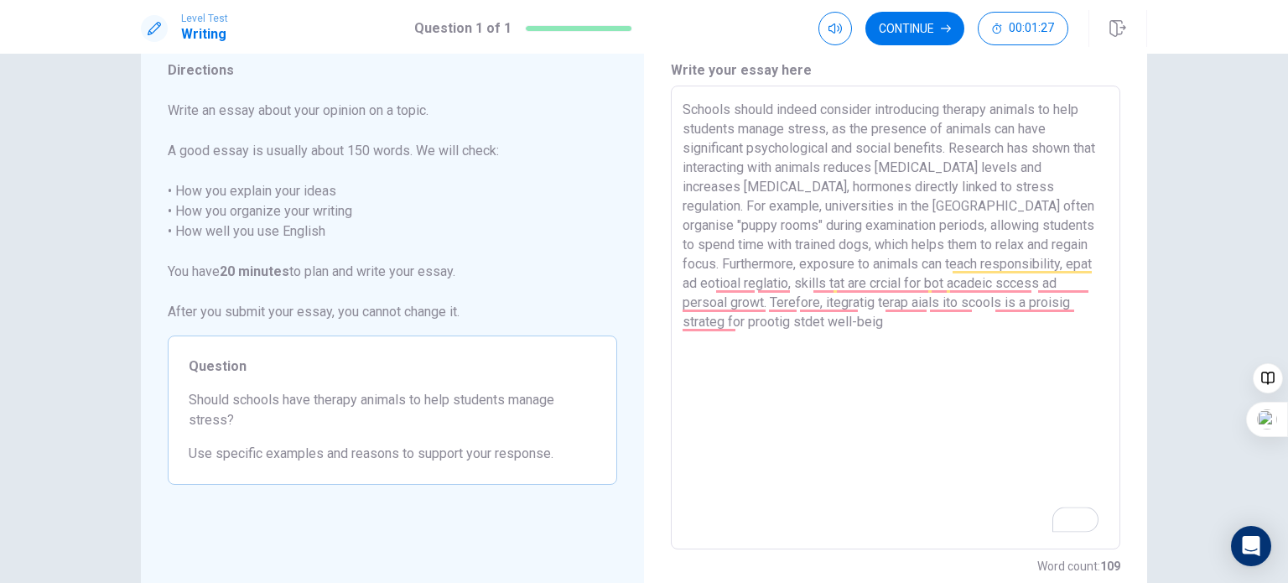
click at [1053, 235] on textarea "Schools should indeed consider introducing therapy animals to help students man…" at bounding box center [896, 318] width 426 height 436
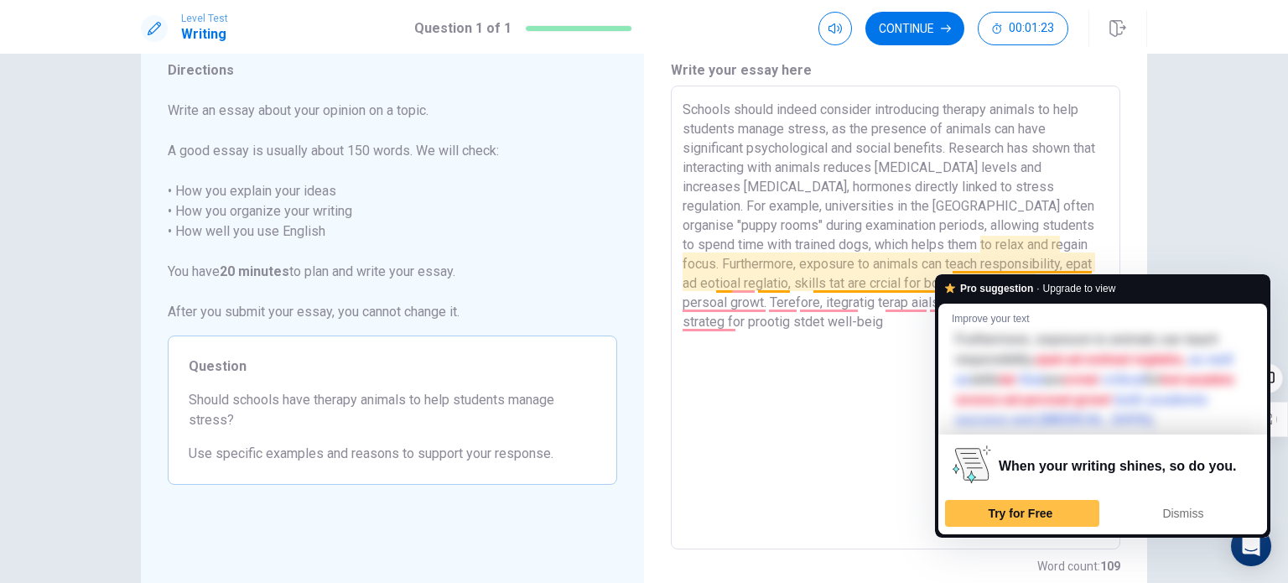
click at [956, 266] on textarea "Schools should indeed consider introducing therapy animals to help students man…" at bounding box center [896, 318] width 426 height 436
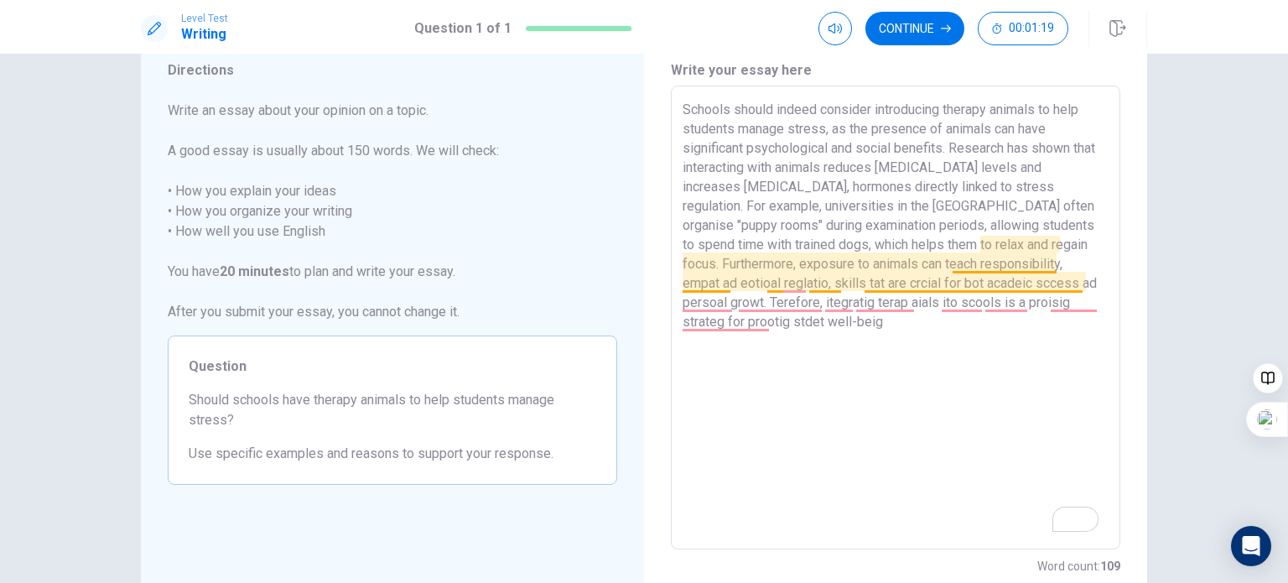
click at [986, 269] on textarea "Schools should indeed consider introducing therapy animals to help students man…" at bounding box center [896, 318] width 426 height 436
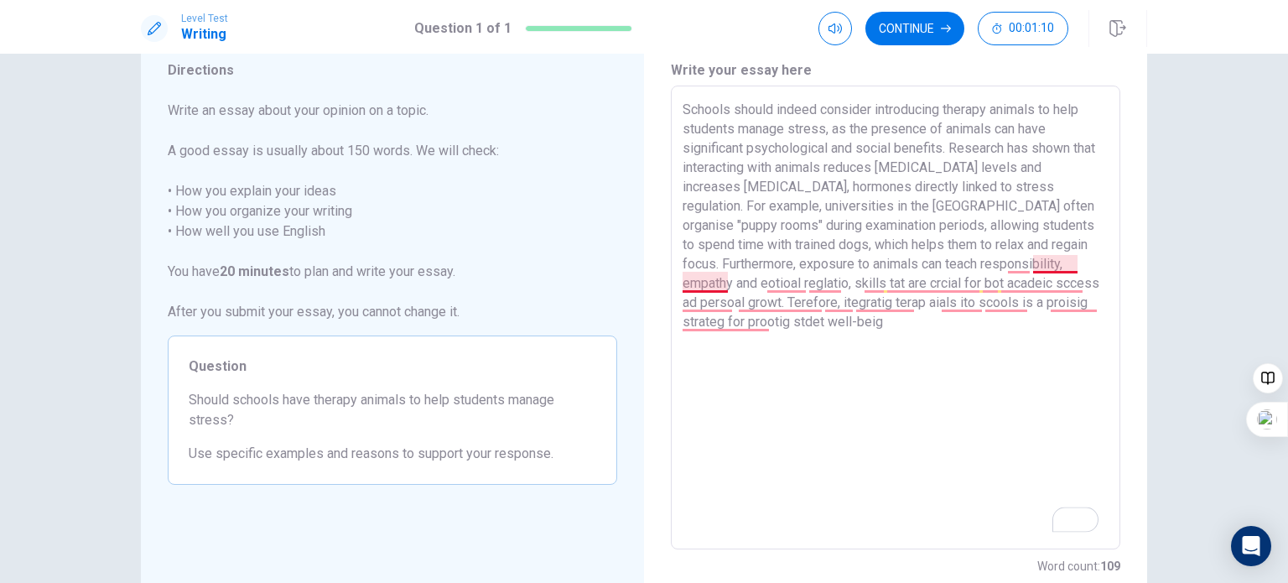
click at [1036, 267] on textarea "Schools should indeed consider introducing therapy animals to help students man…" at bounding box center [896, 318] width 426 height 436
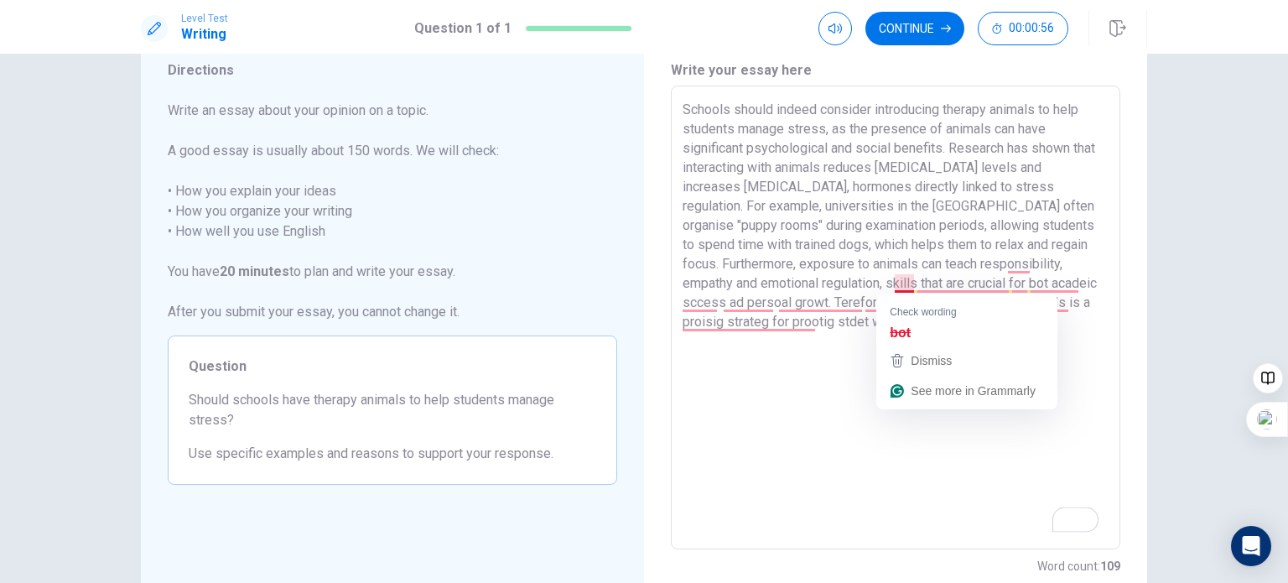
click at [909, 286] on textarea "Schools should indeed consider introducing therapy animals to help students man…" at bounding box center [896, 318] width 426 height 436
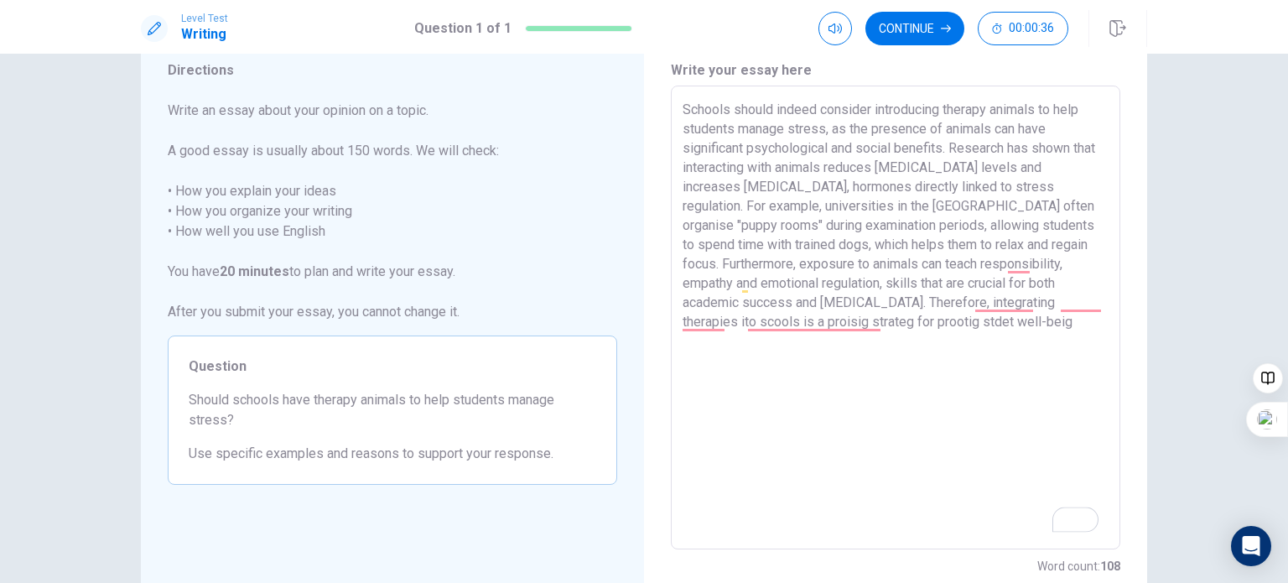
click at [1003, 338] on textarea "Schools should indeed consider introducing therapy animals to help students man…" at bounding box center [896, 318] width 426 height 436
click at [771, 347] on textarea "Schools should indeed consider introducing therapy animals to help students man…" at bounding box center [896, 318] width 426 height 436
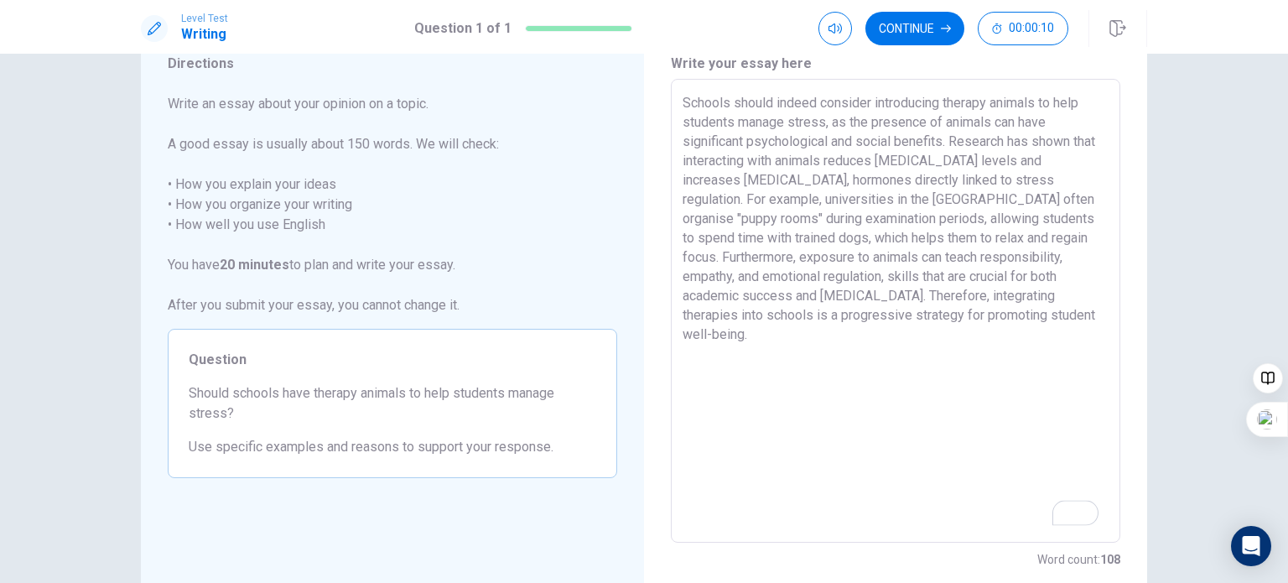
scroll to position [57, 0]
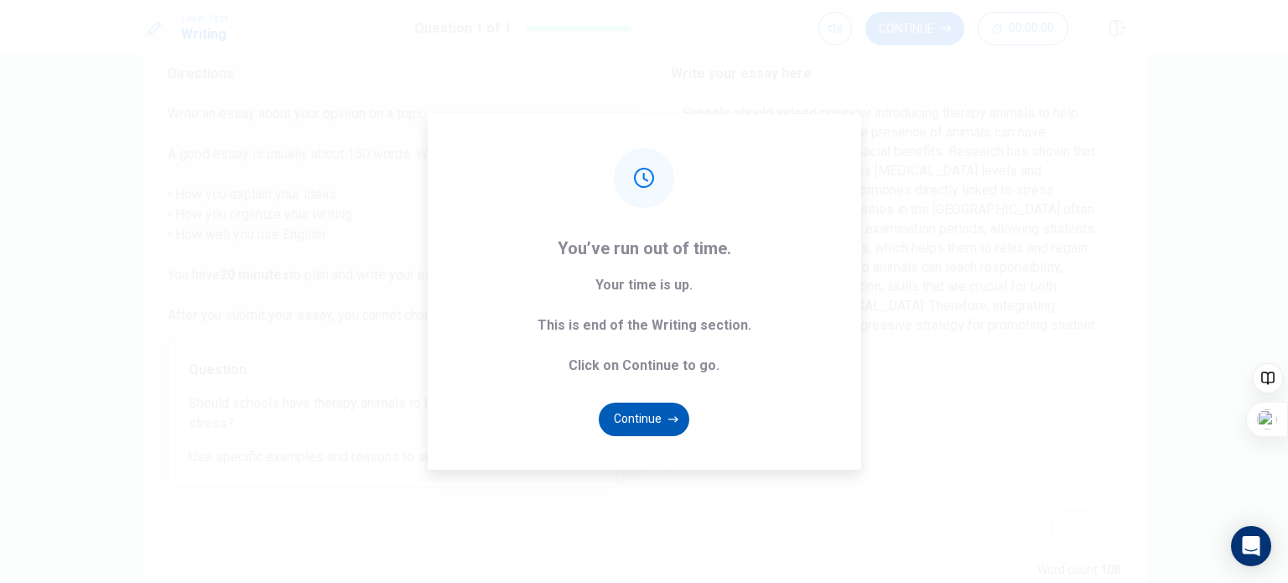
type textarea "Schools should indeed consider introducing therapy animals to help students man…"
click at [637, 415] on button "Continue" at bounding box center [644, 419] width 91 height 34
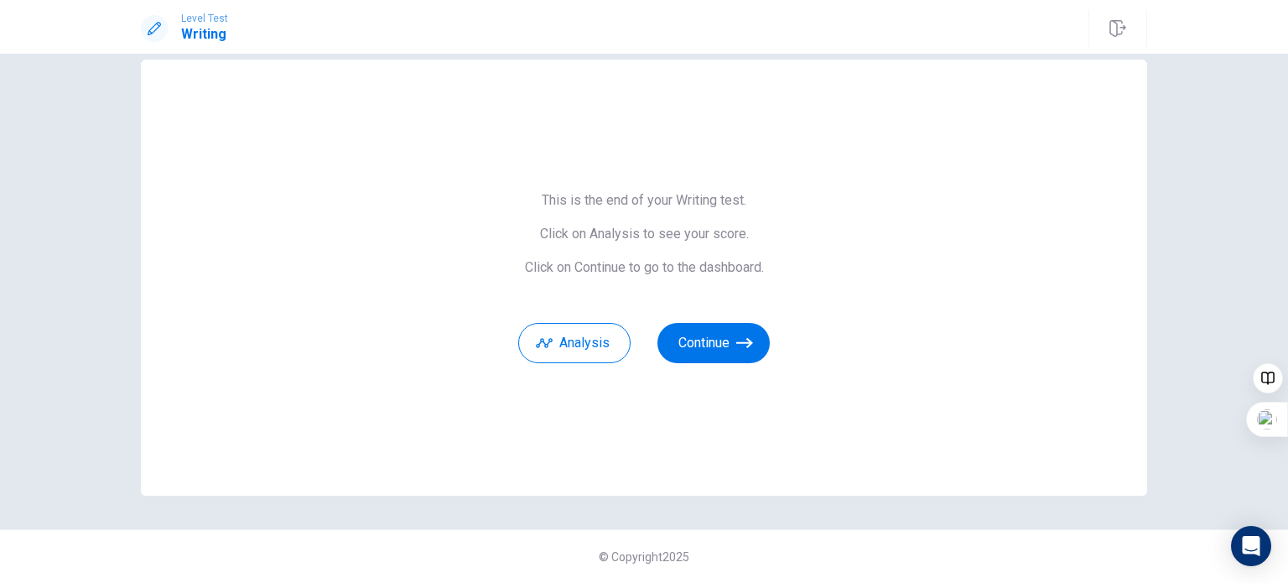
scroll to position [27, 0]
click at [711, 355] on button "Continue" at bounding box center [713, 344] width 112 height 40
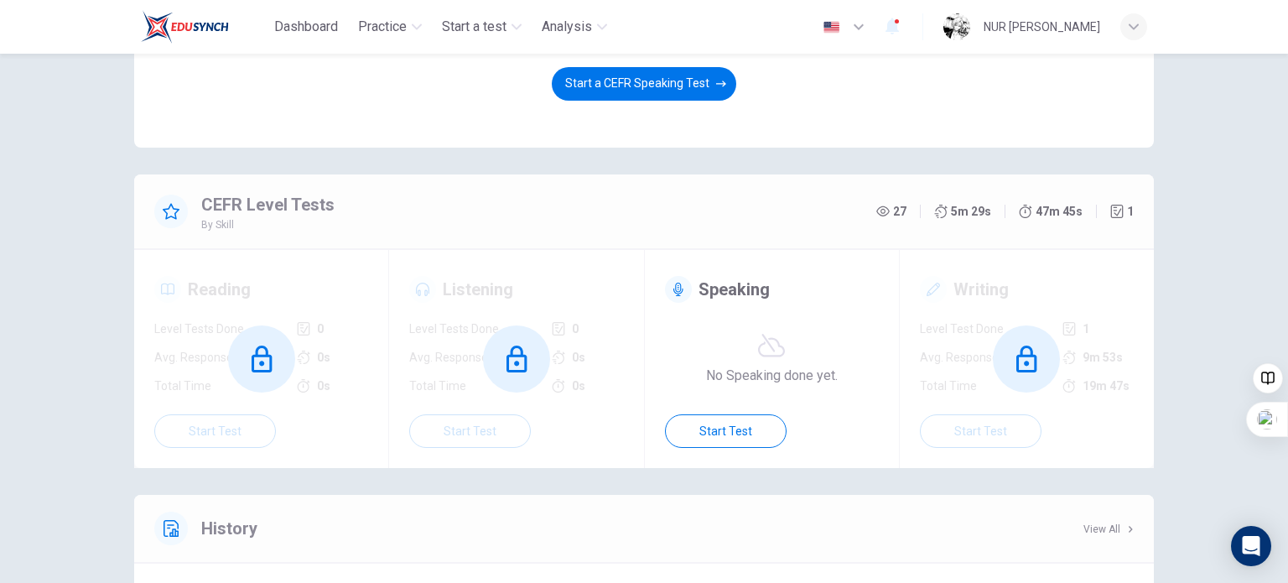
scroll to position [196, 0]
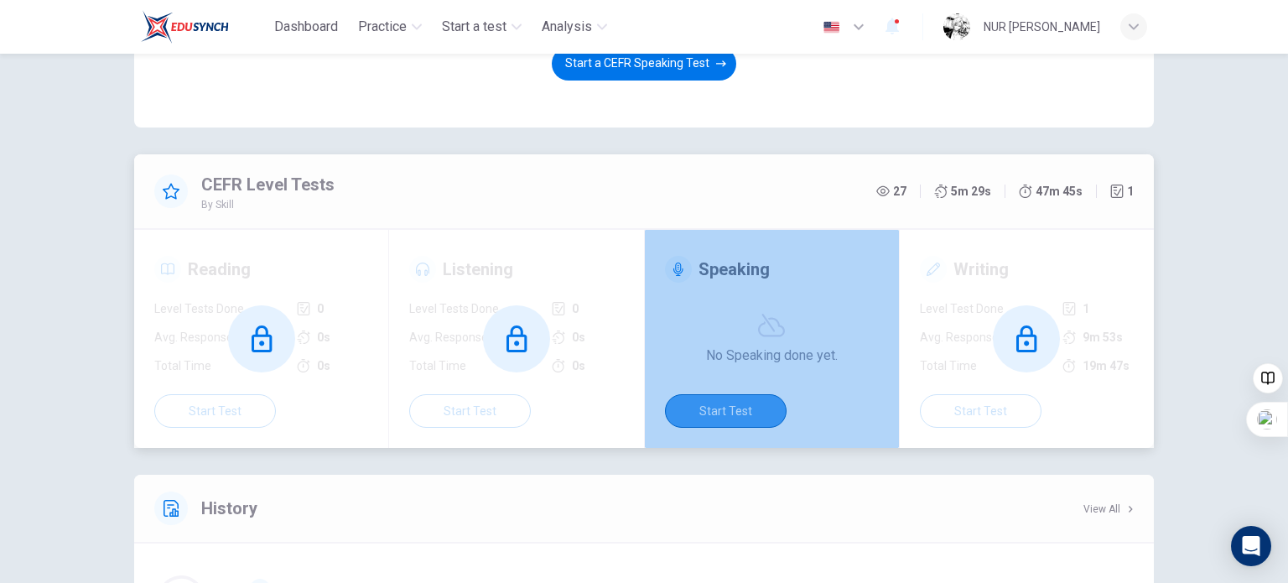
click at [719, 409] on button "Start Test" at bounding box center [726, 411] width 122 height 34
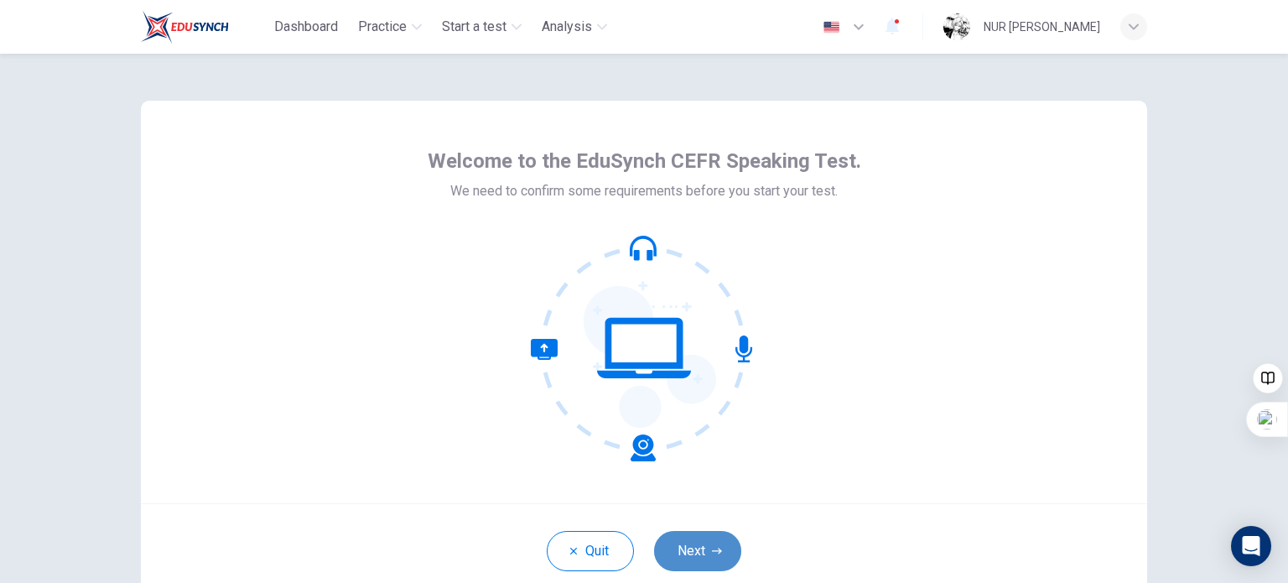
click at [698, 534] on button "Next" at bounding box center [697, 551] width 87 height 40
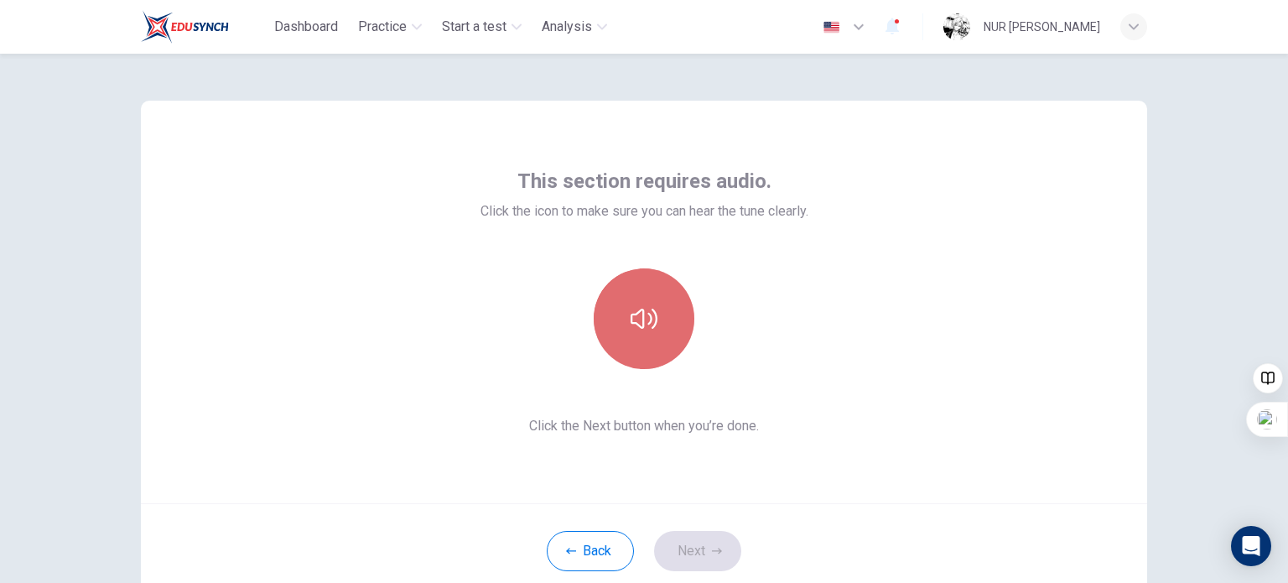
click at [642, 298] on button "button" at bounding box center [644, 318] width 101 height 101
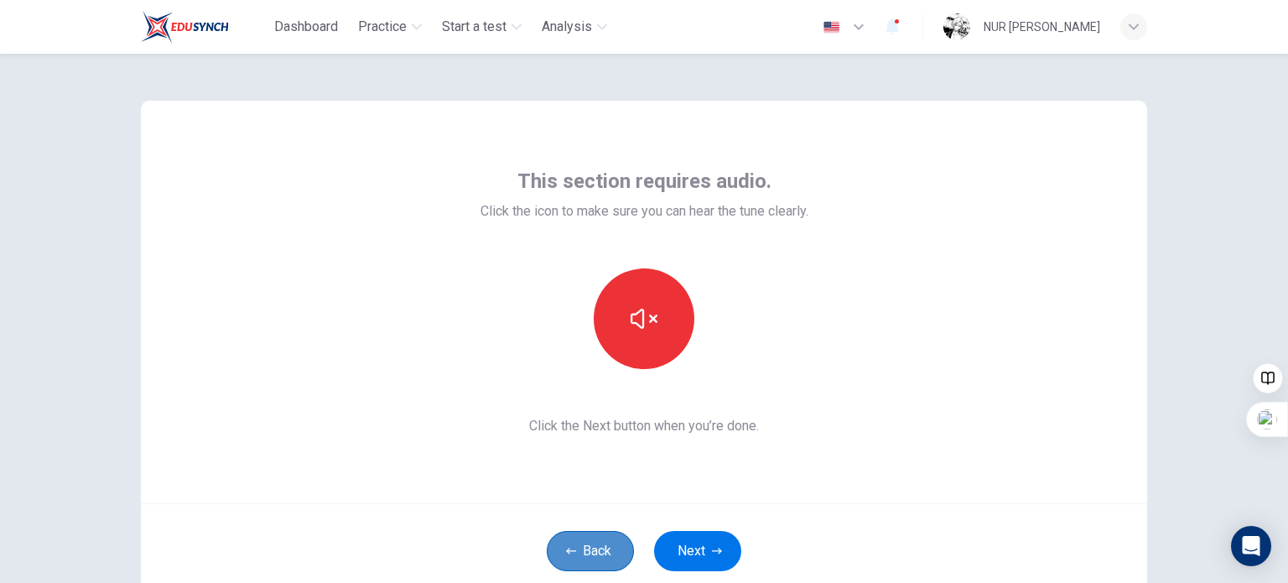
click at [566, 555] on icon "button" at bounding box center [571, 551] width 10 height 10
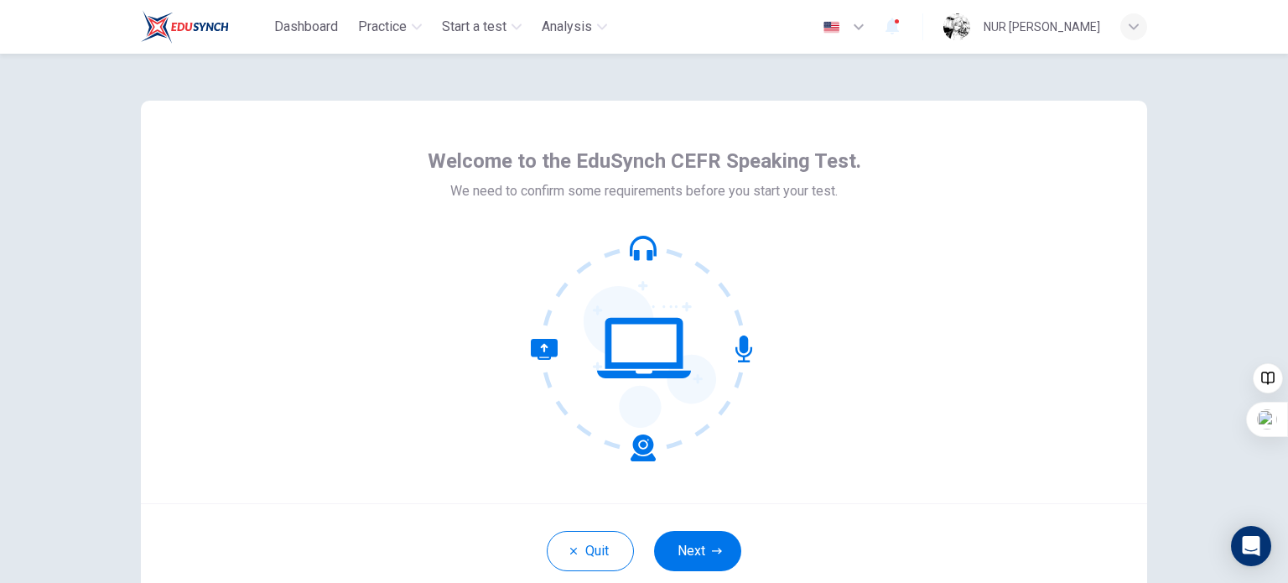
scroll to position [87, 0]
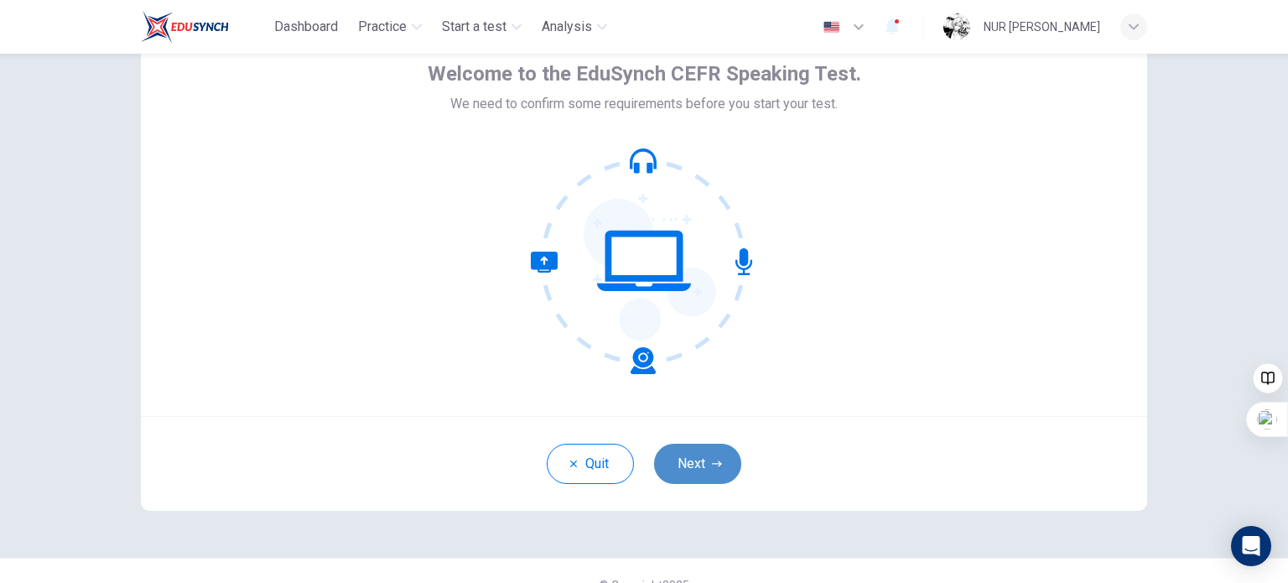
click at [685, 462] on button "Next" at bounding box center [697, 464] width 87 height 40
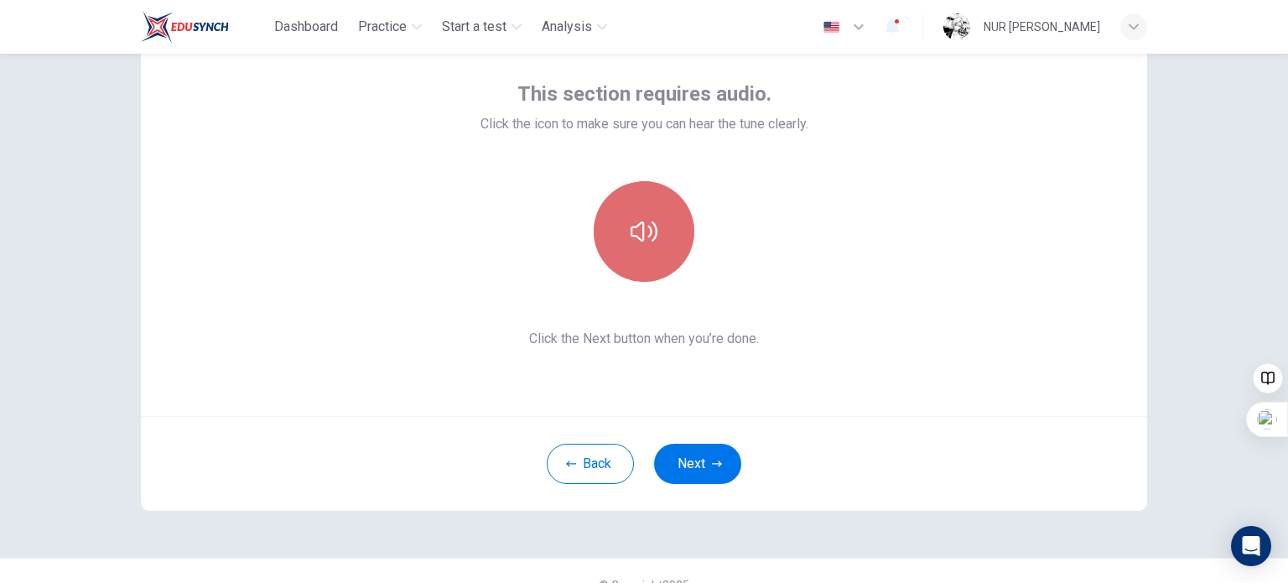
click at [651, 233] on icon "button" at bounding box center [644, 231] width 27 height 20
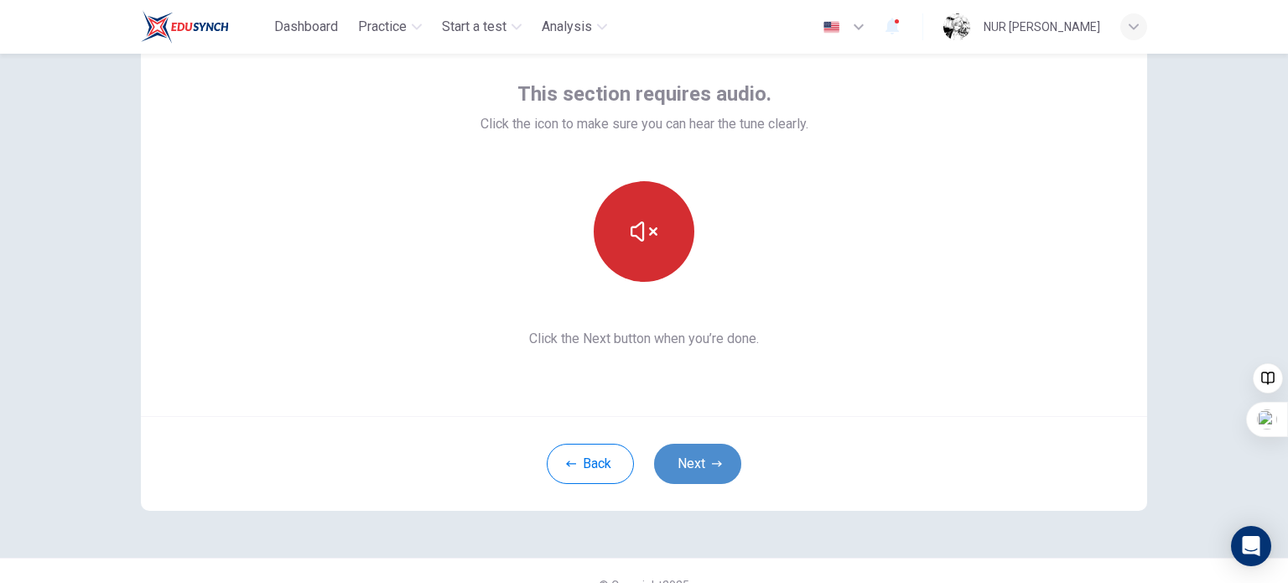
click at [700, 454] on button "Next" at bounding box center [697, 464] width 87 height 40
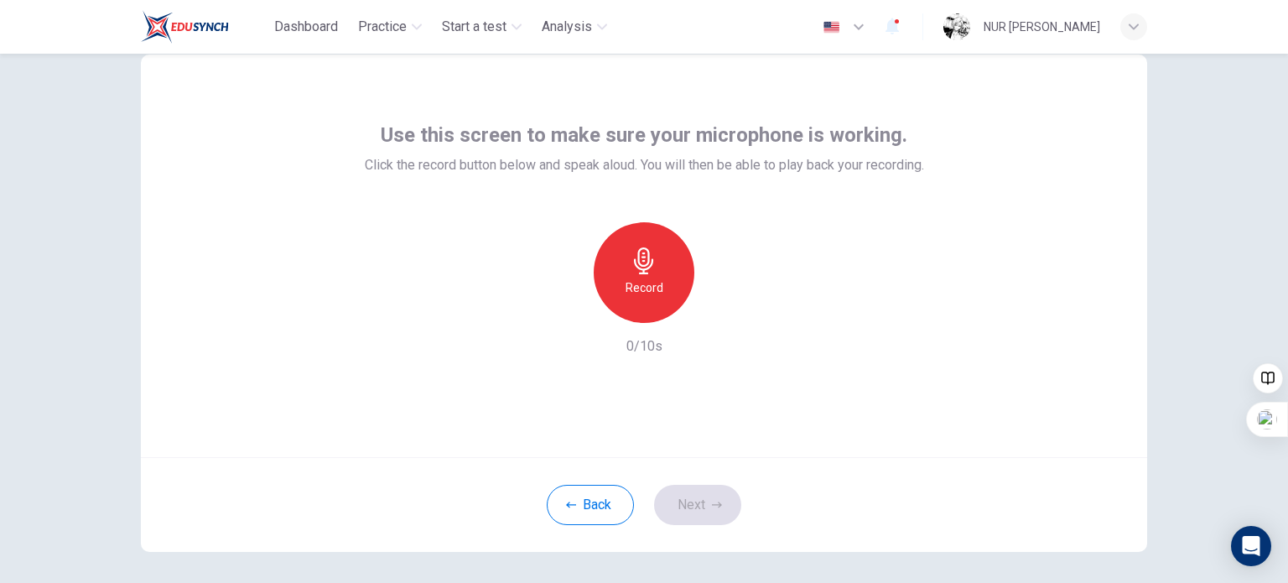
scroll to position [45, 0]
click at [631, 287] on h6 "Record" at bounding box center [645, 288] width 38 height 20
click at [631, 287] on h6 "Stop" at bounding box center [643, 288] width 25 height 20
click at [713, 310] on icon "button" at bounding box center [721, 310] width 17 height 17
click at [563, 314] on icon "button" at bounding box center [566, 310] width 15 height 15
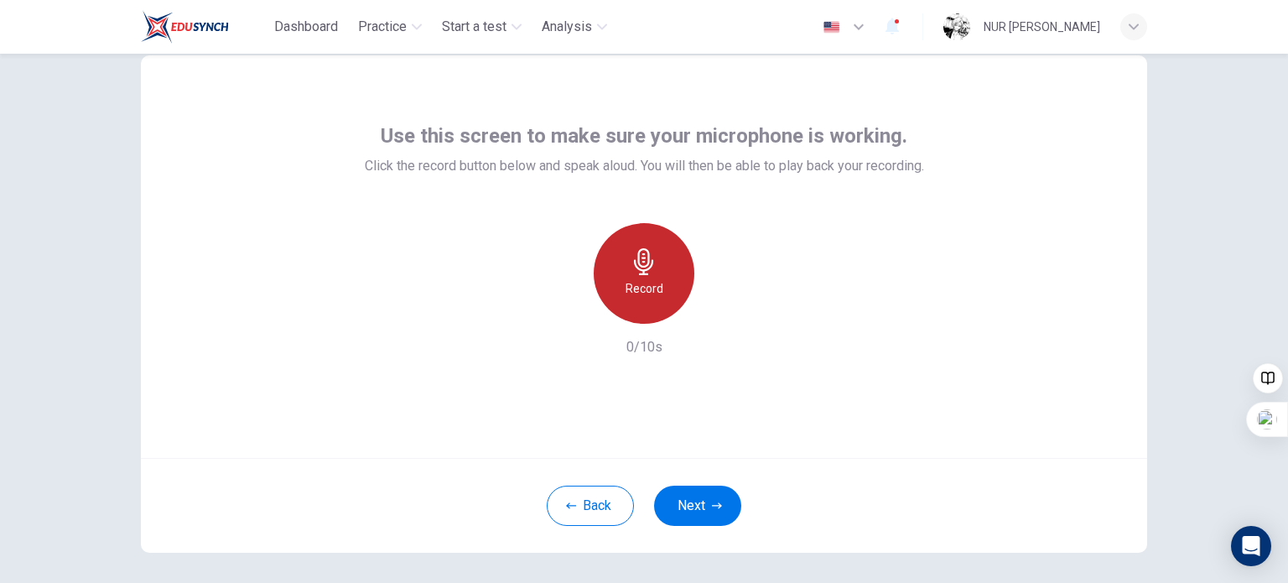
click at [626, 288] on h6 "Record" at bounding box center [645, 288] width 38 height 20
click at [622, 288] on div "Stop" at bounding box center [644, 273] width 101 height 101
click at [566, 307] on icon "button" at bounding box center [567, 310] width 10 height 10
click at [680, 296] on div "Record" at bounding box center [644, 273] width 101 height 101
click at [648, 289] on h6 "Stop" at bounding box center [643, 288] width 25 height 20
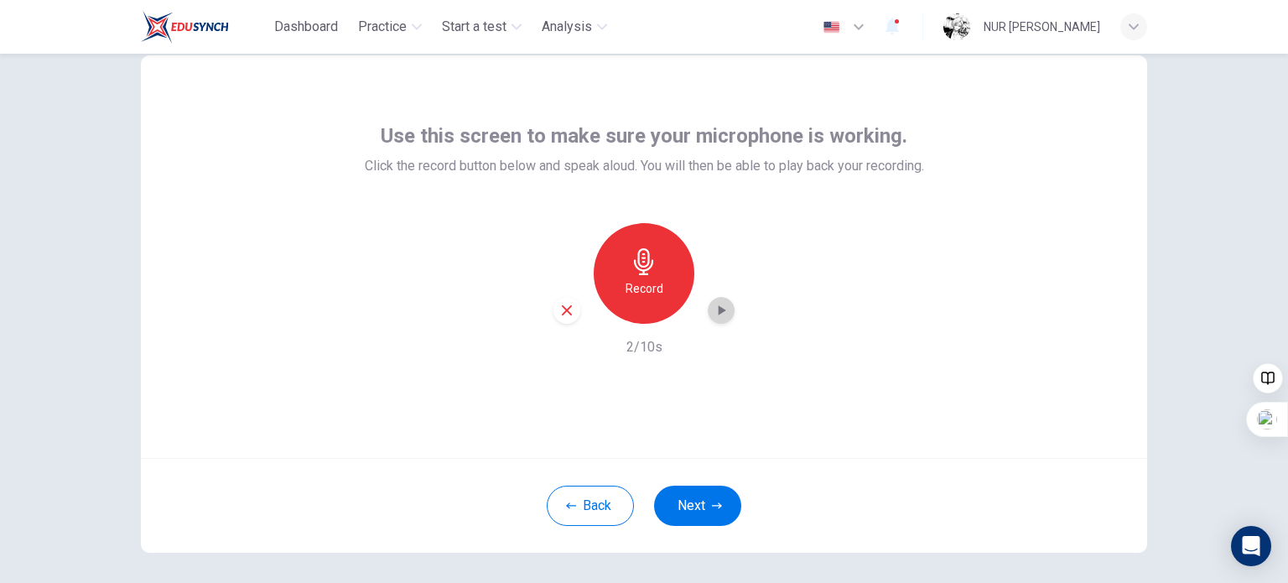
click at [724, 308] on icon "button" at bounding box center [721, 310] width 17 height 17
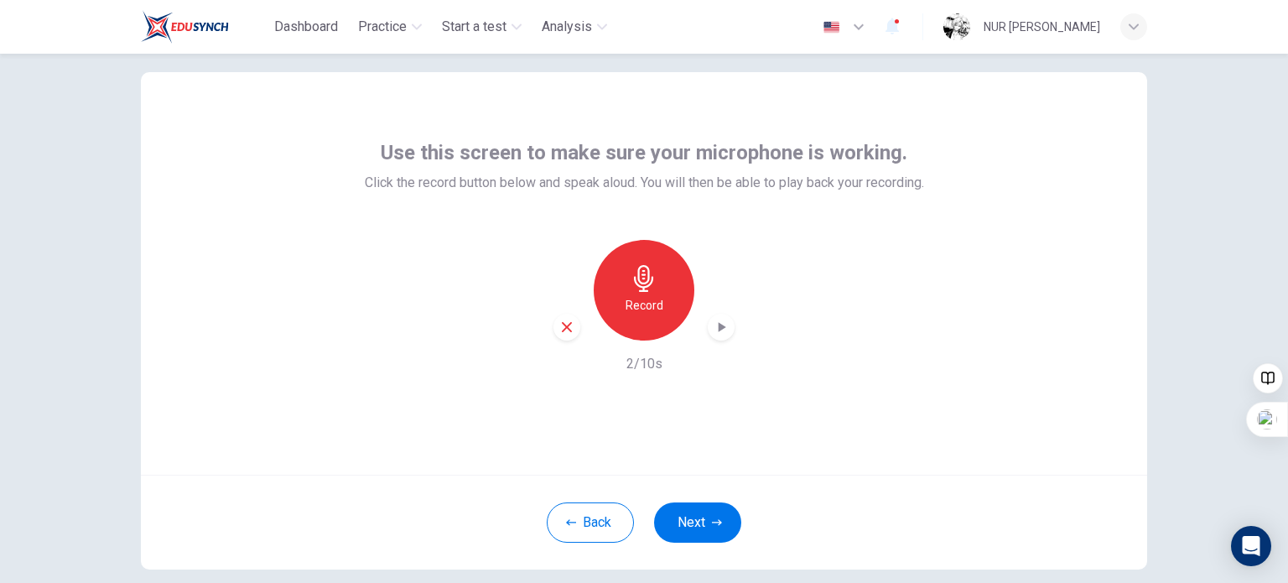
scroll to position [20, 0]
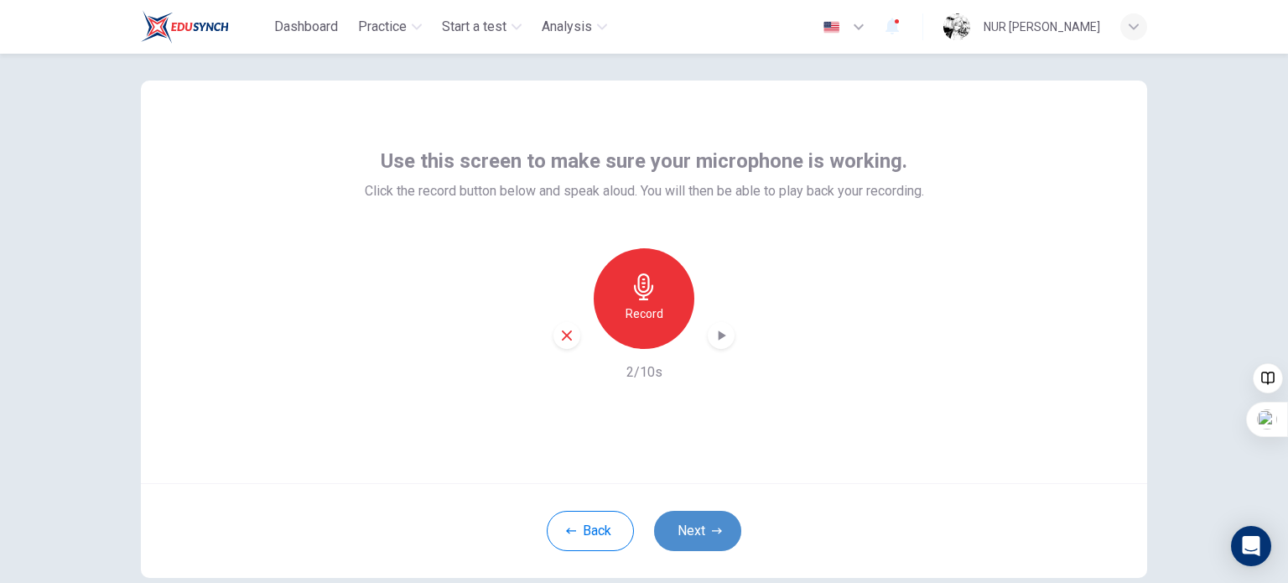
click at [687, 536] on button "Next" at bounding box center [697, 531] width 87 height 40
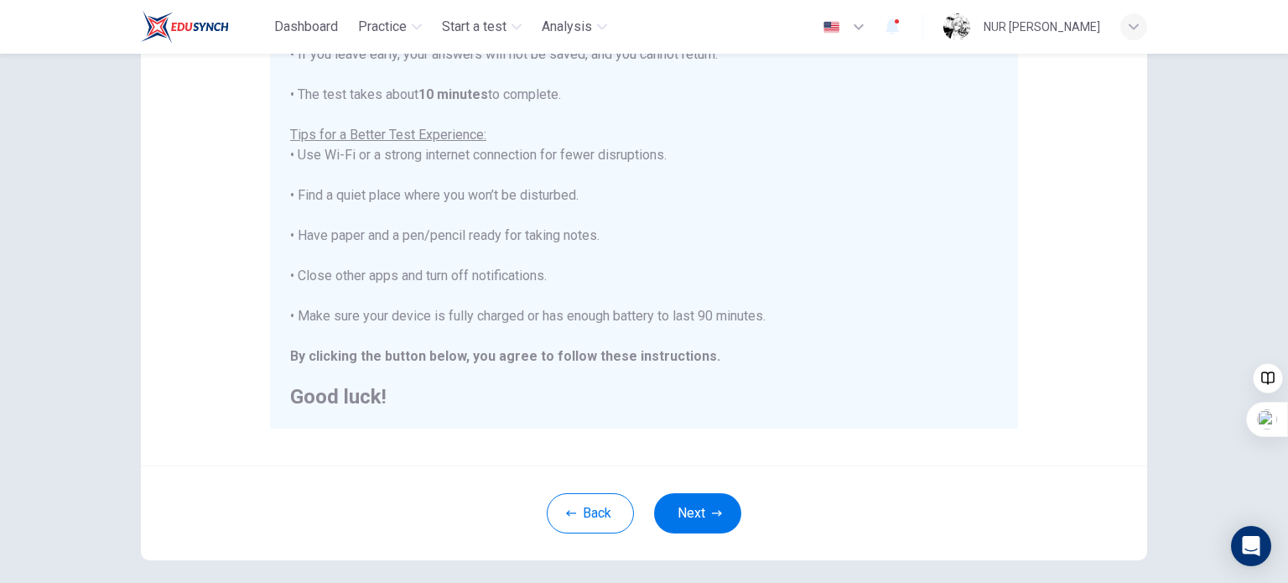
scroll to position [275, 0]
click at [681, 511] on button "Next" at bounding box center [697, 510] width 87 height 40
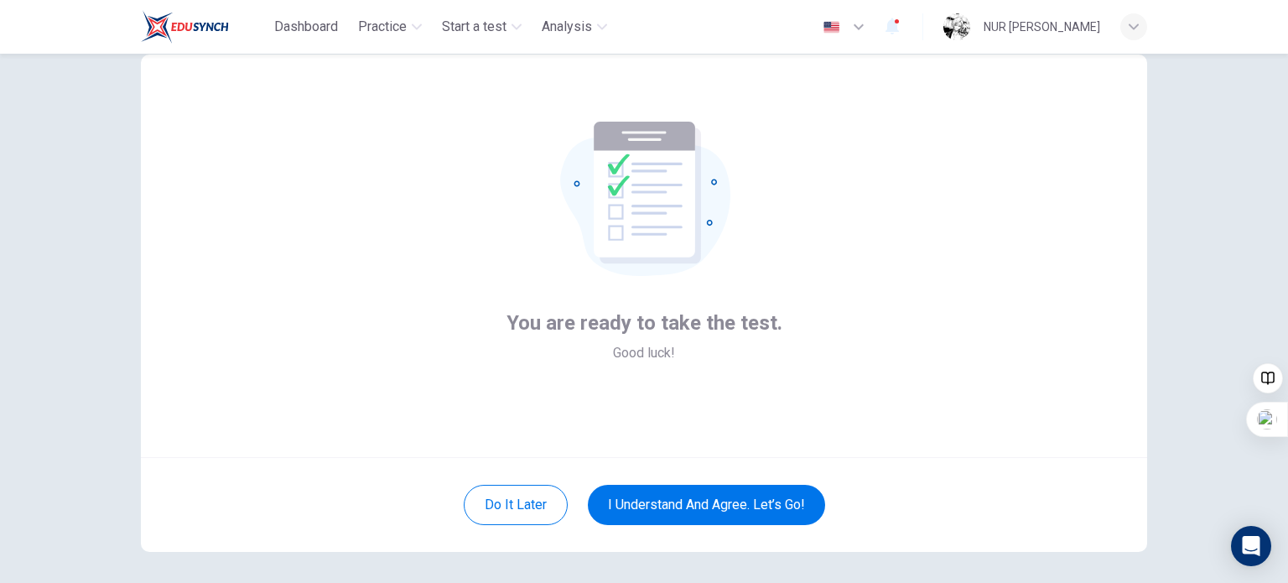
scroll to position [24, 0]
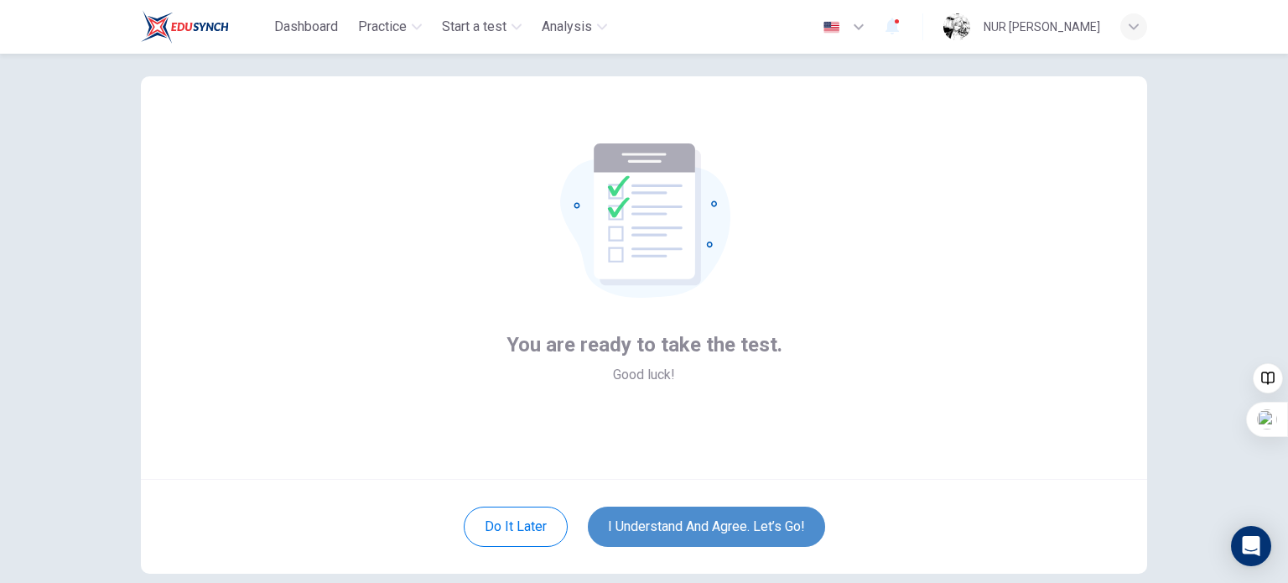
click at [647, 515] on button "I understand and agree. Let’s go!" at bounding box center [706, 526] width 237 height 40
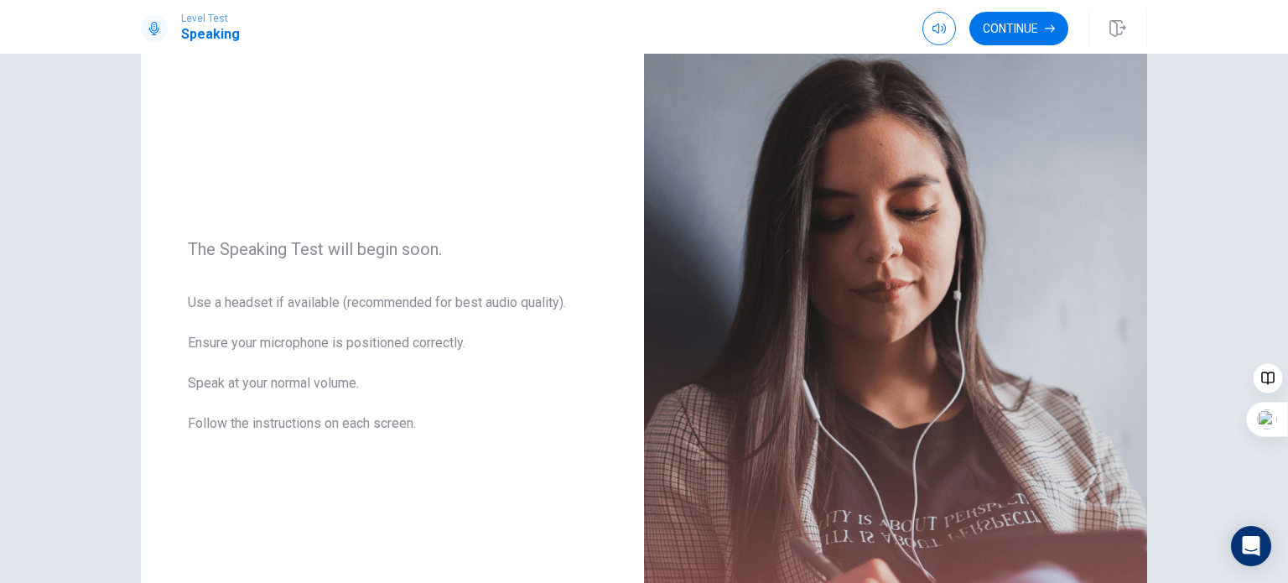
scroll to position [107, 0]
click at [1039, 27] on button "Continue" at bounding box center [1018, 29] width 99 height 34
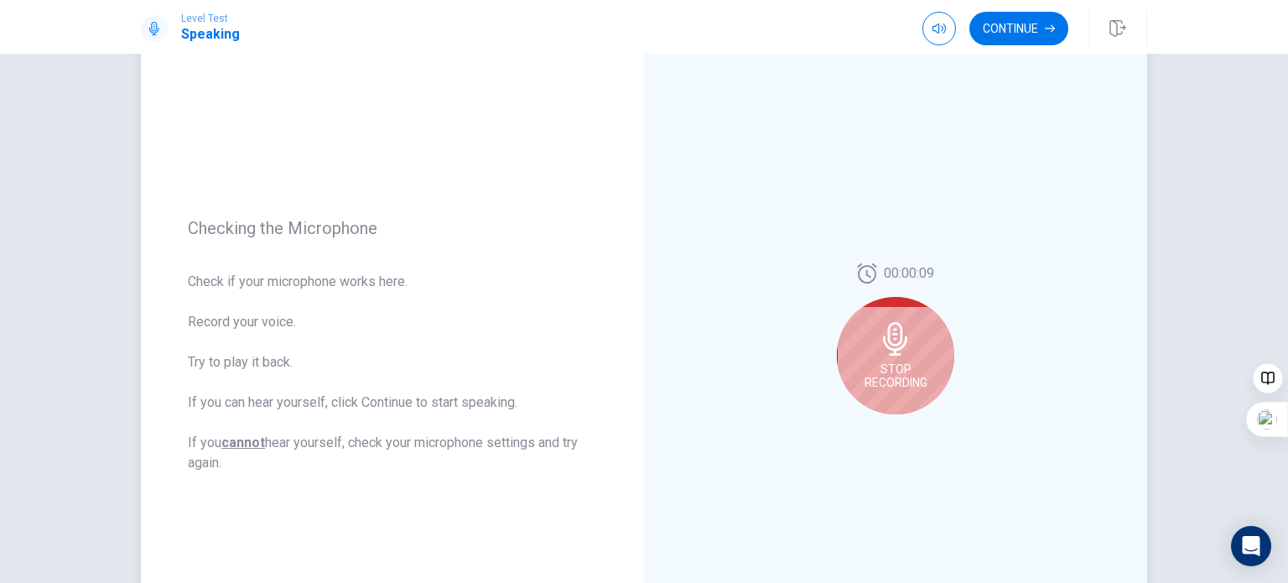
click at [881, 325] on icon at bounding box center [896, 339] width 34 height 34
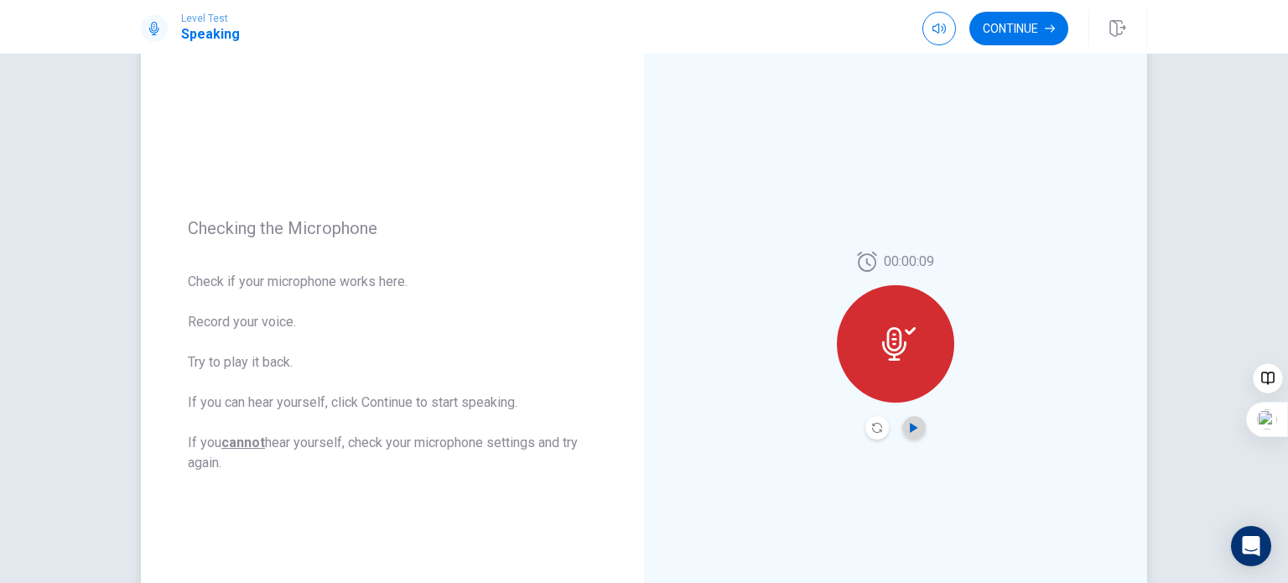
click at [909, 428] on icon "Play Audio" at bounding box center [914, 428] width 10 height 10
click at [1013, 34] on button "Continue" at bounding box center [1018, 29] width 99 height 34
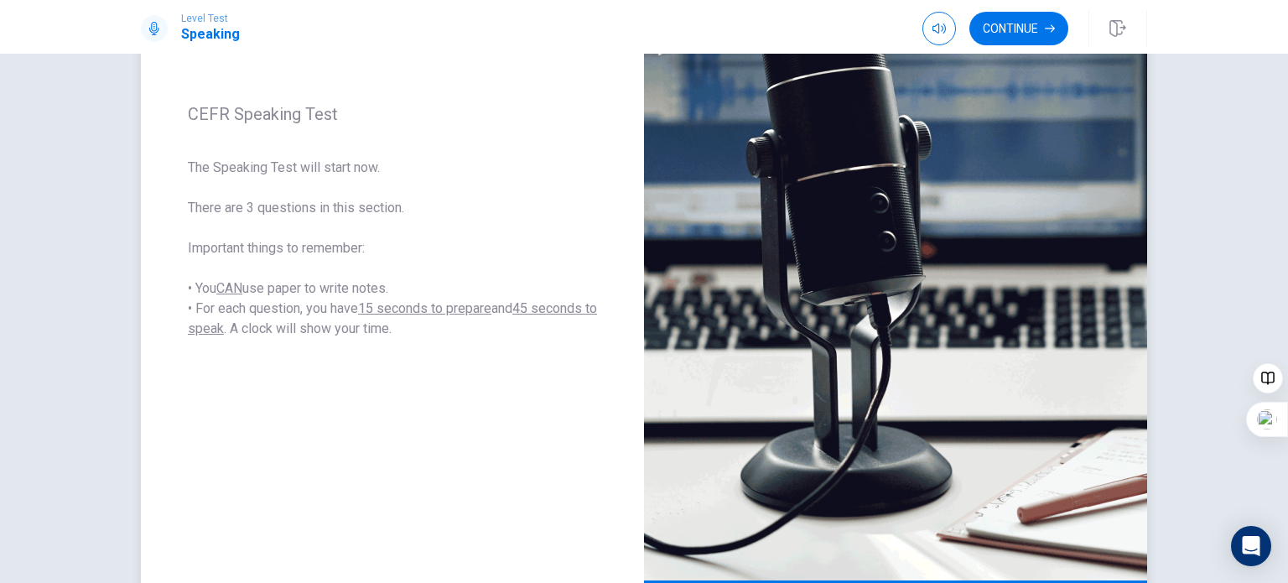
scroll to position [231, 0]
click at [1011, 19] on button "Continue" at bounding box center [1018, 29] width 99 height 34
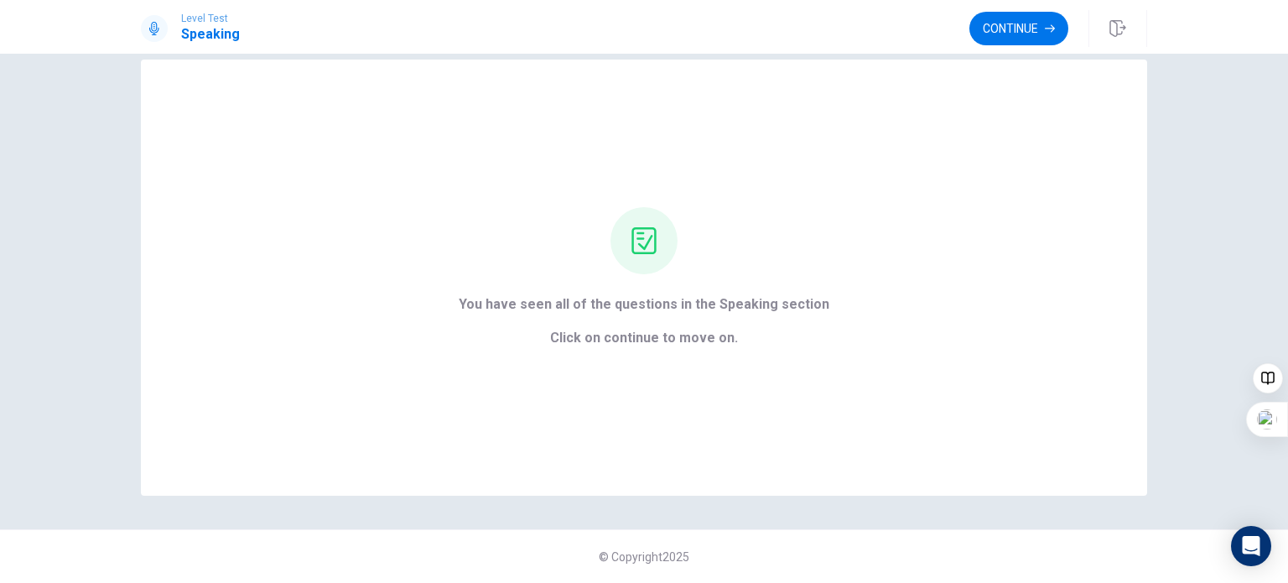
scroll to position [27, 0]
click at [631, 338] on span "Click on continue to move on." at bounding box center [644, 339] width 371 height 20
click at [1008, 39] on button "Continue" at bounding box center [1018, 29] width 99 height 34
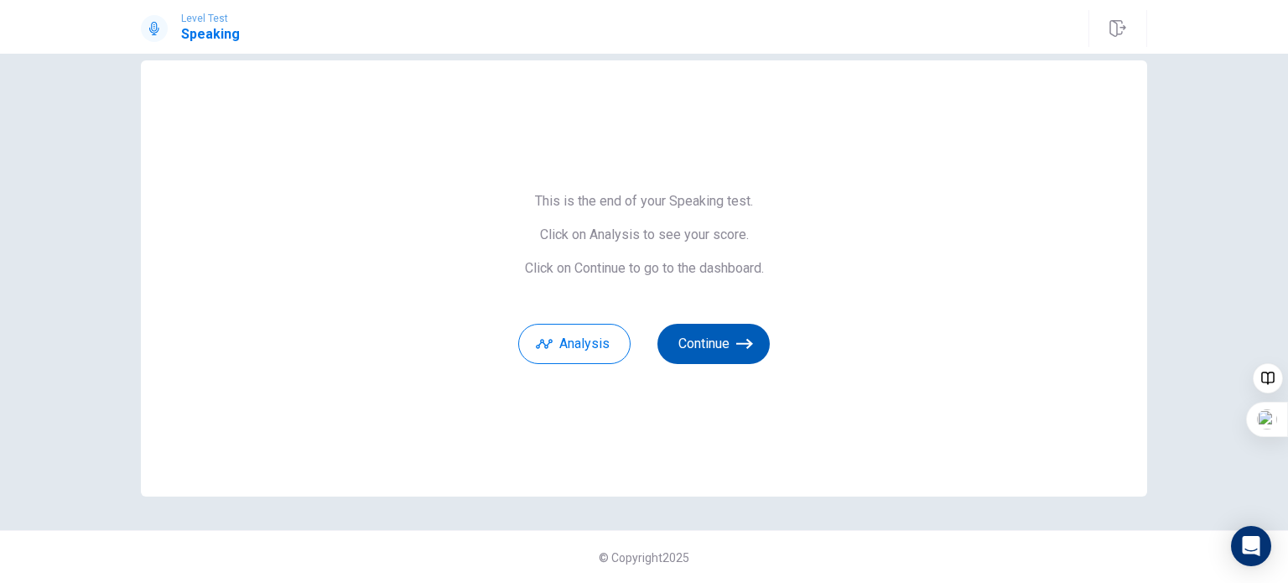
click at [705, 342] on button "Continue" at bounding box center [713, 344] width 112 height 40
